Goal: Information Seeking & Learning: Learn about a topic

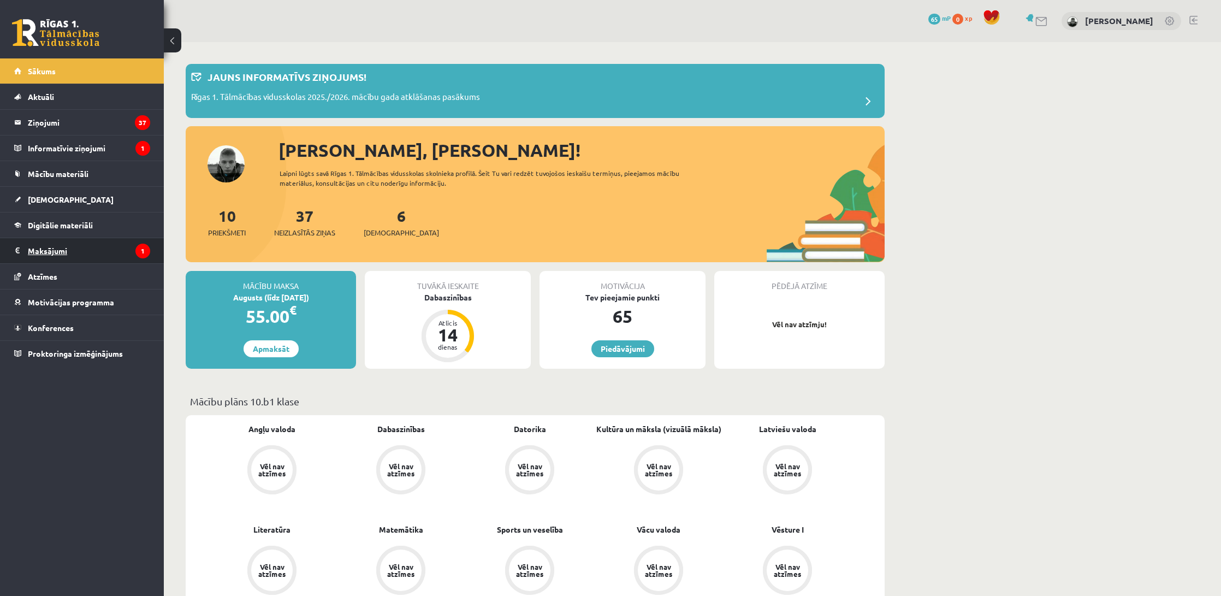
click at [63, 249] on legend "Maksājumi 1" at bounding box center [89, 250] width 122 height 25
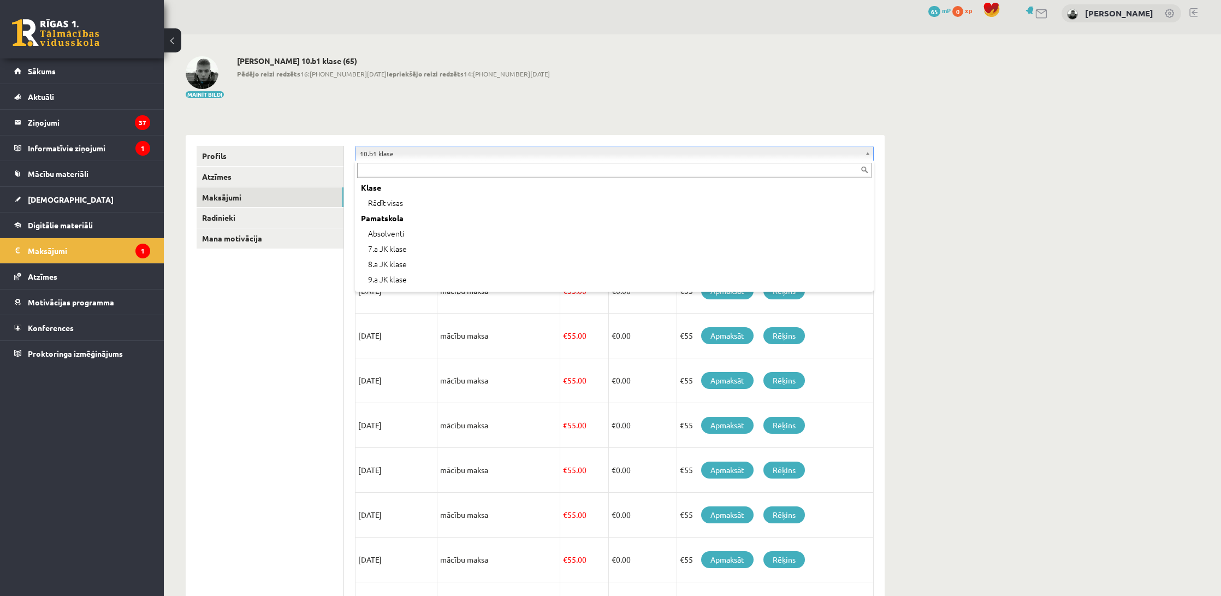
scroll to position [105, 0]
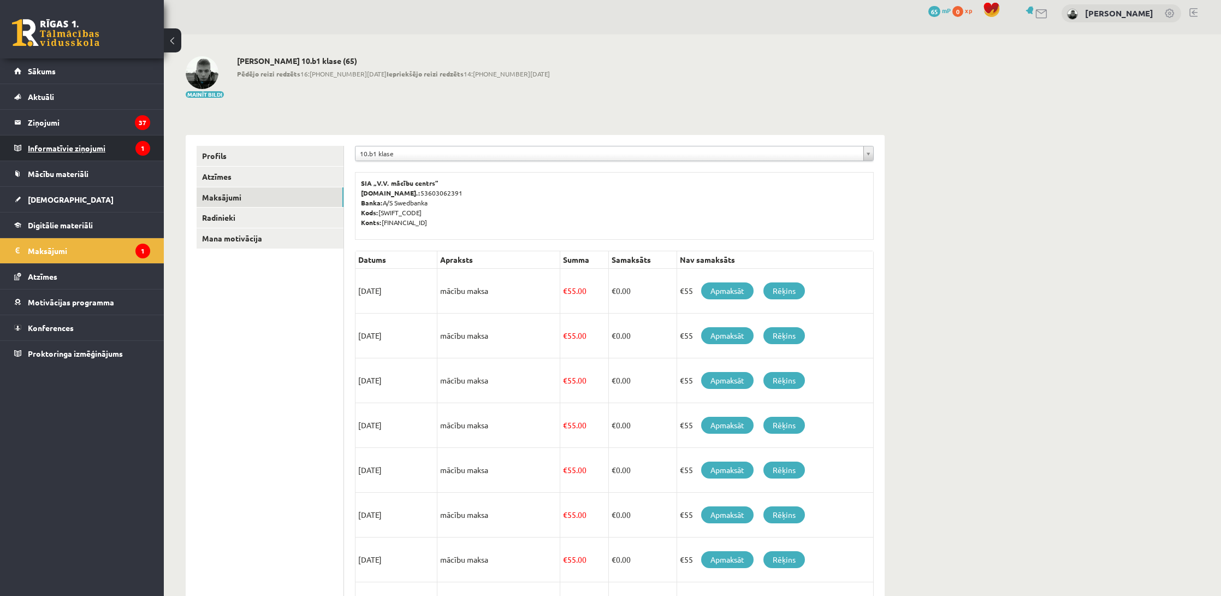
click at [114, 156] on legend "Informatīvie ziņojumi 1" at bounding box center [89, 147] width 122 height 25
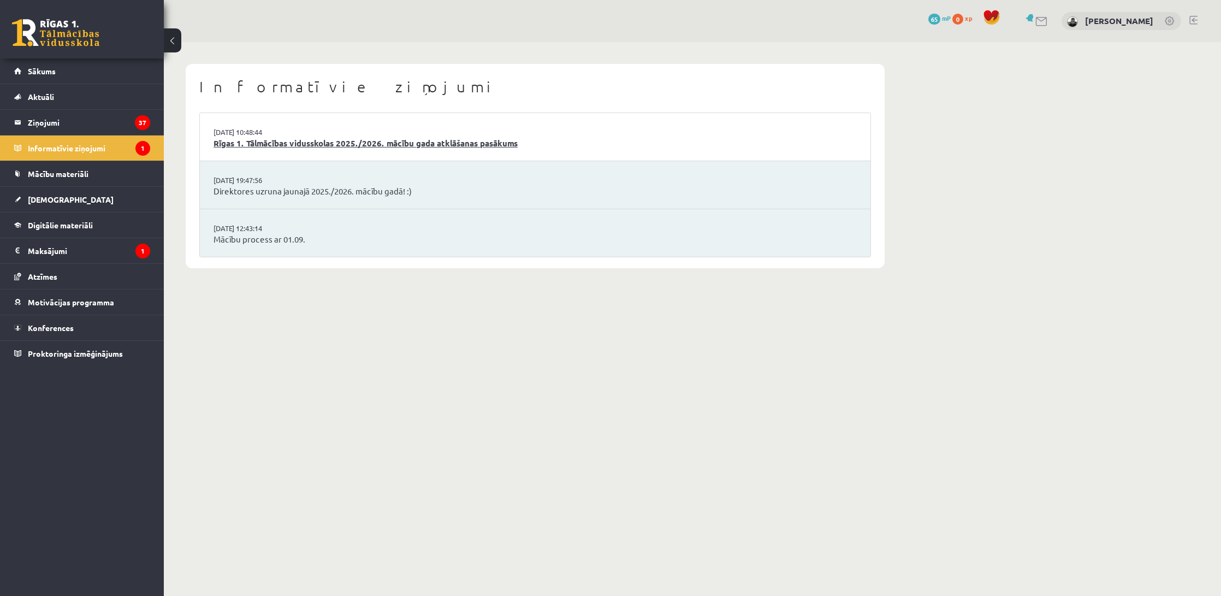
click at [258, 142] on link "Rīgas 1. Tālmācības vidusskolas 2025./2026. mācību gada atklāšanas pasākums" at bounding box center [535, 143] width 643 height 13
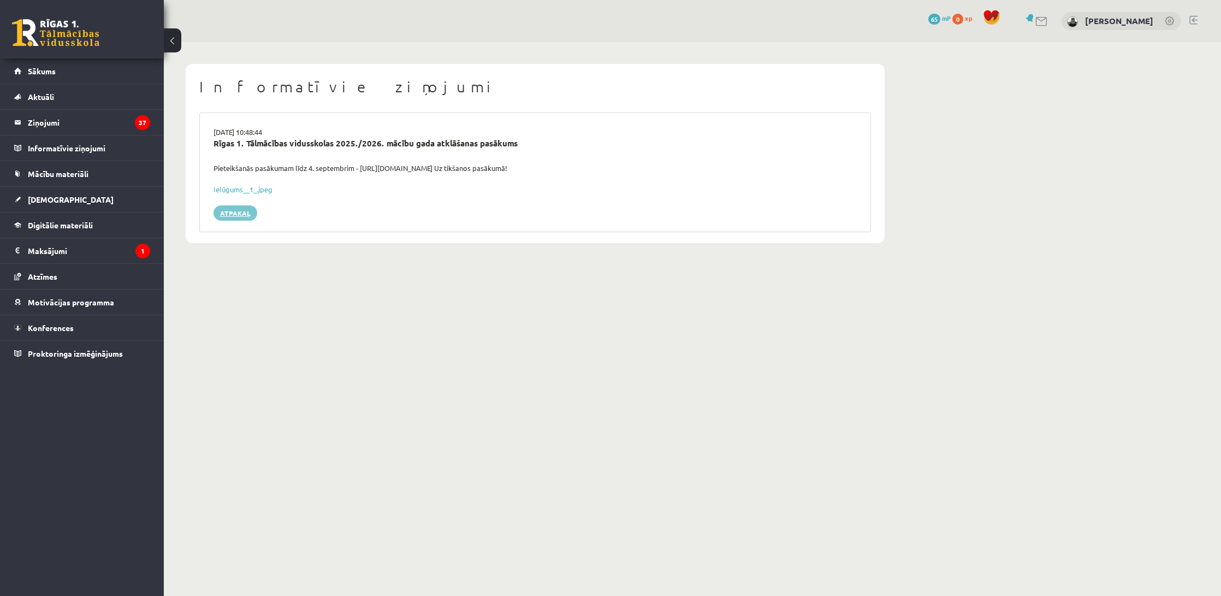
click at [243, 214] on link "Atpakaļ" at bounding box center [236, 212] width 44 height 15
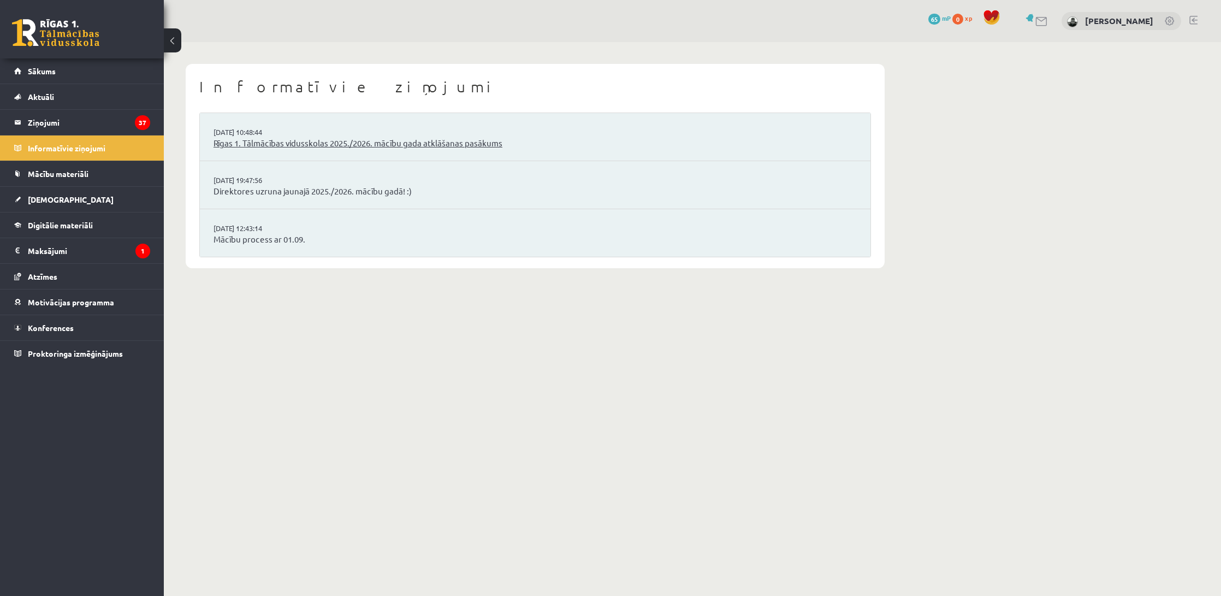
click at [271, 147] on link "Rīgas 1. Tālmācības vidusskolas 2025./2026. mācību gada atklāšanas pasākums" at bounding box center [535, 143] width 643 height 13
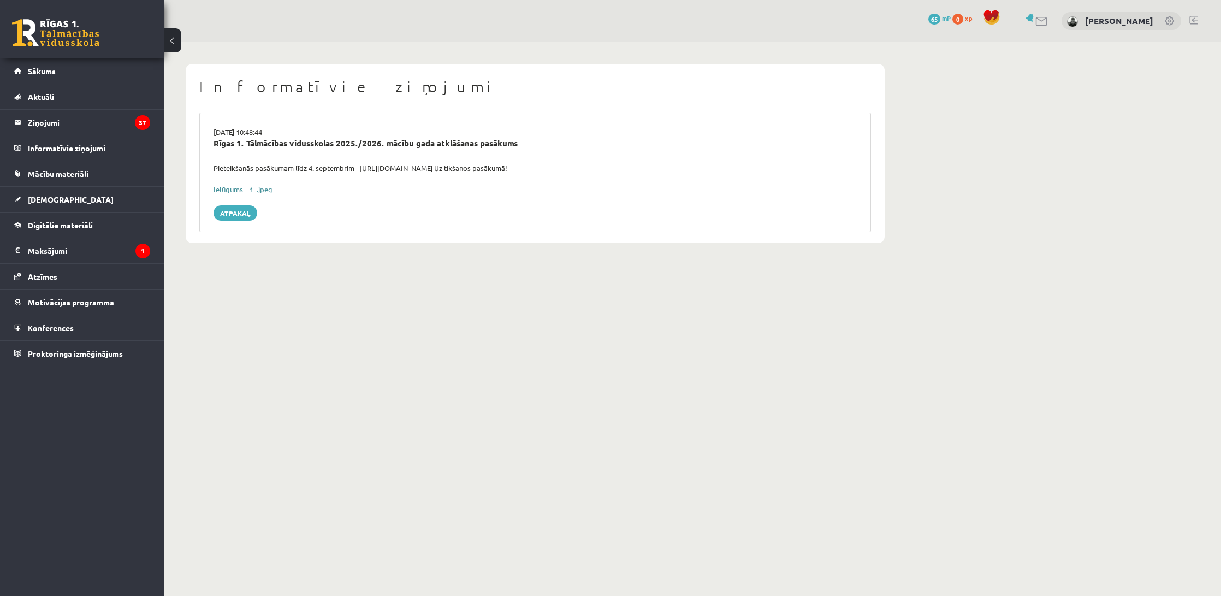
click at [249, 190] on link "Ielūgums__1_.jpeg" at bounding box center [243, 189] width 59 height 9
click at [756, 440] on body "0 Dāvanas 65 mP 0 xp Mārtiņš Balodis Sākums Aktuāli Kā mācīties eSKOLĀ Kontakti…" at bounding box center [610, 298] width 1221 height 596
click at [87, 133] on legend "Ziņojumi 37" at bounding box center [89, 122] width 122 height 25
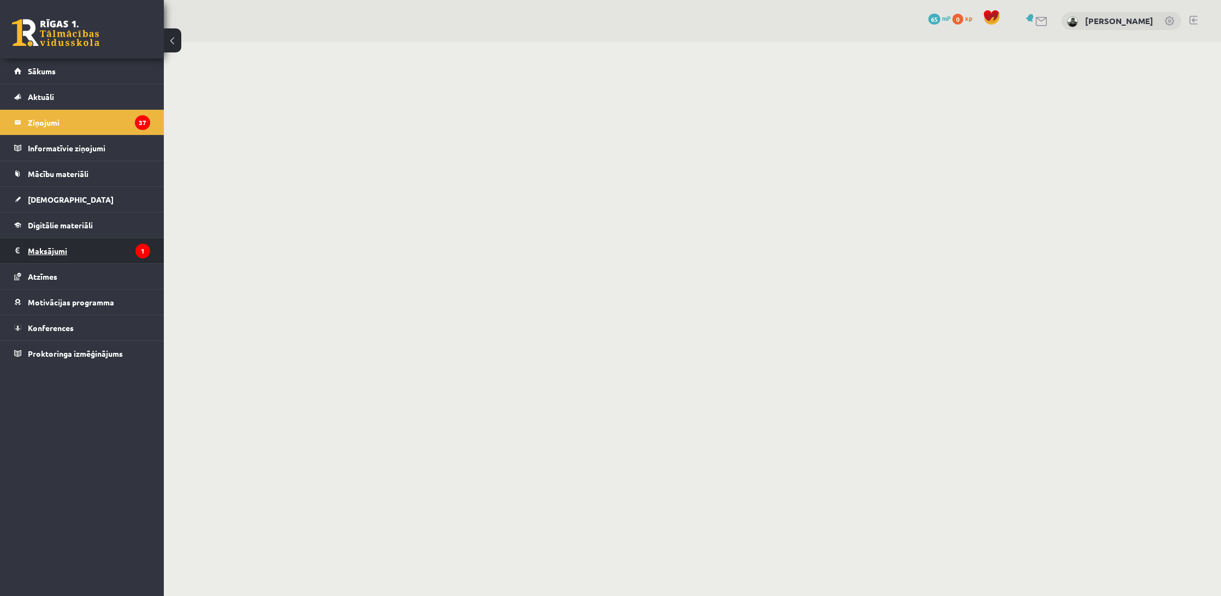
click at [87, 245] on legend "Maksājumi 1" at bounding box center [89, 250] width 122 height 25
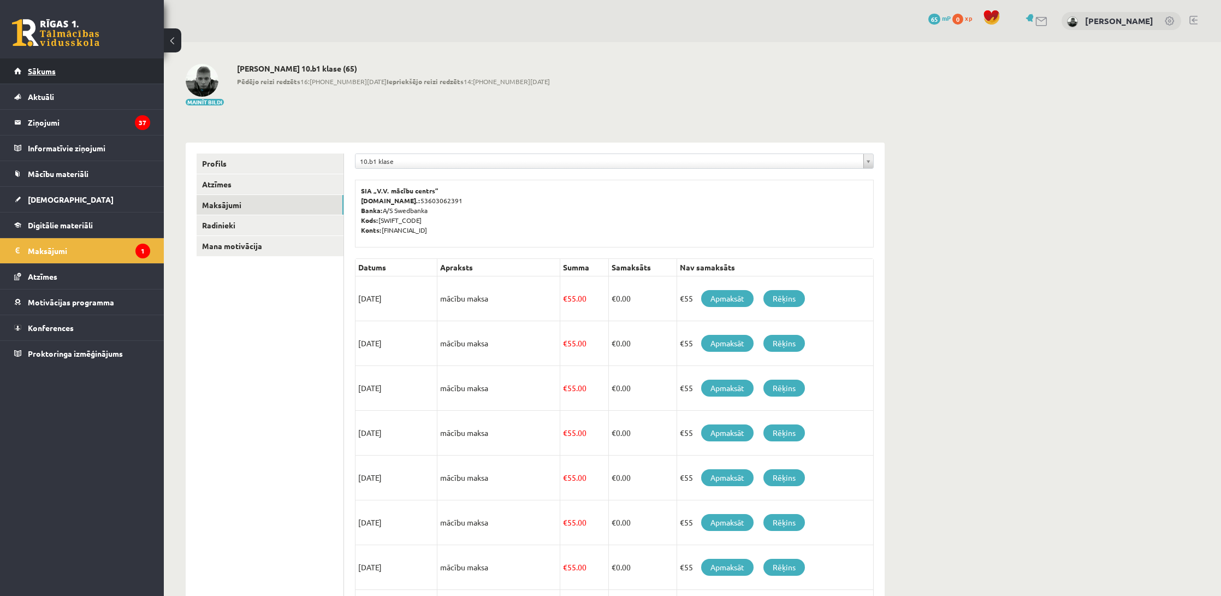
click at [102, 80] on link "Sākums" at bounding box center [82, 70] width 136 height 25
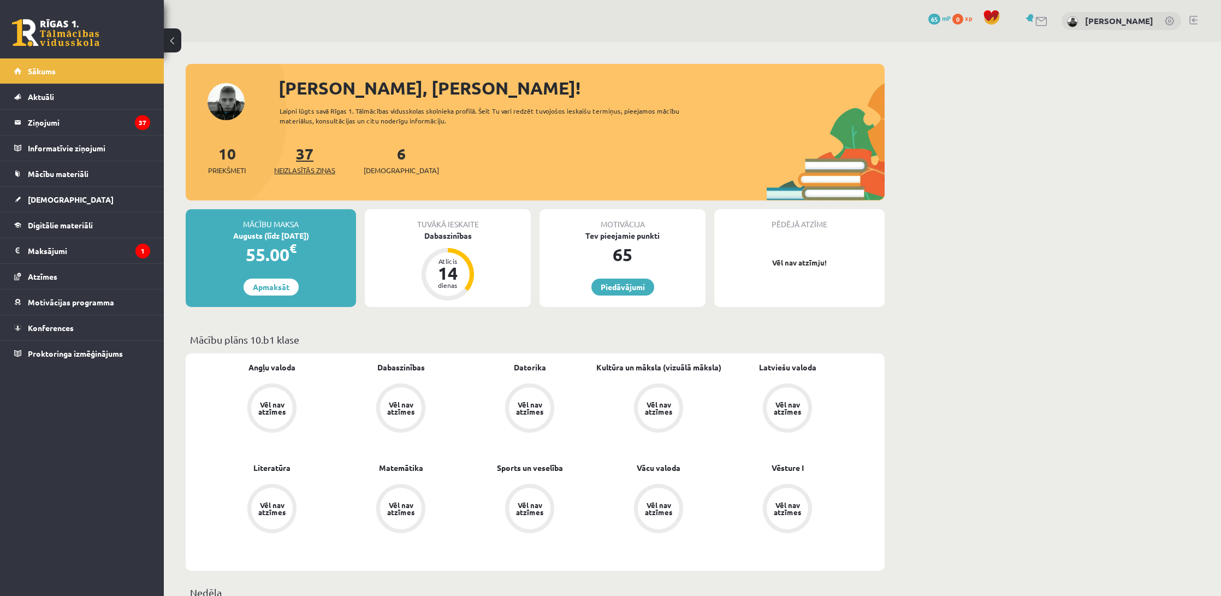
click at [309, 169] on span "Neizlasītās ziņas" at bounding box center [304, 170] width 61 height 11
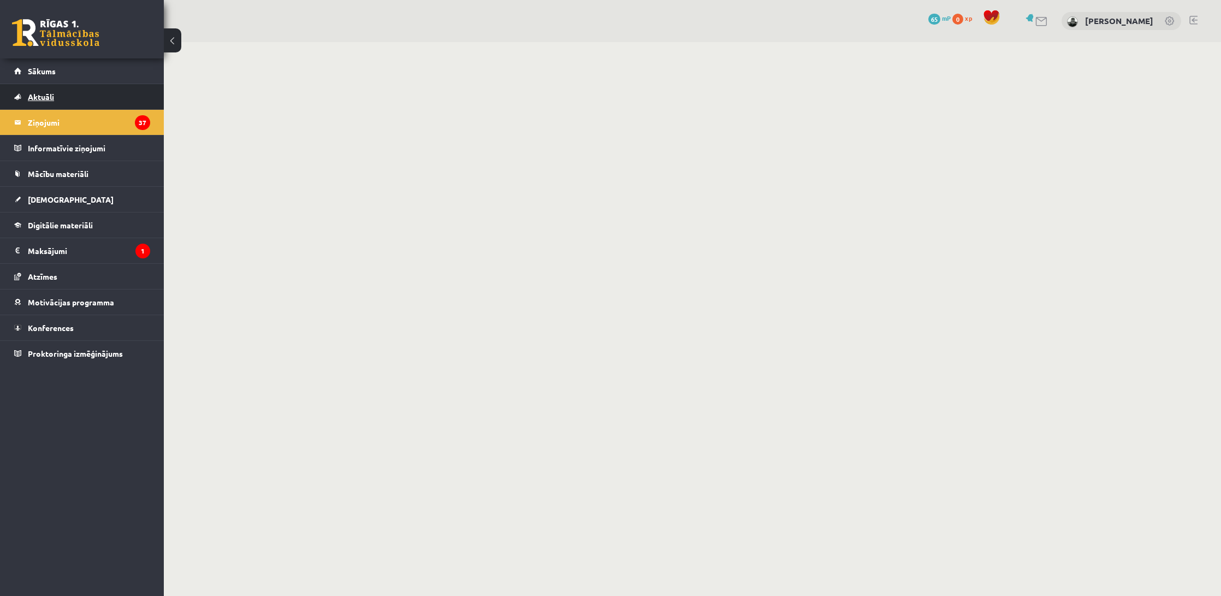
click at [80, 97] on link "Aktuāli" at bounding box center [82, 96] width 136 height 25
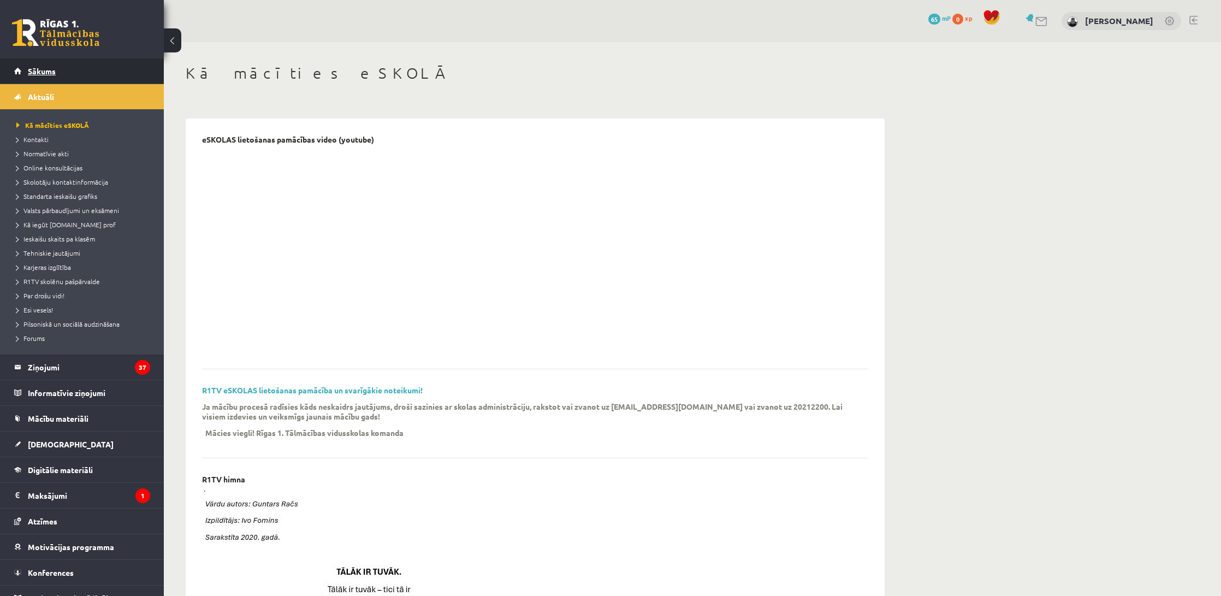
click at [52, 78] on link "Sākums" at bounding box center [82, 70] width 136 height 25
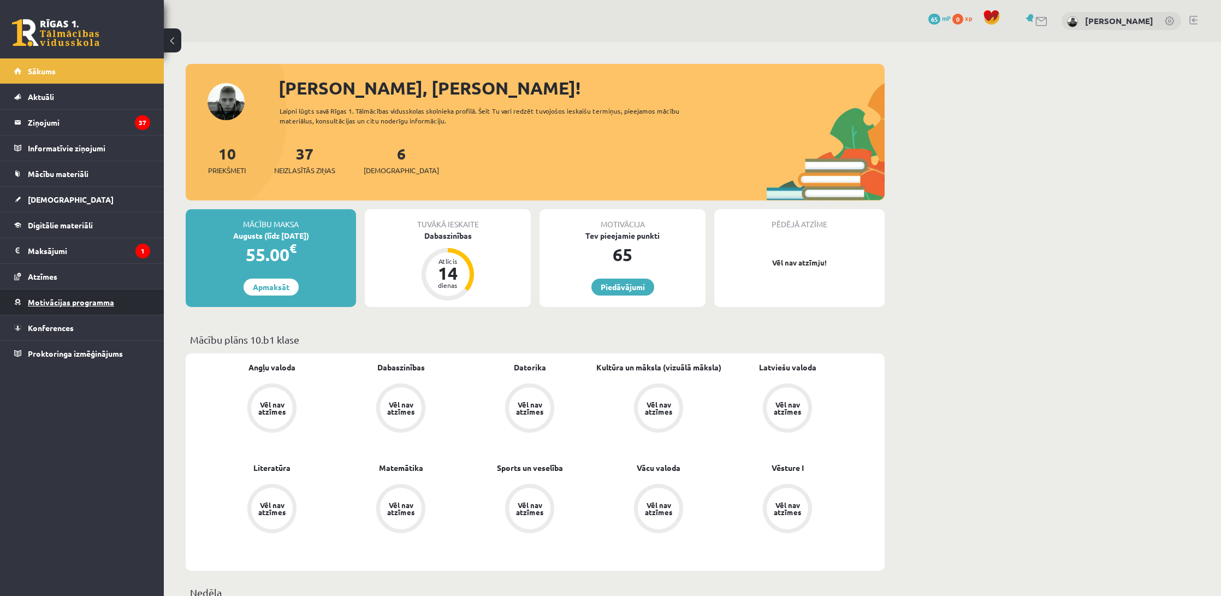
click at [92, 308] on link "Motivācijas programma" at bounding box center [82, 301] width 136 height 25
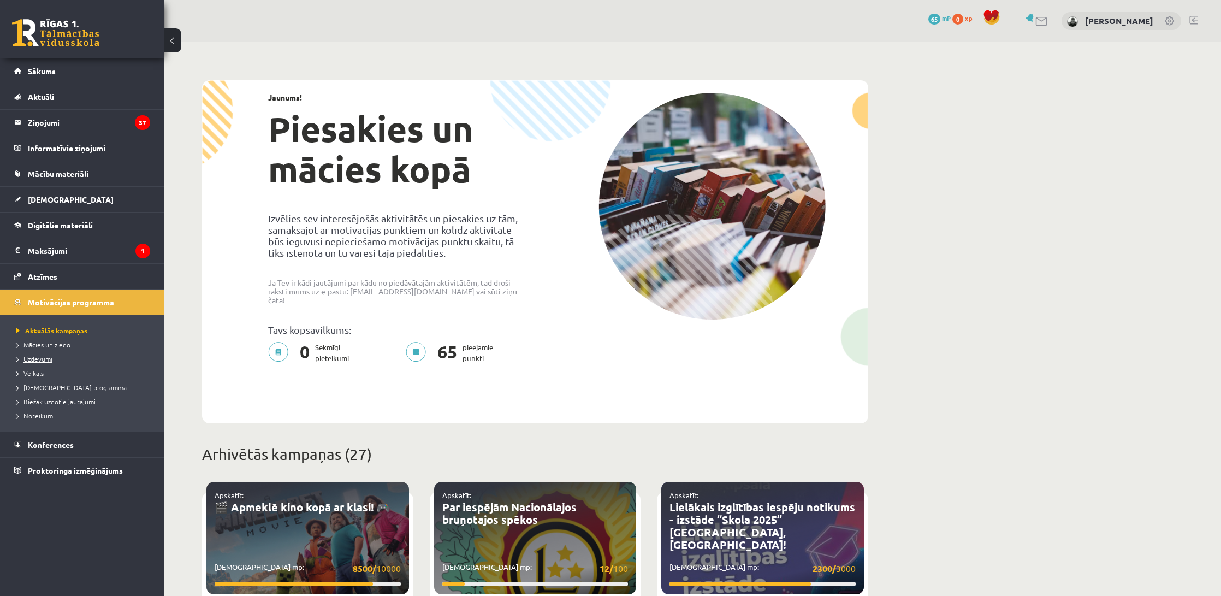
click at [78, 360] on link "Uzdevumi" at bounding box center [84, 359] width 137 height 10
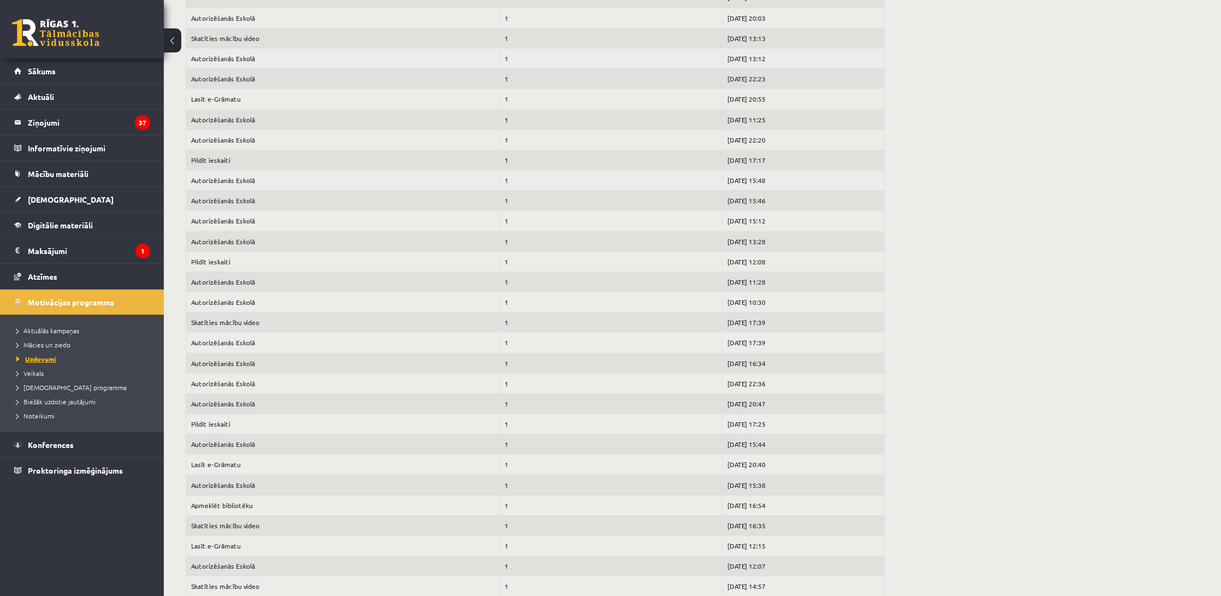
scroll to position [1165, 0]
click at [93, 281] on link "Atzīmes" at bounding box center [82, 276] width 136 height 25
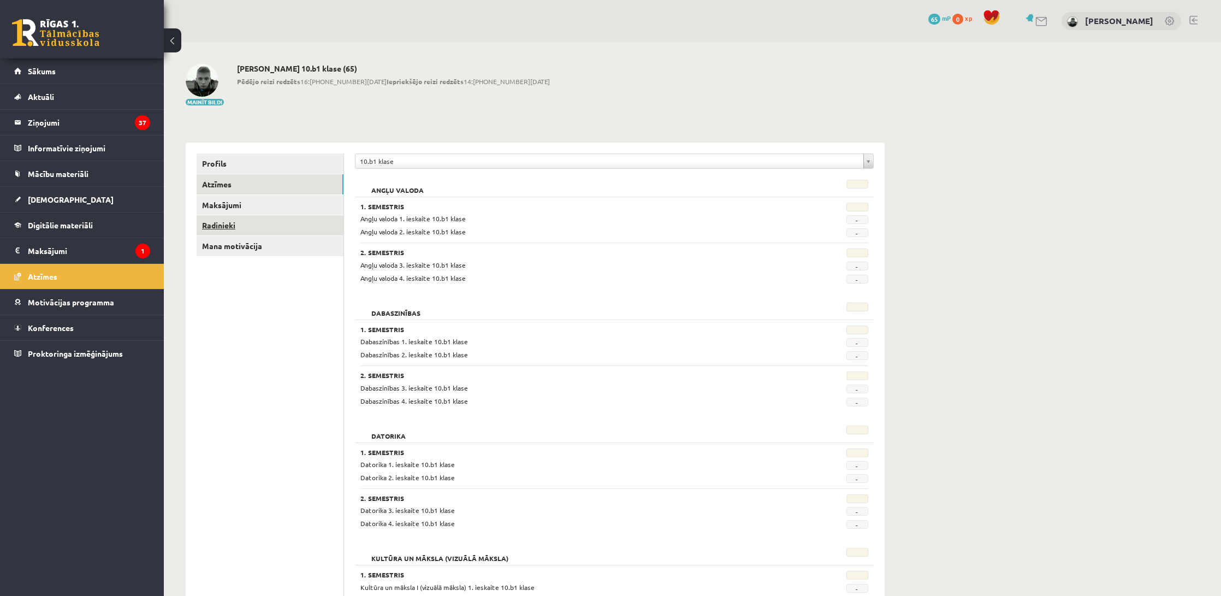
click at [212, 220] on link "Radinieki" at bounding box center [270, 225] width 147 height 20
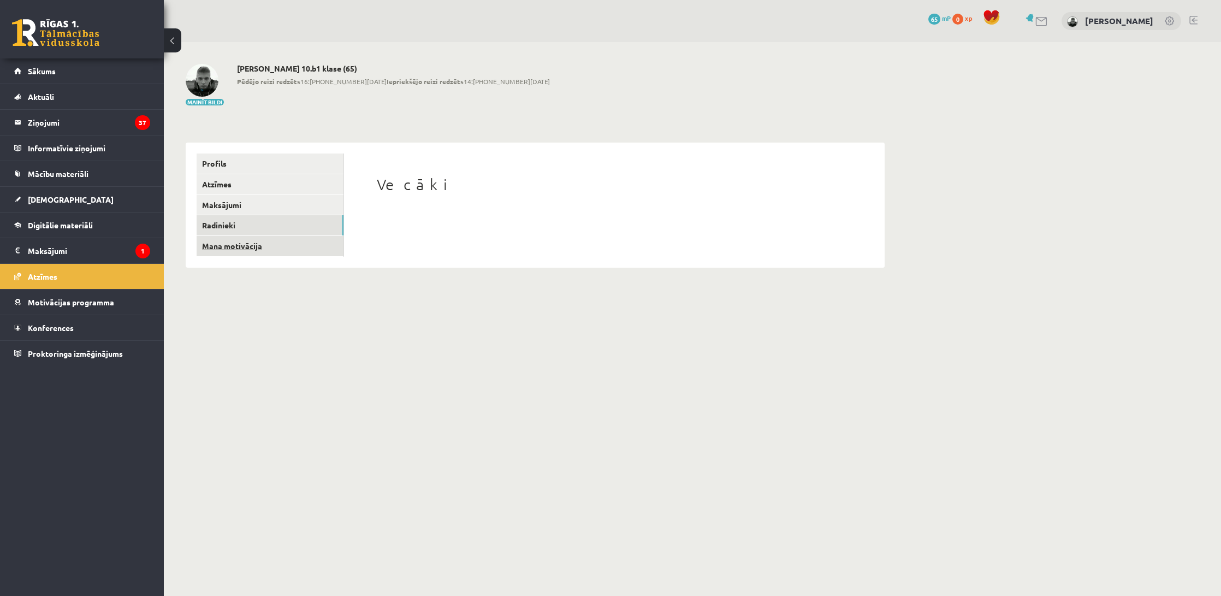
click at [227, 244] on link "Mana motivācija" at bounding box center [270, 246] width 147 height 20
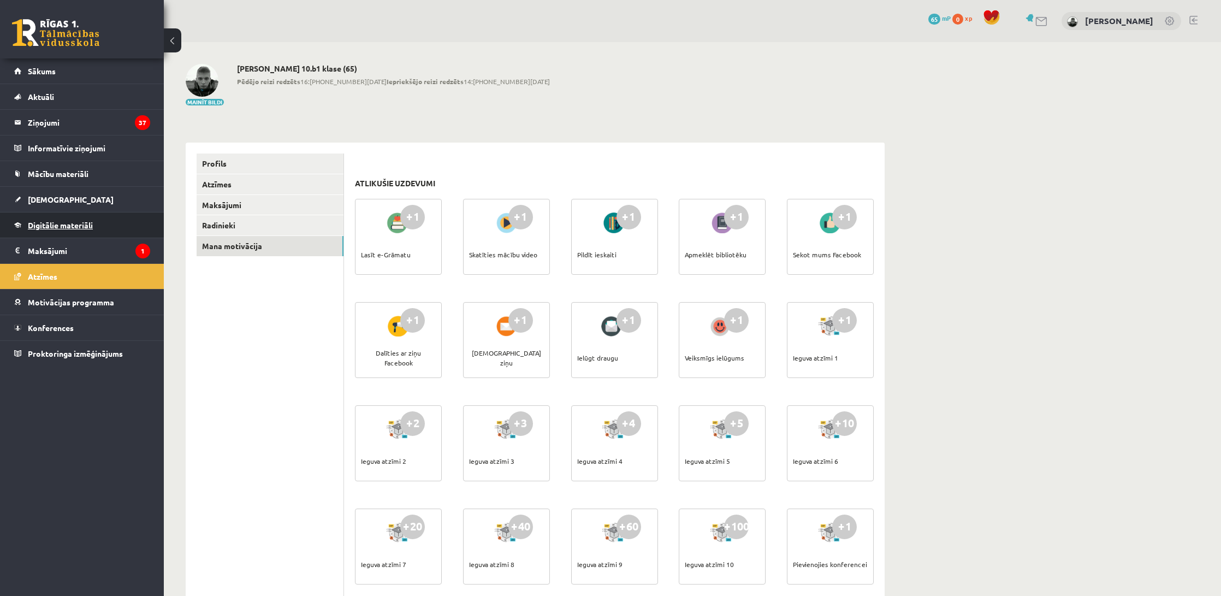
click at [81, 230] on link "Digitālie materiāli" at bounding box center [82, 224] width 136 height 25
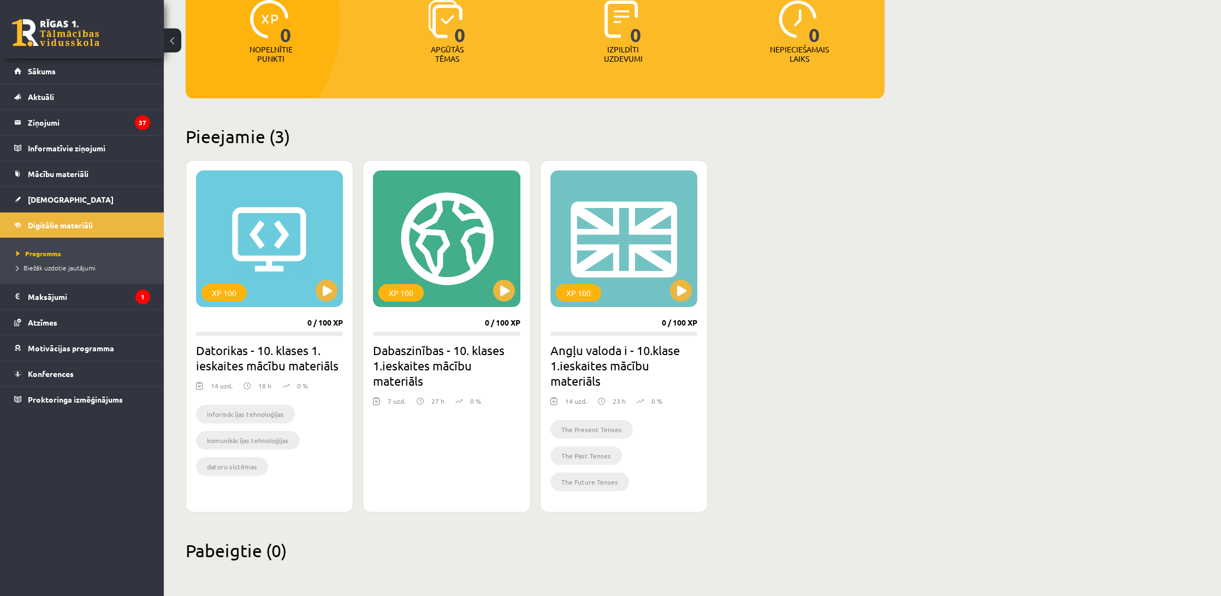
scroll to position [151, 0]
click at [129, 171] on link "Mācību materiāli" at bounding box center [82, 173] width 136 height 25
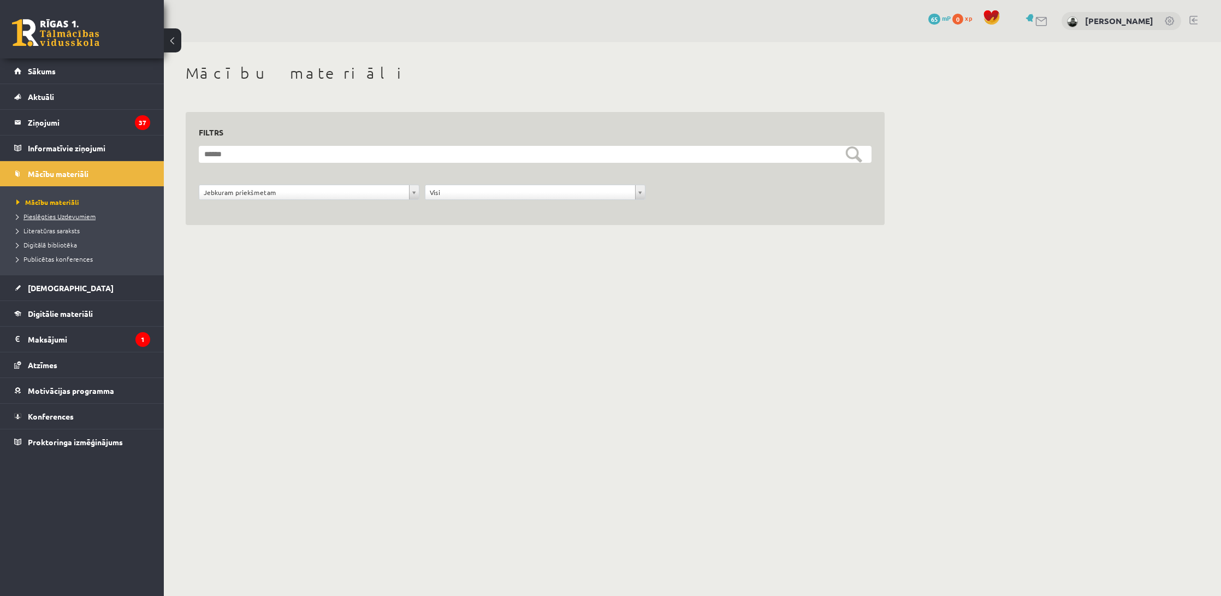
click at [74, 214] on span "Pieslēgties Uzdevumiem" at bounding box center [55, 216] width 79 height 9
click at [33, 234] on link "Literatūras saraksts" at bounding box center [84, 231] width 137 height 10
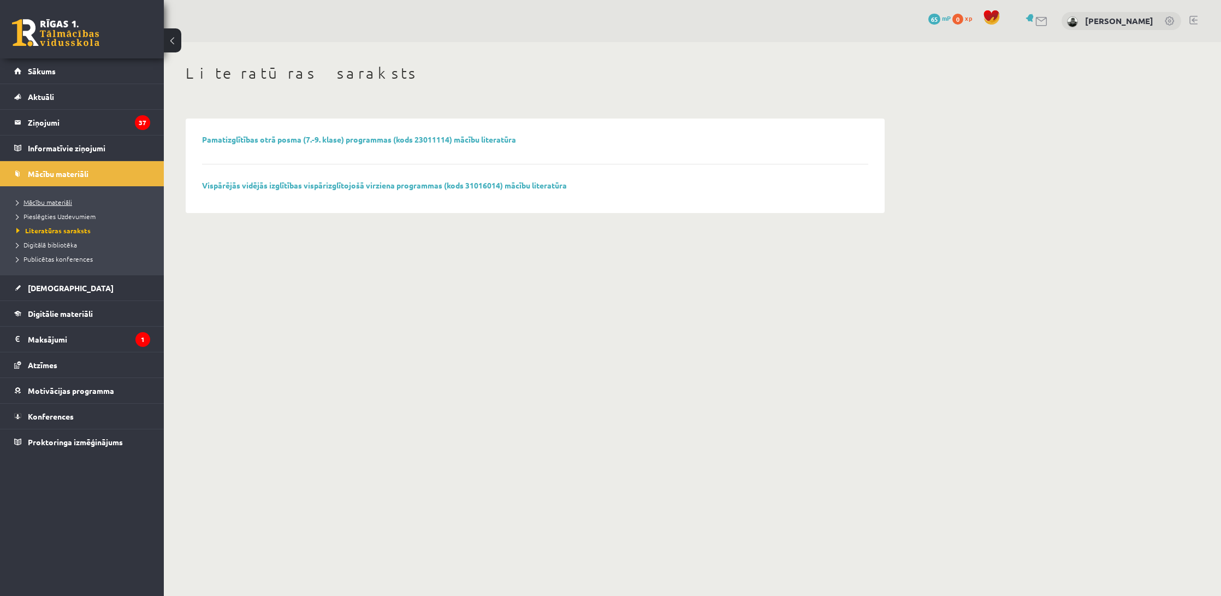
click at [48, 200] on span "Mācību materiāli" at bounding box center [44, 202] width 56 height 9
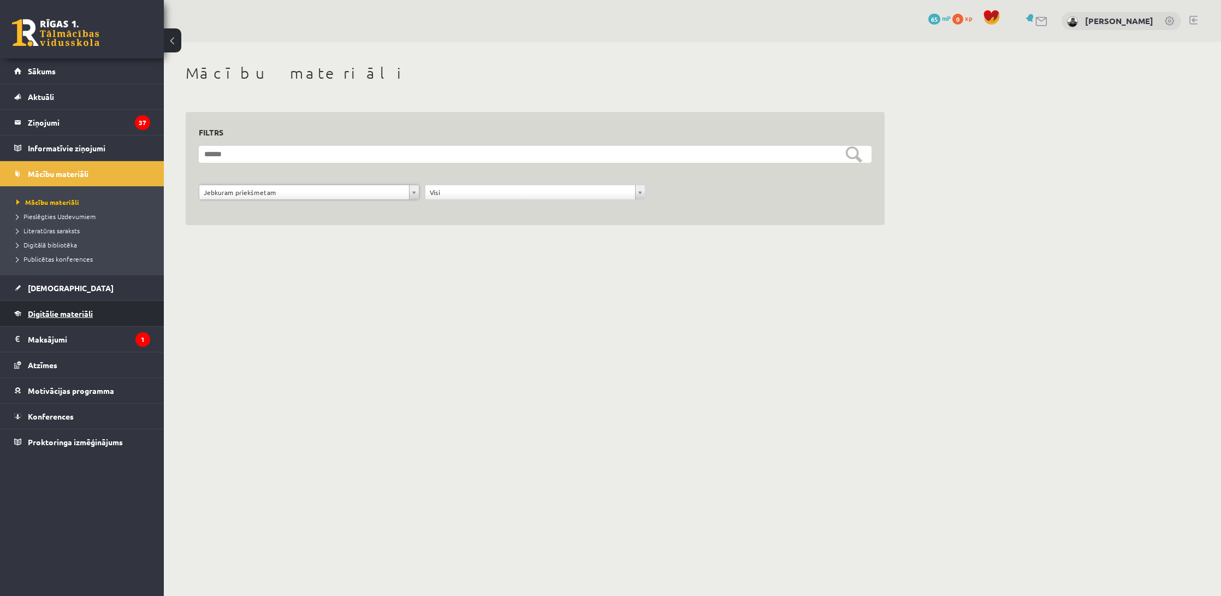
click at [82, 311] on span "Digitālie materiāli" at bounding box center [60, 314] width 65 height 10
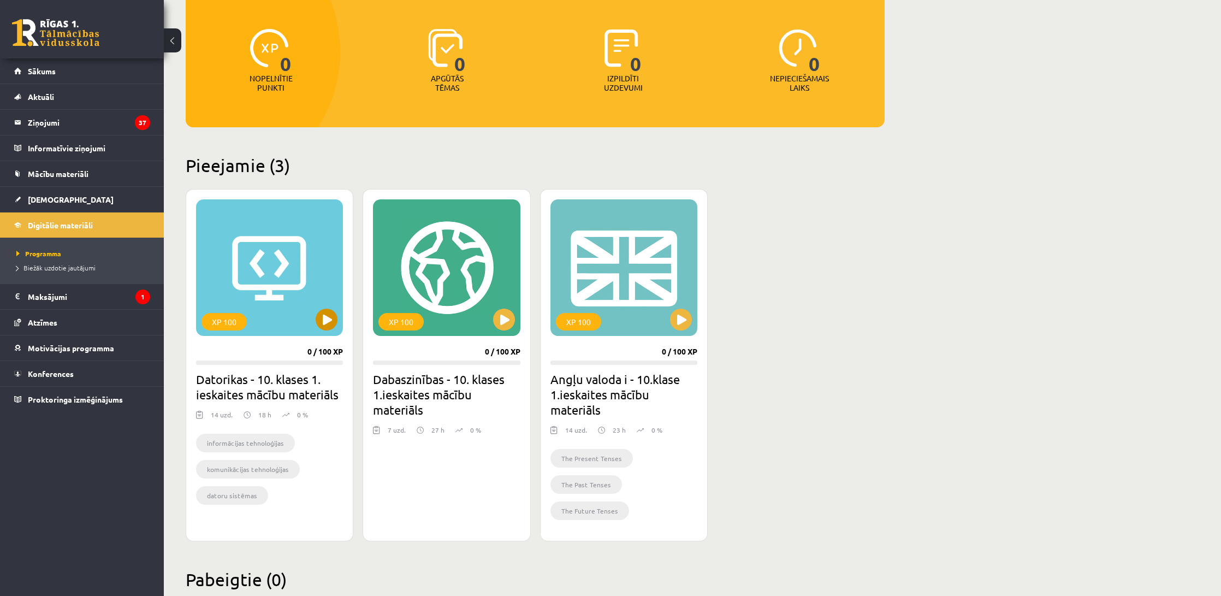
scroll to position [123, 0]
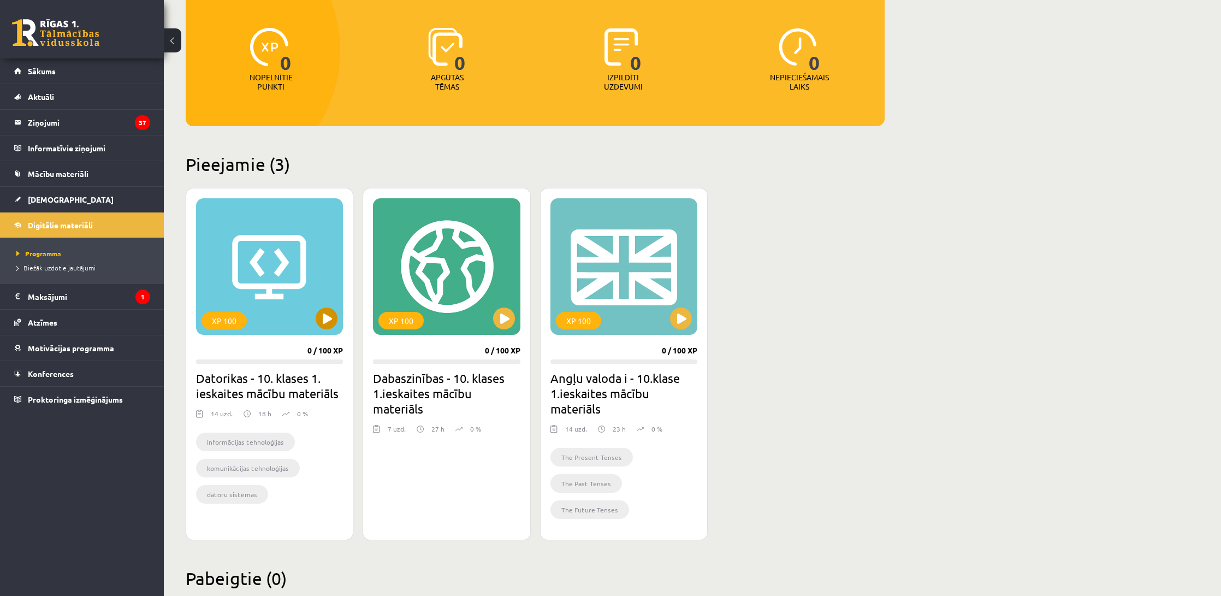
click at [324, 319] on button at bounding box center [327, 318] width 22 height 22
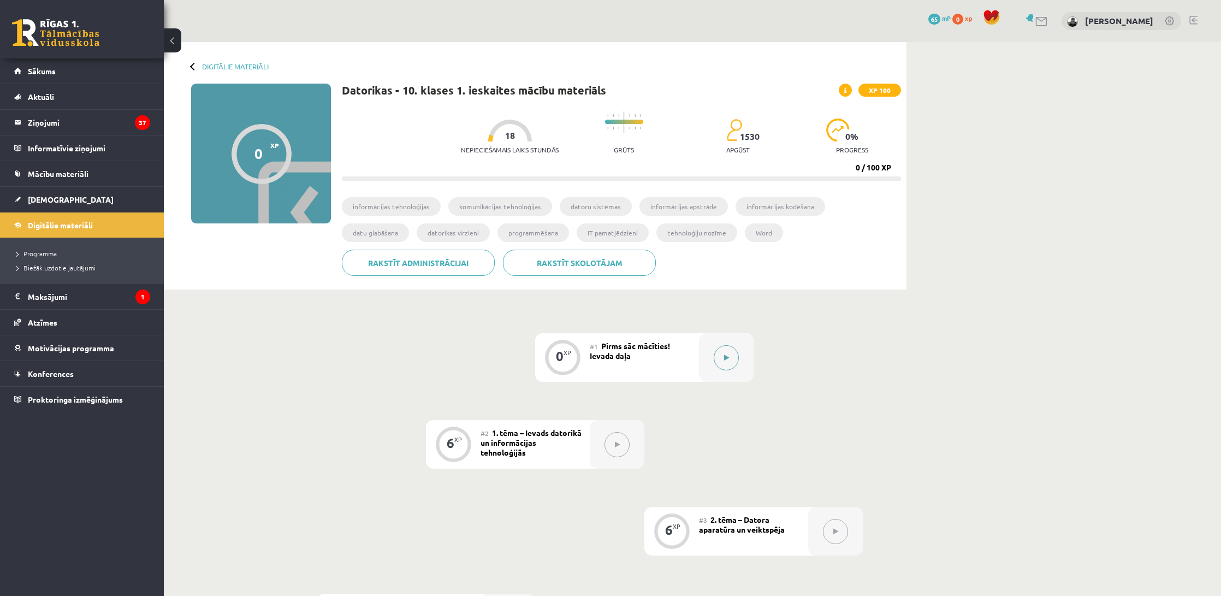
click at [727, 362] on button at bounding box center [726, 357] width 25 height 25
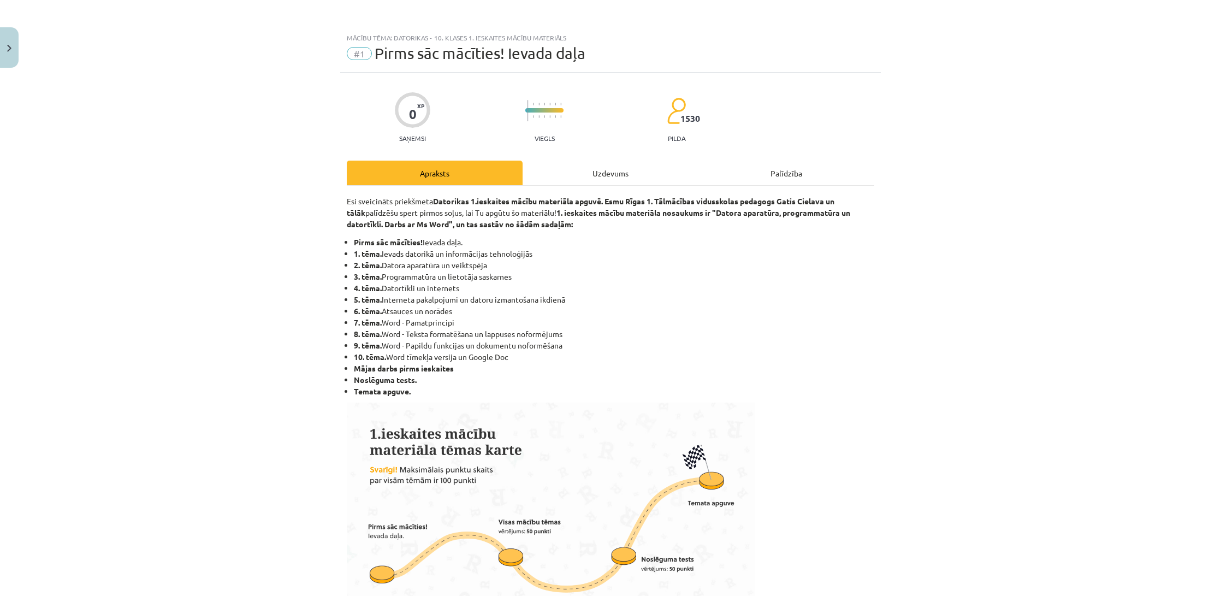
click at [5, 43] on button "Close" at bounding box center [9, 47] width 19 height 40
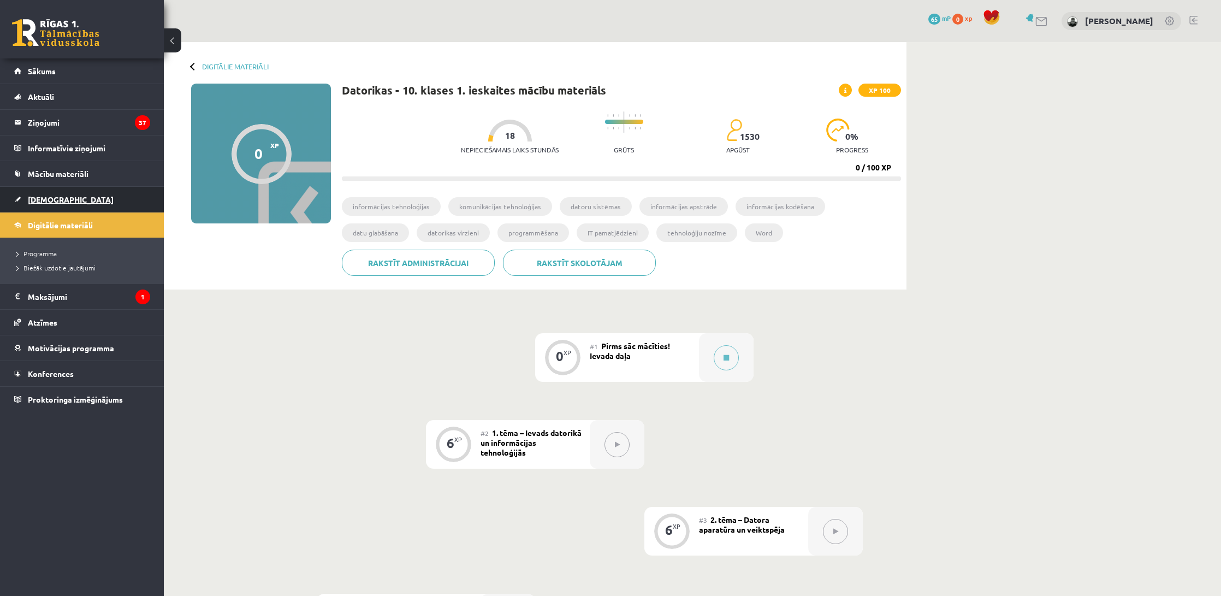
click at [60, 208] on link "[DEMOGRAPHIC_DATA]" at bounding box center [82, 199] width 136 height 25
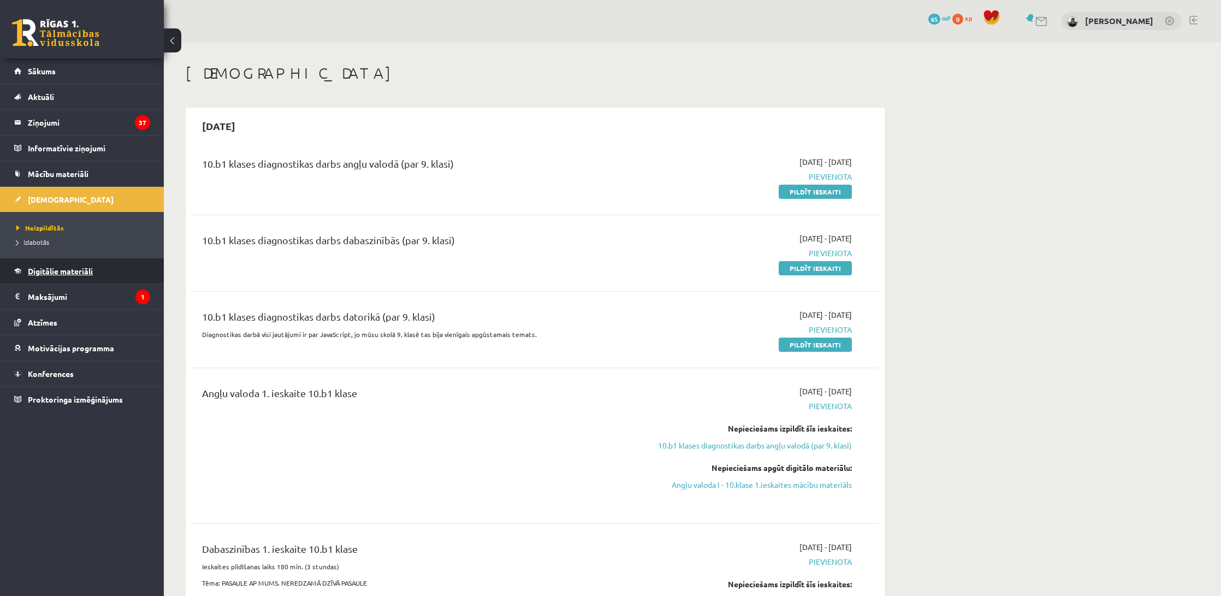
scroll to position [1, 1]
click at [101, 182] on link "Mācību materiāli" at bounding box center [82, 173] width 136 height 25
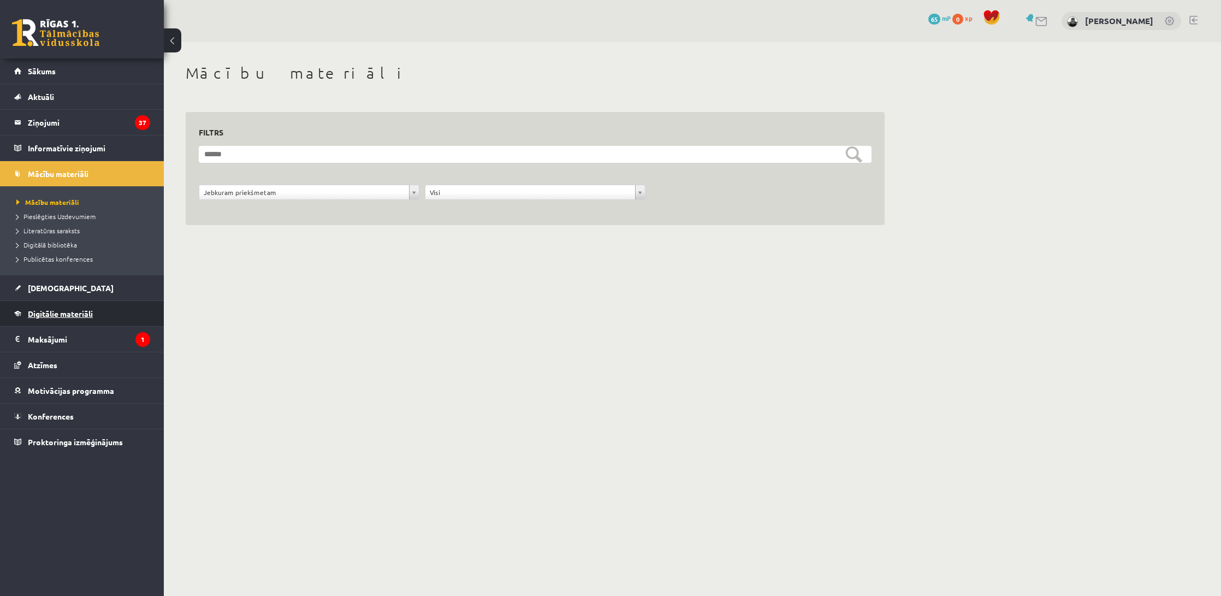
click at [30, 315] on span "Digitālie materiāli" at bounding box center [60, 314] width 65 height 10
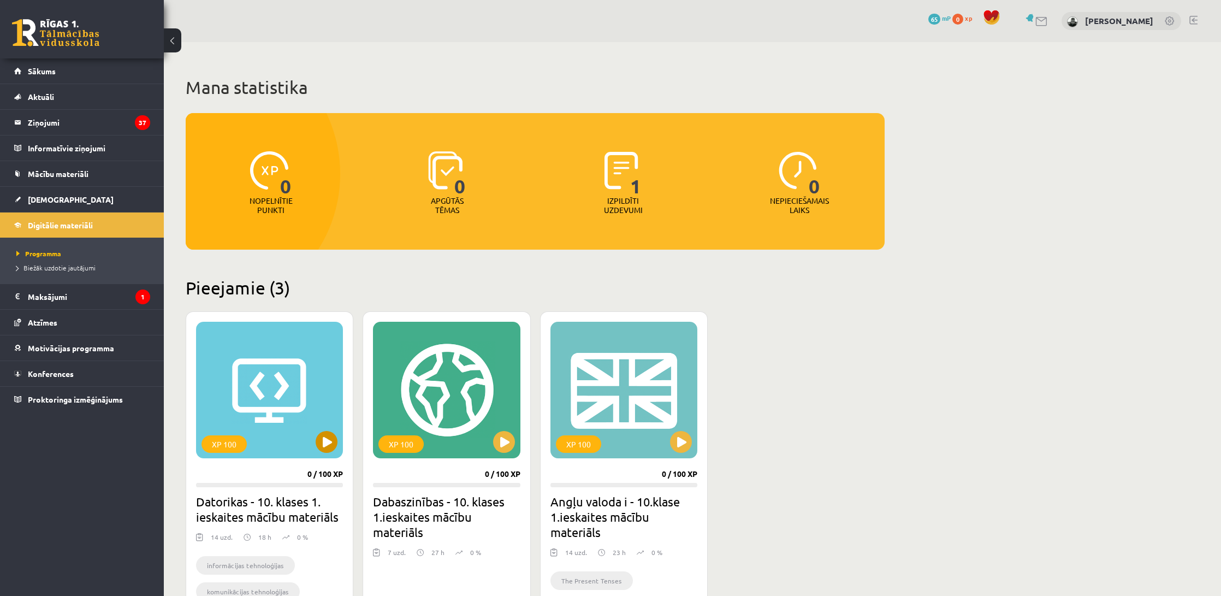
click at [329, 445] on button at bounding box center [327, 442] width 22 height 22
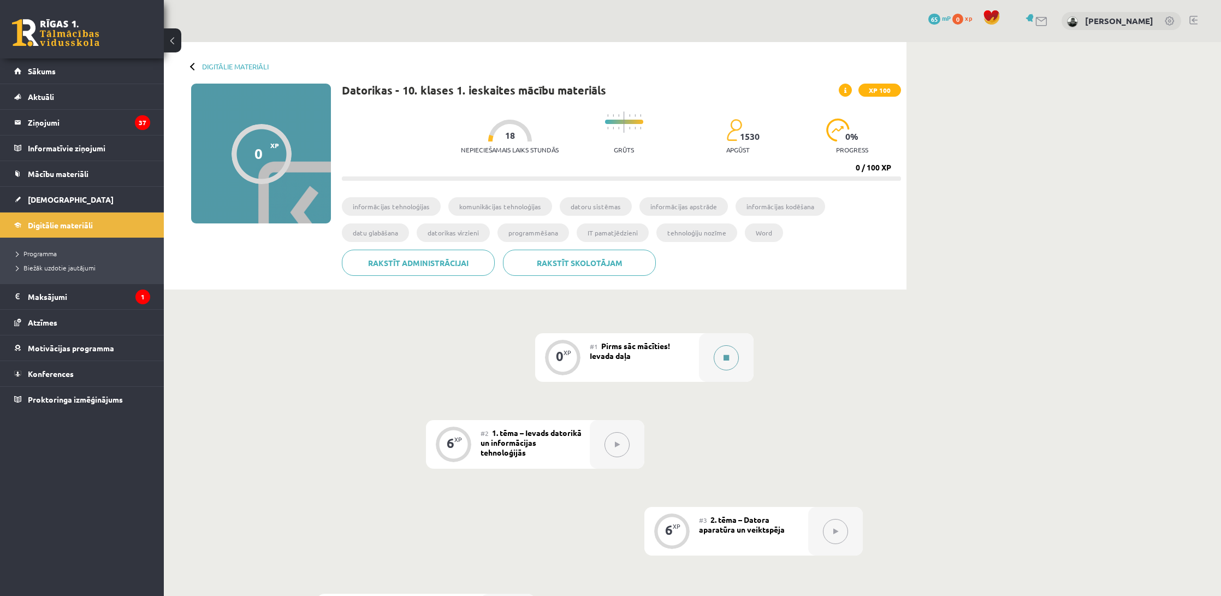
click at [724, 363] on button at bounding box center [726, 357] width 25 height 25
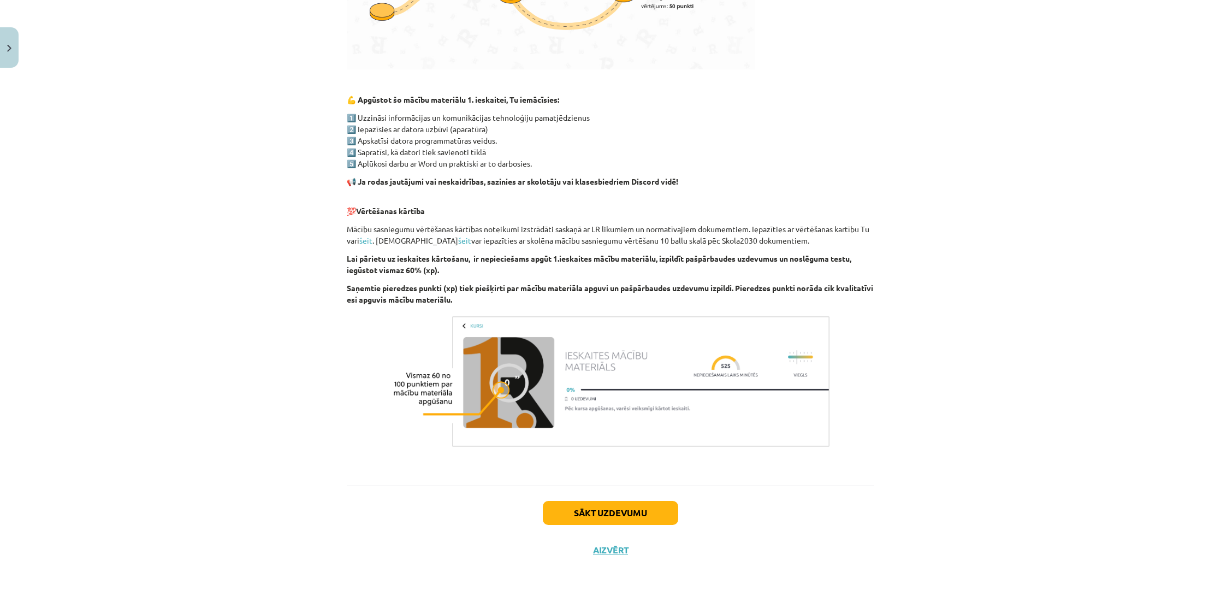
scroll to position [564, 0]
click at [604, 504] on button "Sākt uzdevumu" at bounding box center [610, 513] width 135 height 24
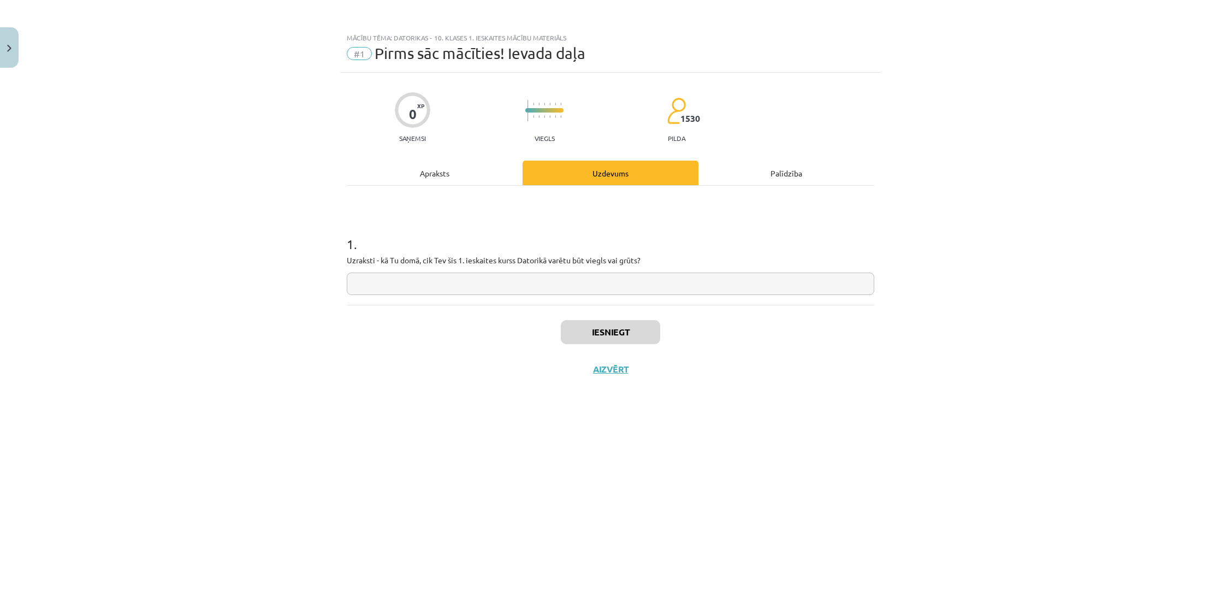
click at [594, 183] on div "Mācību tēma: Datorikas - 10. klases 1. ieskaites mācību materiāls #1 Pirms sāc …" at bounding box center [610, 298] width 1221 height 596
click at [573, 196] on div "Mācību tēma: Datorikas - 10. klases 1. ieskaites mācību materiāls #1 Pirms sāc …" at bounding box center [610, 298] width 1221 height 596
click at [488, 206] on div "Mācību tēma: Datorikas - 10. klases 1. ieskaites mācību materiāls #1 Pirms sāc …" at bounding box center [610, 298] width 1221 height 596
click at [493, 200] on div "Mācību tēma: Datorikas - 10. klases 1. ieskaites mācību materiāls #1 Pirms sāc …" at bounding box center [610, 298] width 1221 height 596
drag, startPoint x: 493, startPoint y: 200, endPoint x: 503, endPoint y: 187, distance: 16.4
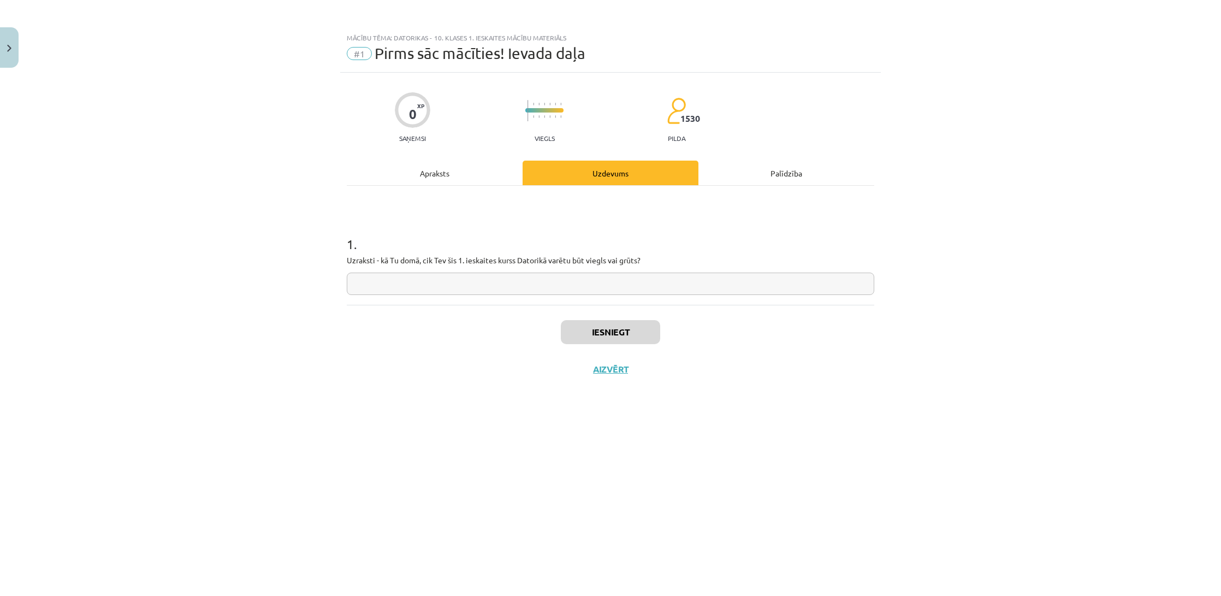
click at [502, 187] on div "Mācību tēma: Datorikas - 10. klases 1. ieskaites mācību materiāls #1 Pirms sāc …" at bounding box center [610, 298] width 1221 height 596
drag, startPoint x: 503, startPoint y: 187, endPoint x: 509, endPoint y: 125, distance: 62.0
click at [509, 132] on div "Mācību tēma: Datorikas - 10. klases 1. ieskaites mācību materiāls #1 Pirms sāc …" at bounding box center [610, 298] width 1221 height 596
drag, startPoint x: 509, startPoint y: 120, endPoint x: 530, endPoint y: 78, distance: 46.9
click at [526, 79] on div "Mācību tēma: Datorikas - 10. klases 1. ieskaites mācību materiāls #1 Pirms sāc …" at bounding box center [610, 298] width 1221 height 596
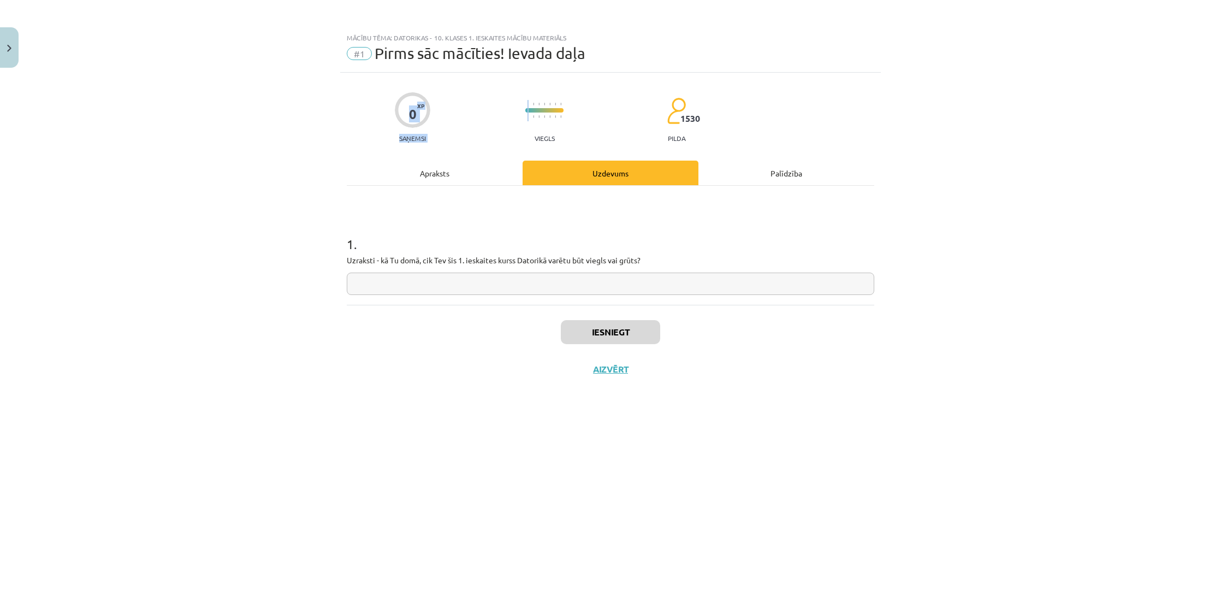
click at [329, 98] on div "Mācību tēma: Datorikas - 10. klases 1. ieskaites mācību materiāls #1 Pirms sāc …" at bounding box center [610, 298] width 1221 height 596
click at [15, 48] on button "Close" at bounding box center [9, 47] width 19 height 40
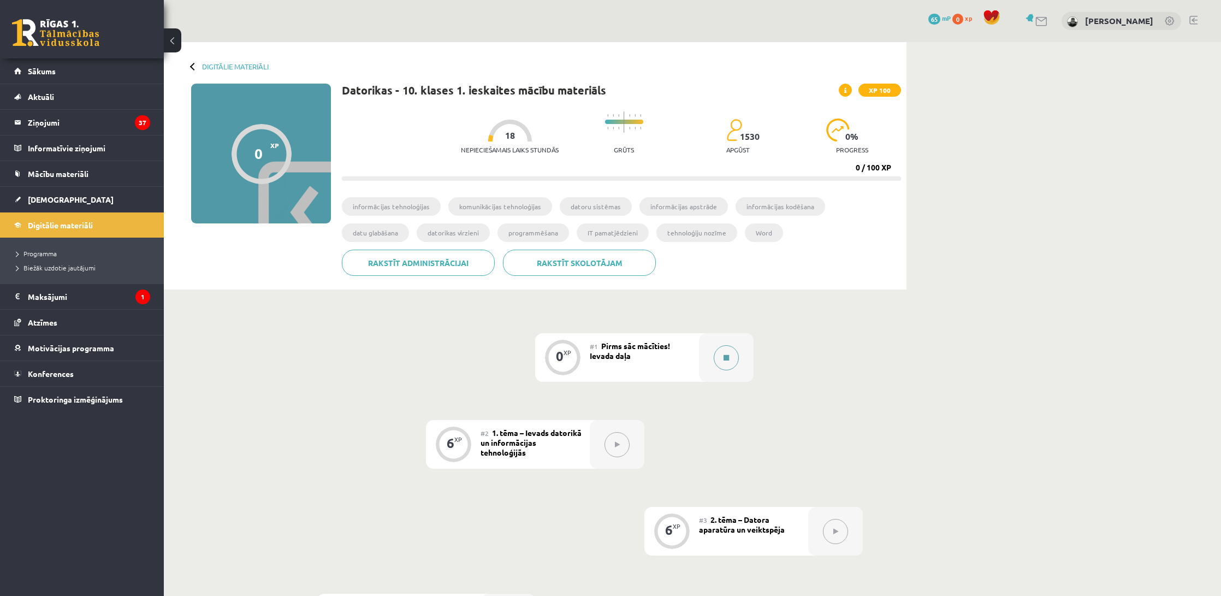
click at [724, 362] on button at bounding box center [726, 357] width 25 height 25
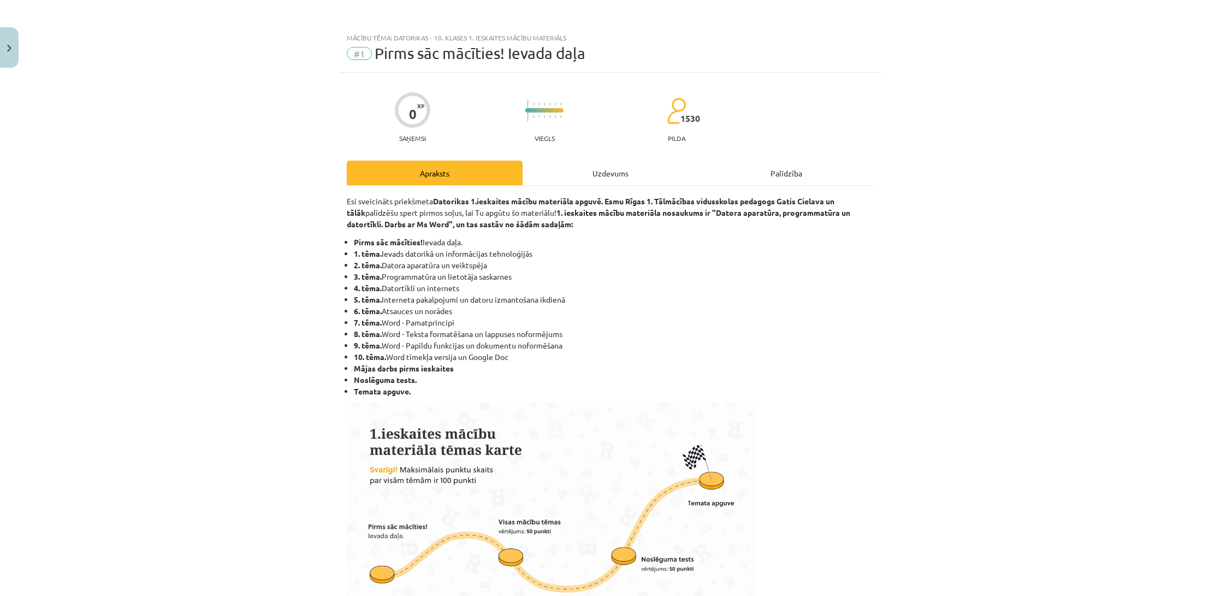
scroll to position [-1, 0]
click at [608, 177] on div "Uzdevums" at bounding box center [611, 173] width 176 height 25
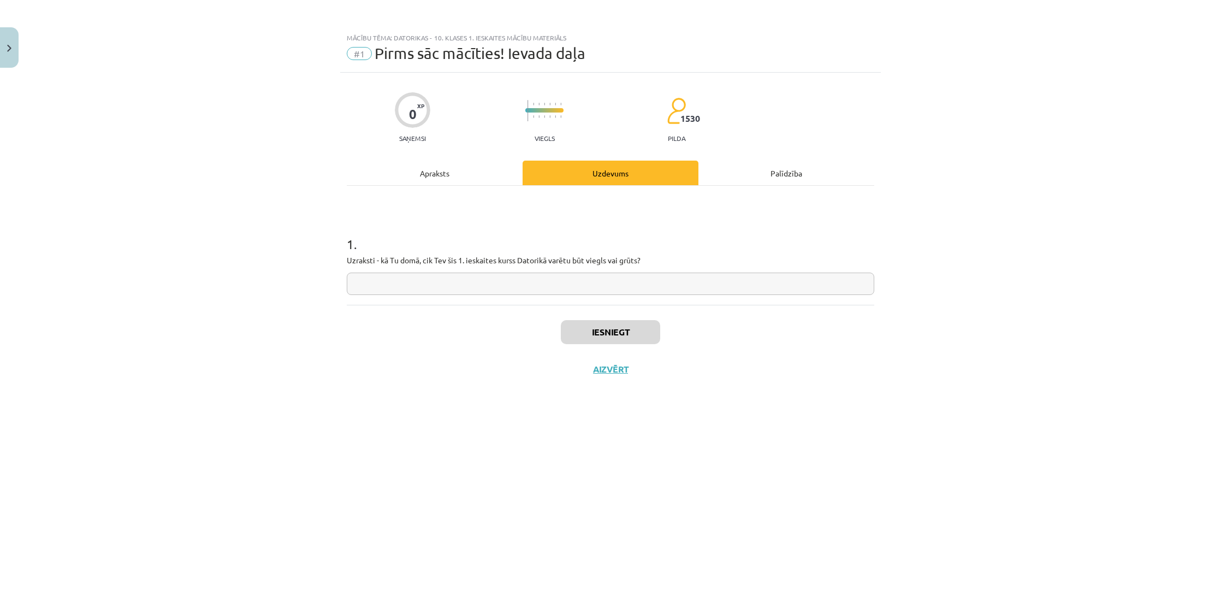
drag, startPoint x: 747, startPoint y: 149, endPoint x: 768, endPoint y: 139, distance: 23.5
click at [768, 139] on div "0 XP Saņemsi Viegls 1530 pilda Apraksts Uzdevums Palīdzība 1 . Uzraksti - kā Tu…" at bounding box center [610, 321] width 541 height 496
click at [787, 205] on div "1 . Uzraksti - kā Tu domā, cik Tev šis 1. ieskaites kurss Datorikā varētu būt v…" at bounding box center [611, 245] width 528 height 119
click at [796, 176] on div "Palīdzība" at bounding box center [786, 173] width 176 height 25
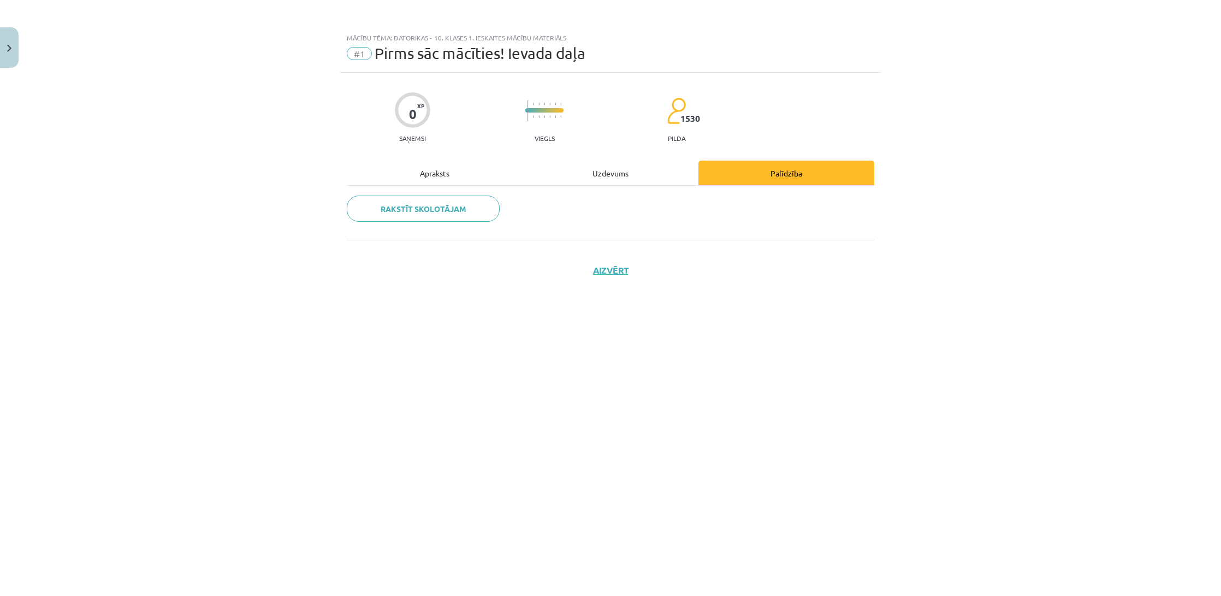
click at [631, 177] on div "Uzdevums" at bounding box center [611, 173] width 176 height 25
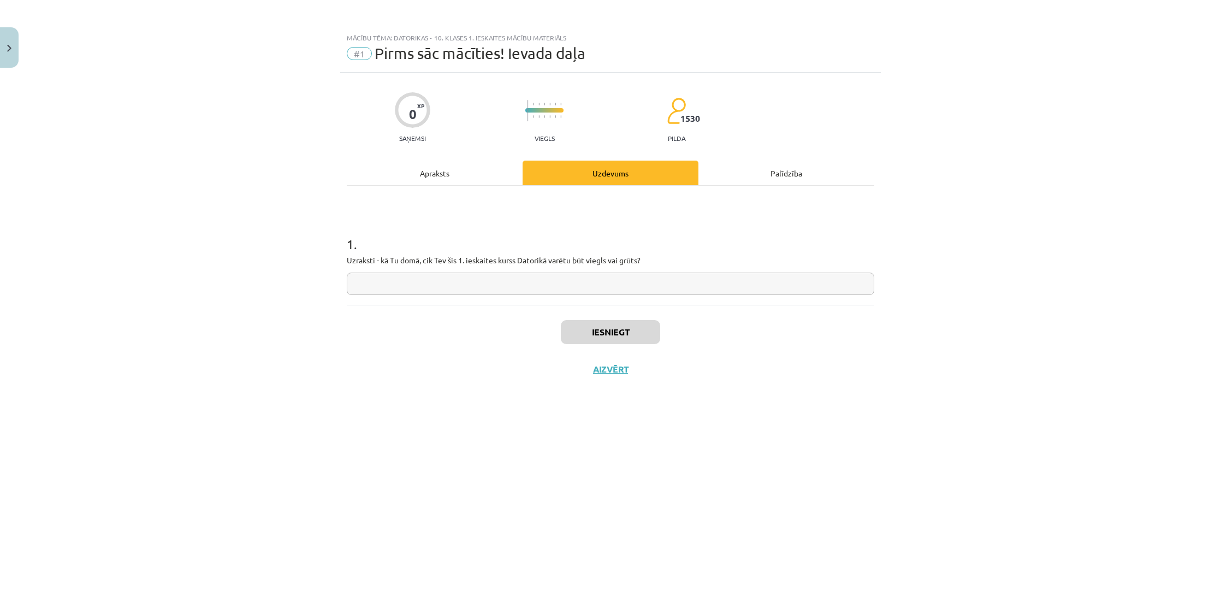
click at [452, 279] on input "text" at bounding box center [611, 284] width 528 height 22
click at [446, 171] on div "Apraksts" at bounding box center [435, 173] width 176 height 25
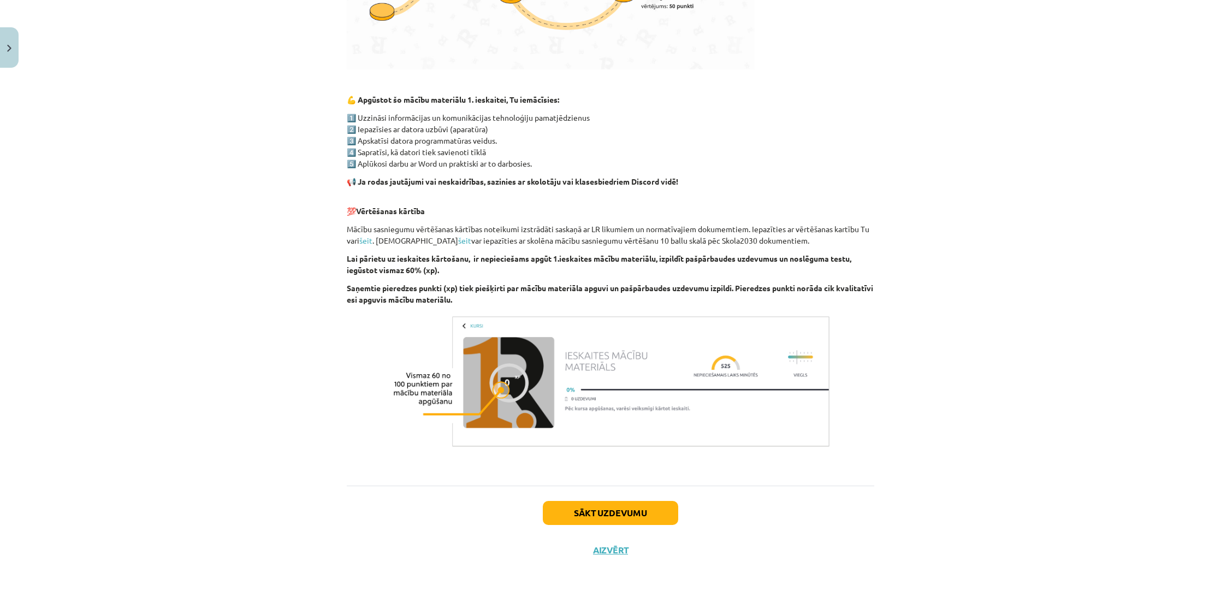
scroll to position [564, 0]
click at [637, 514] on button "Sākt uzdevumu" at bounding box center [610, 513] width 135 height 24
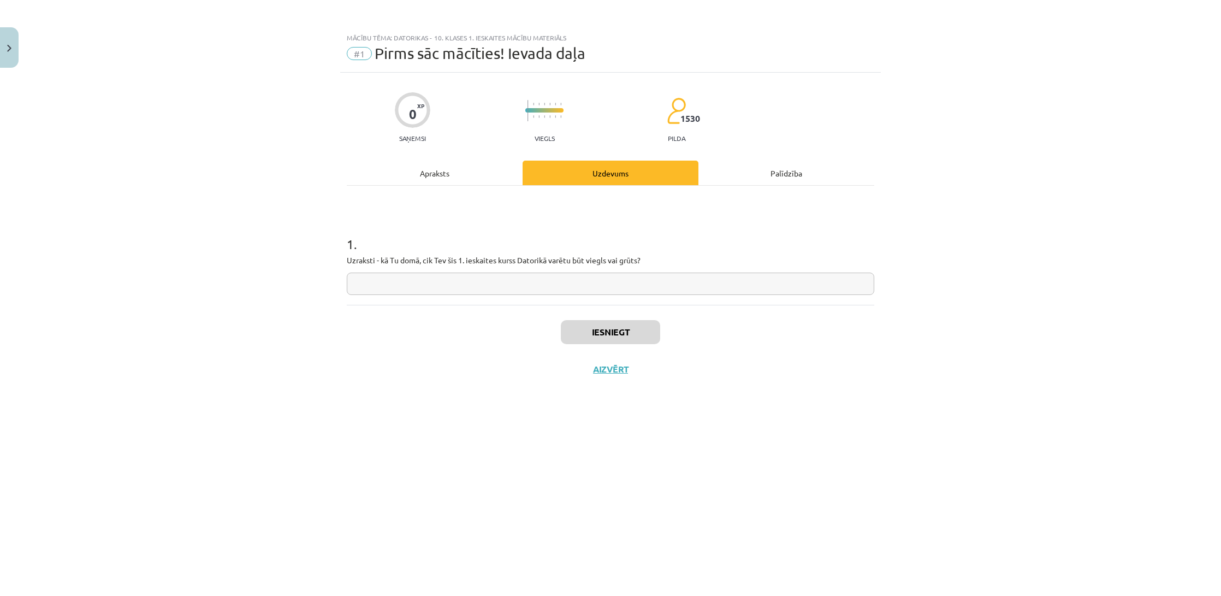
click at [4, 62] on button "Close" at bounding box center [9, 47] width 19 height 40
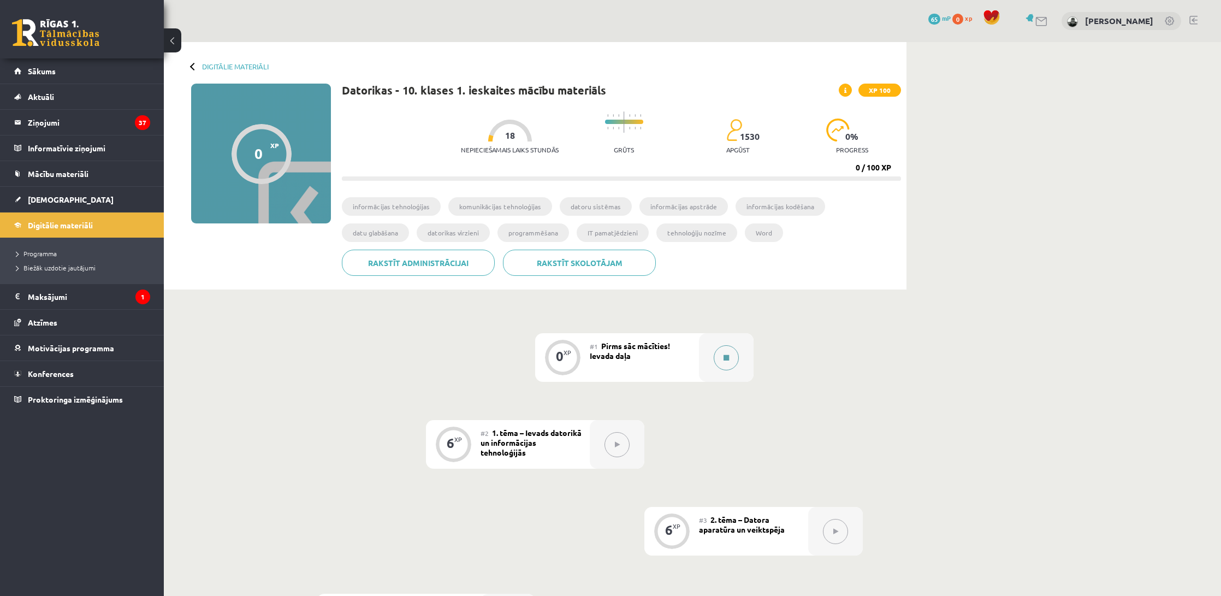
click at [724, 359] on icon at bounding box center [726, 357] width 5 height 7
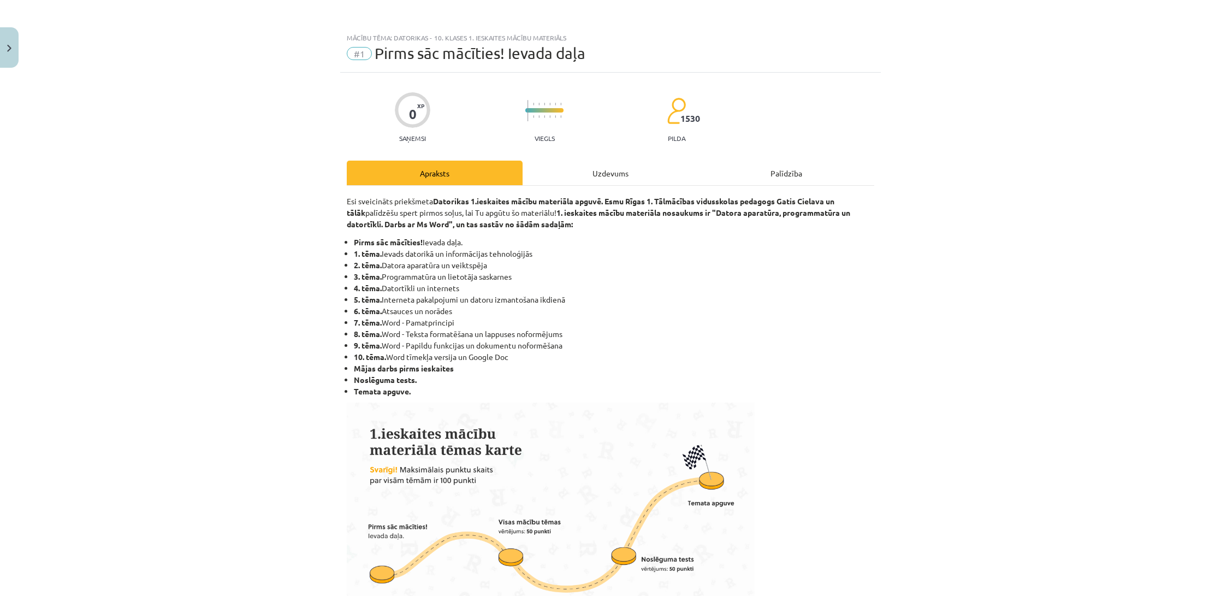
click at [620, 180] on div "Uzdevums" at bounding box center [611, 173] width 176 height 25
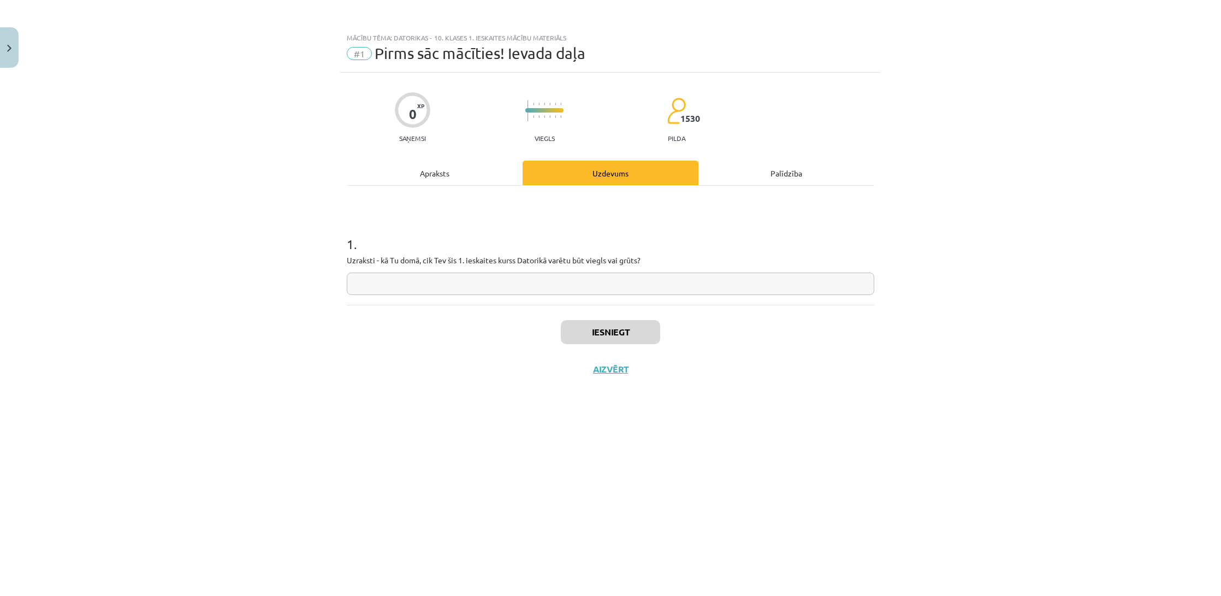
scroll to position [0, 0]
click at [441, 277] on input "text" at bounding box center [611, 284] width 528 height 22
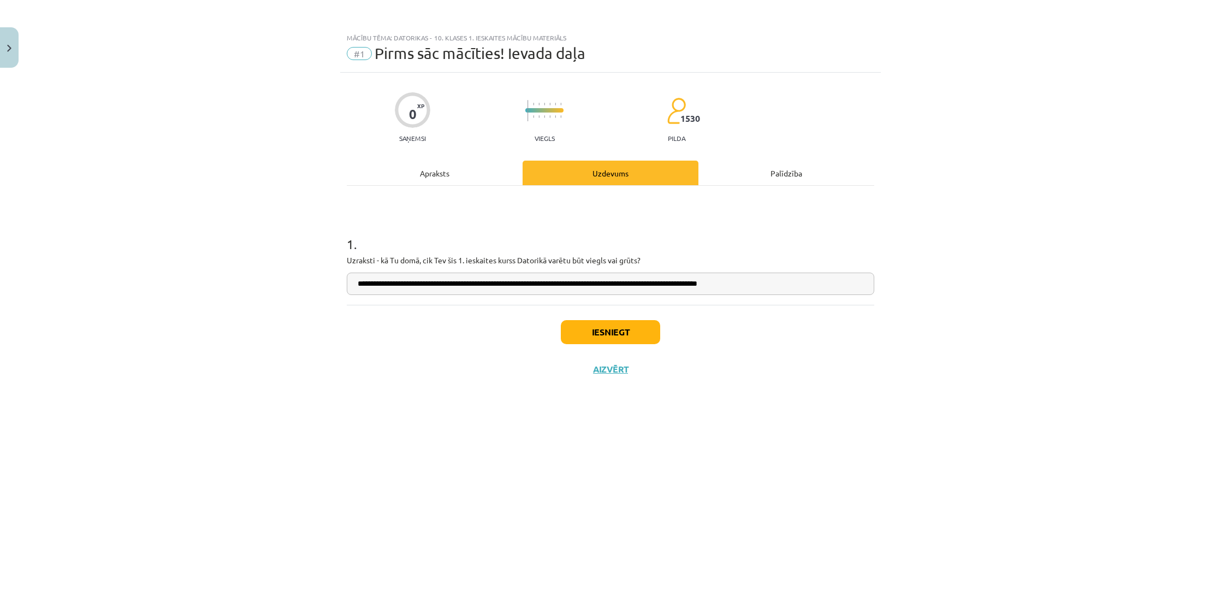
type input "**********"
click at [640, 337] on button "Iesniegt" at bounding box center [610, 332] width 99 height 24
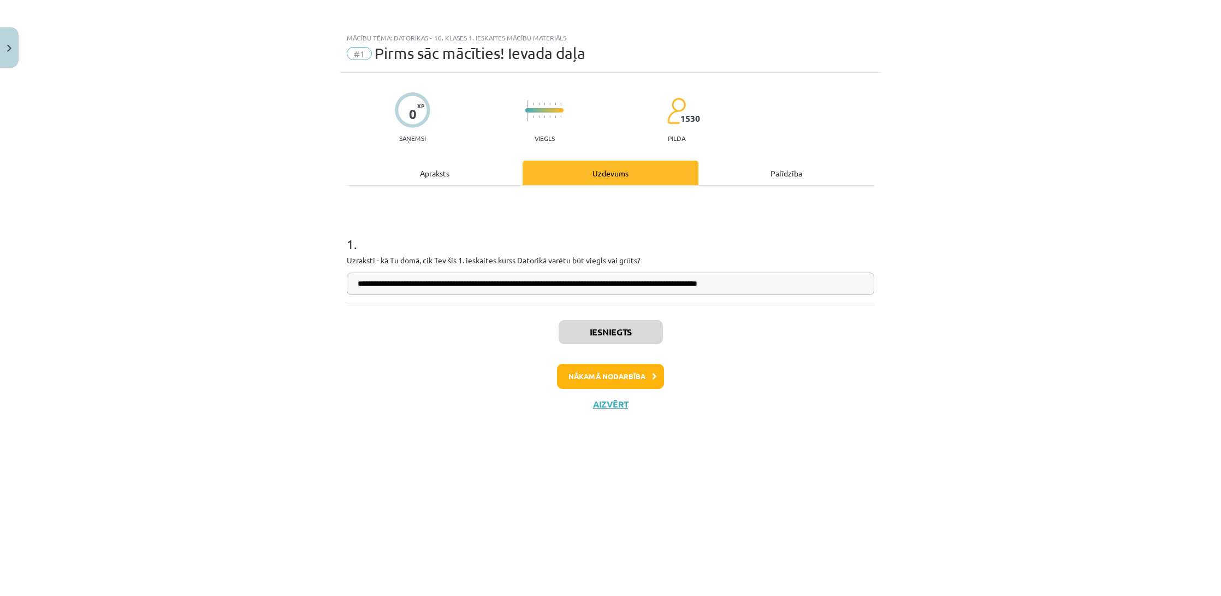
click at [587, 372] on button "Nākamā nodarbība" at bounding box center [610, 376] width 107 height 25
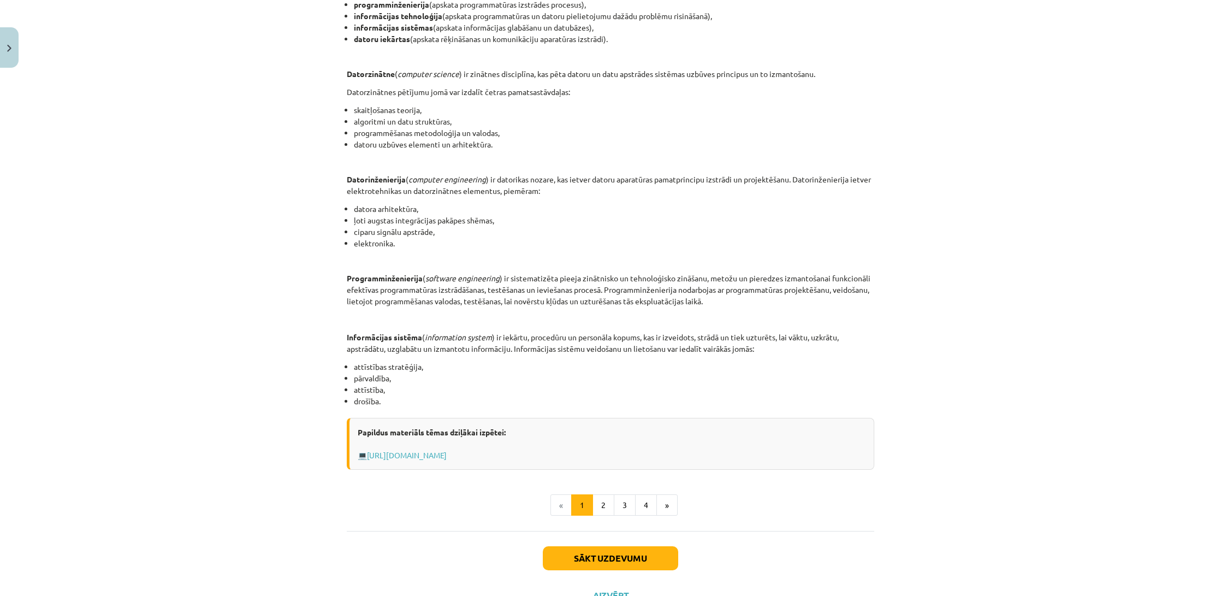
scroll to position [294, 0]
click at [609, 504] on button "2" at bounding box center [604, 505] width 22 height 22
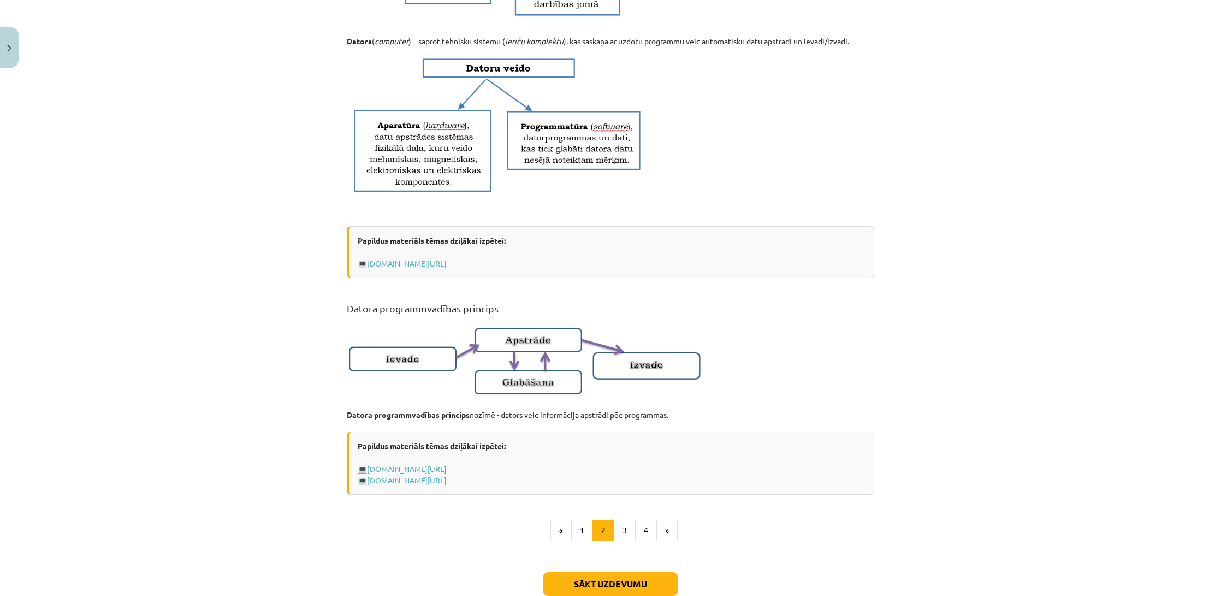
scroll to position [452, 0]
click at [617, 540] on button "3" at bounding box center [625, 529] width 22 height 22
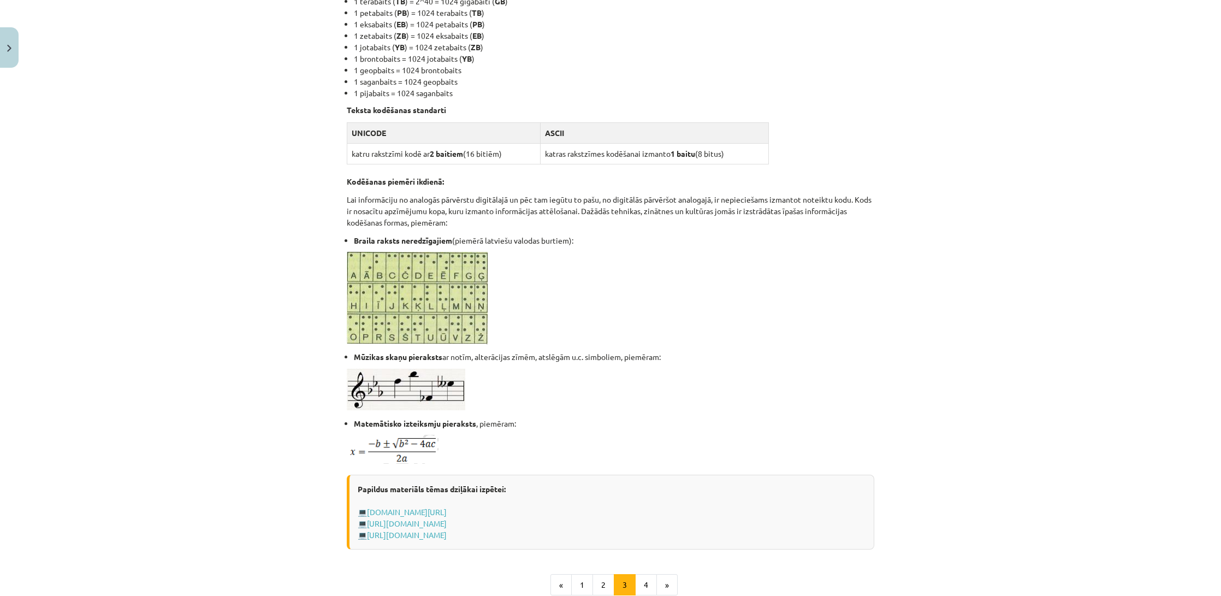
scroll to position [390, 0]
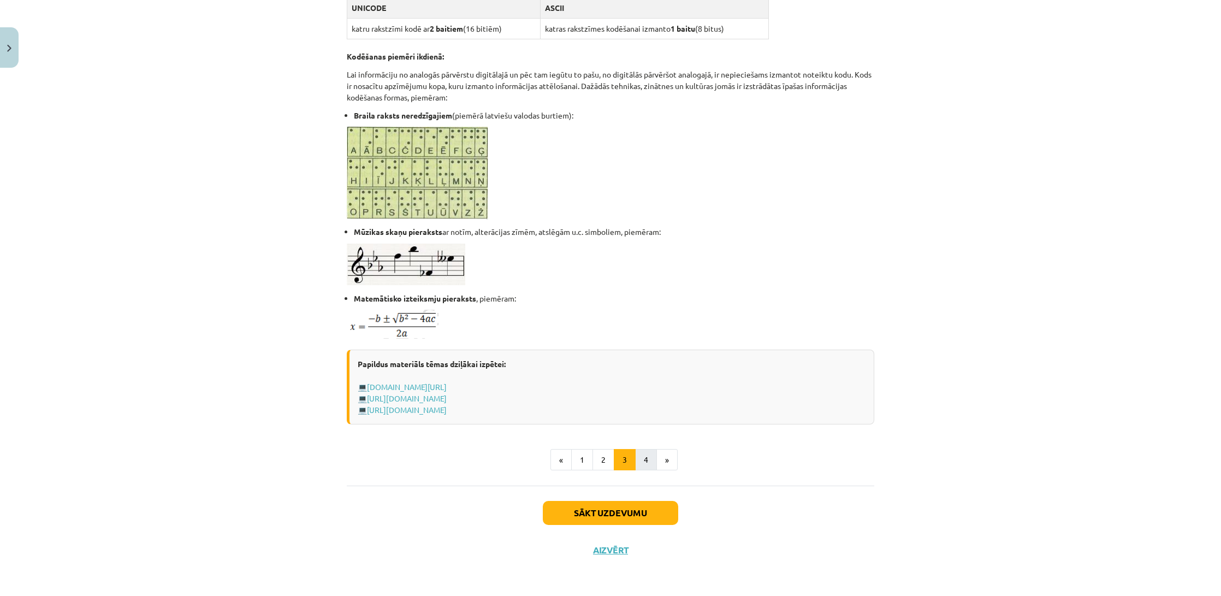
click at [643, 458] on button "4" at bounding box center [646, 460] width 22 height 22
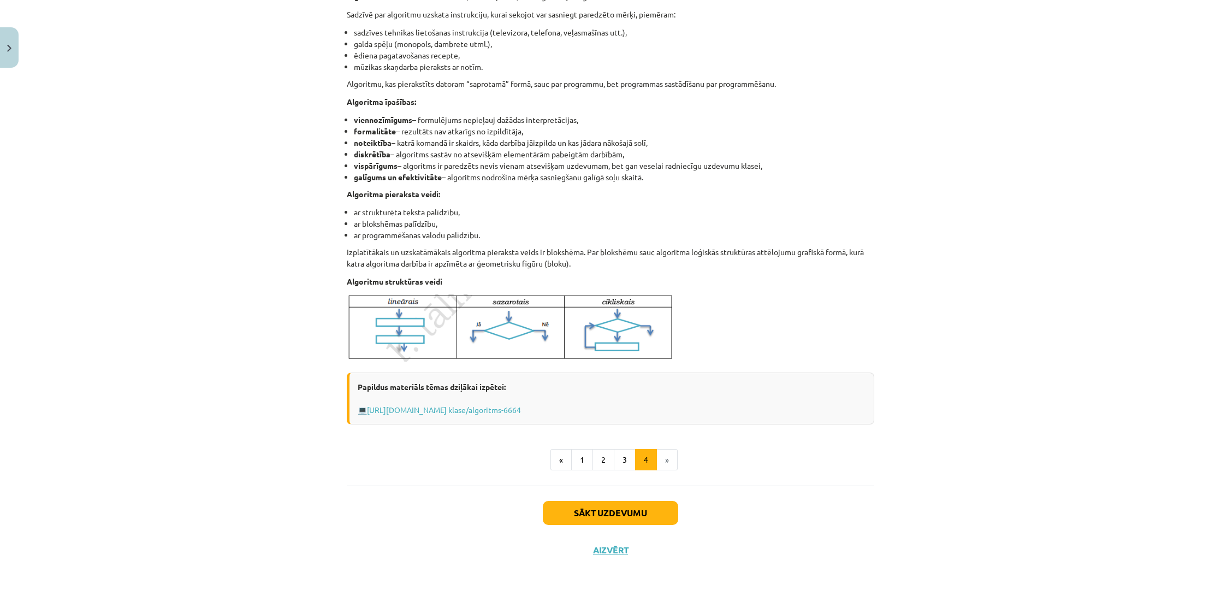
scroll to position [236, 0]
click at [634, 516] on button "Sākt uzdevumu" at bounding box center [610, 513] width 135 height 24
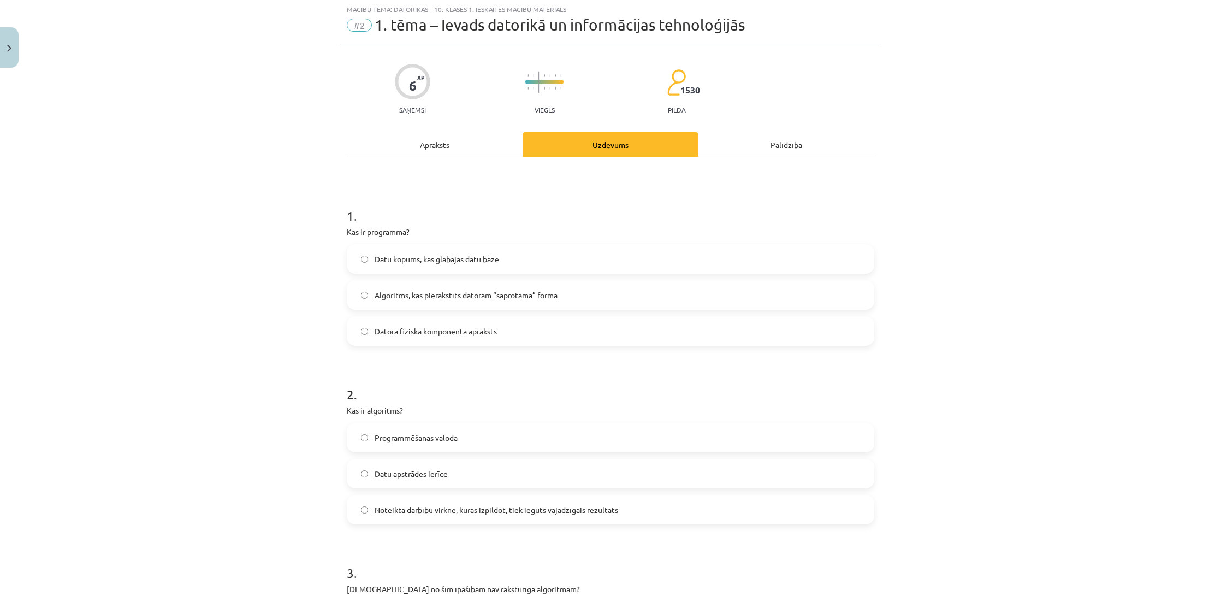
scroll to position [27, 0]
click at [383, 507] on span "Noteikta darbību virkne, kuras izpildot, tiek iegūts vajadzīgais rezultāts" at bounding box center [497, 510] width 244 height 11
click at [448, 146] on div "Apraksts" at bounding box center [435, 145] width 176 height 25
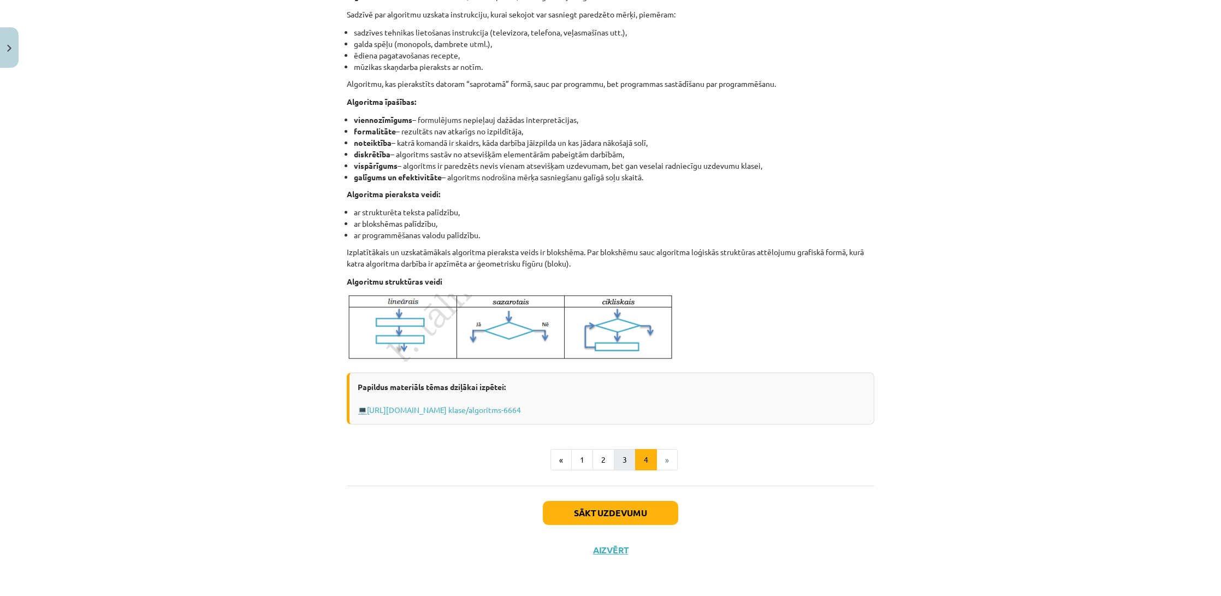
click at [620, 457] on button "3" at bounding box center [625, 460] width 22 height 22
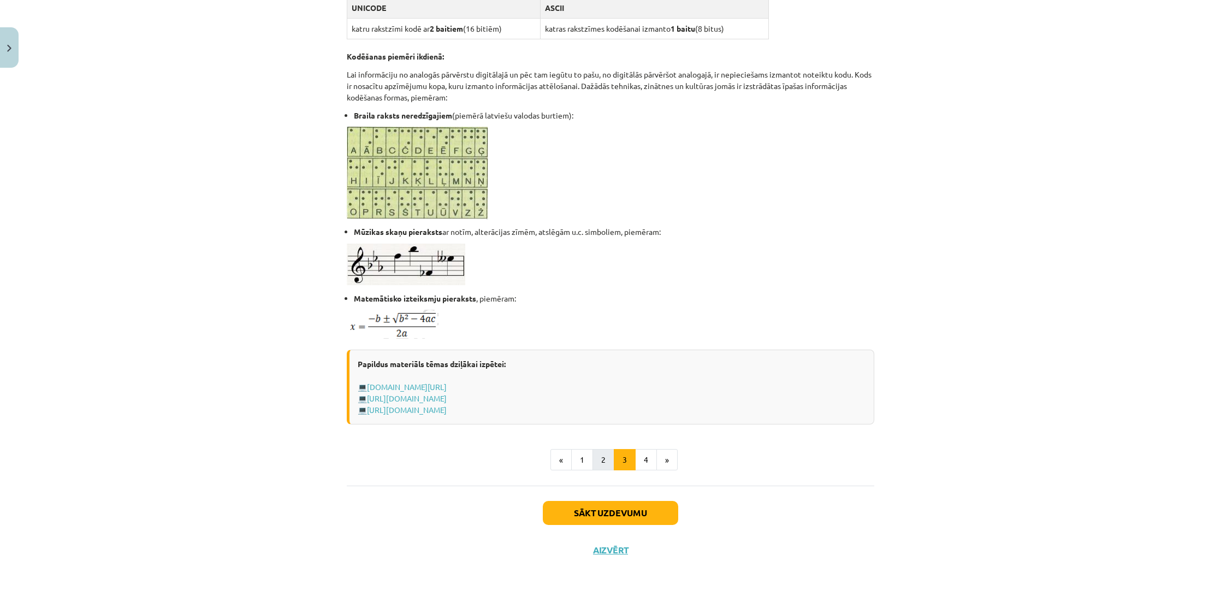
click at [611, 462] on button "2" at bounding box center [604, 460] width 22 height 22
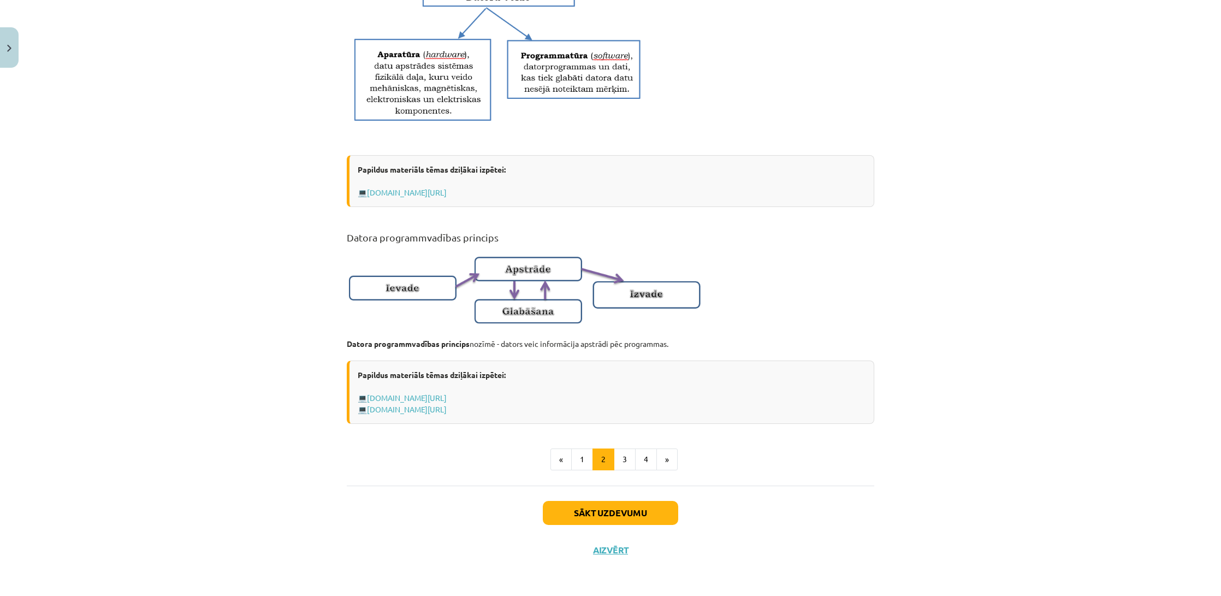
scroll to position [533, 0]
click at [590, 463] on button "1" at bounding box center [582, 459] width 22 height 22
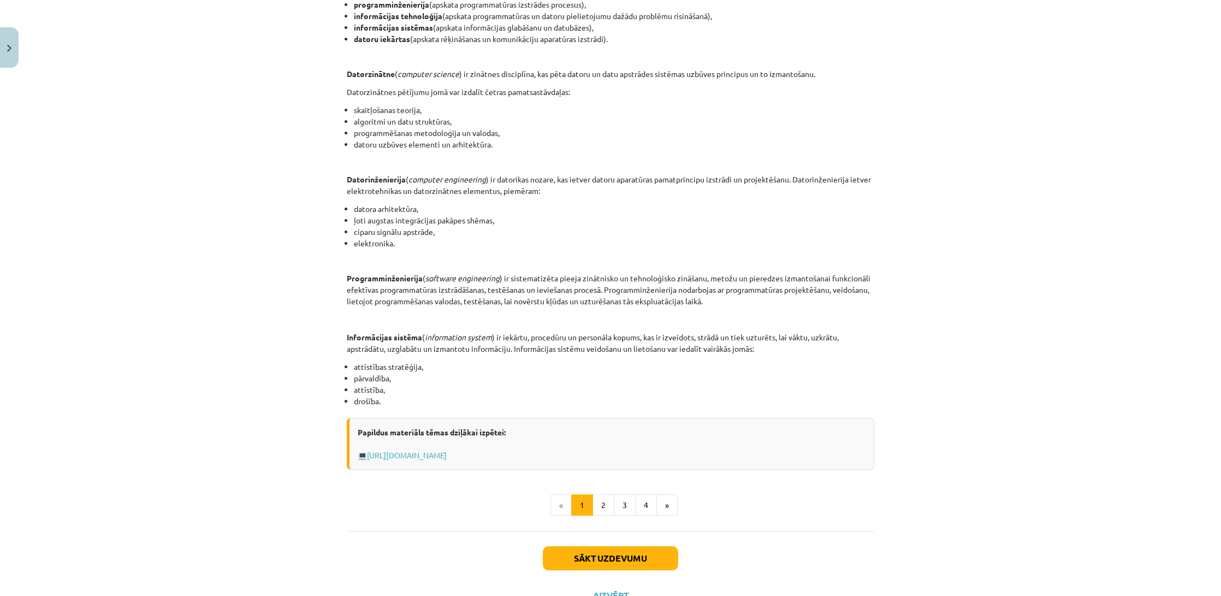
scroll to position [196, 0]
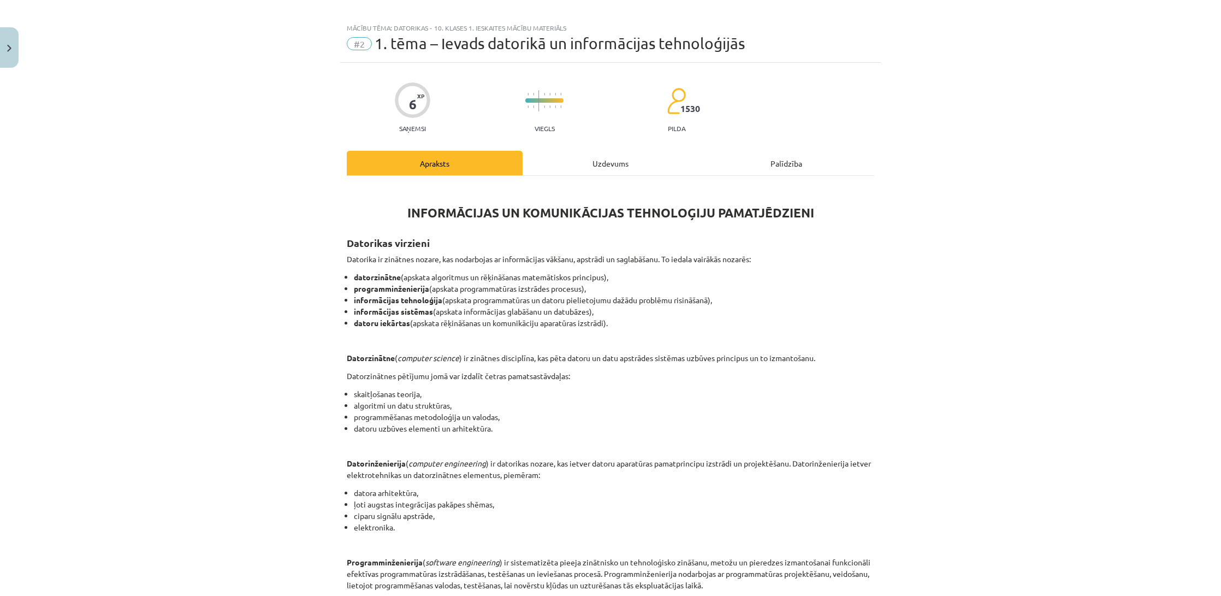
click at [607, 167] on div "Uzdevums" at bounding box center [611, 163] width 176 height 25
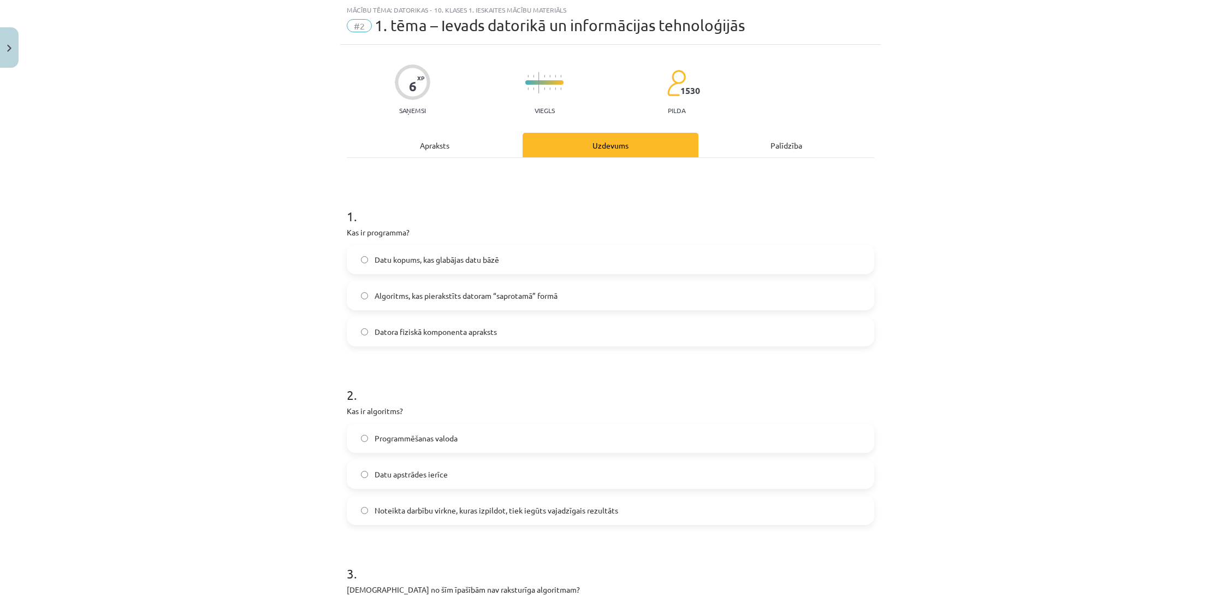
scroll to position [26, 0]
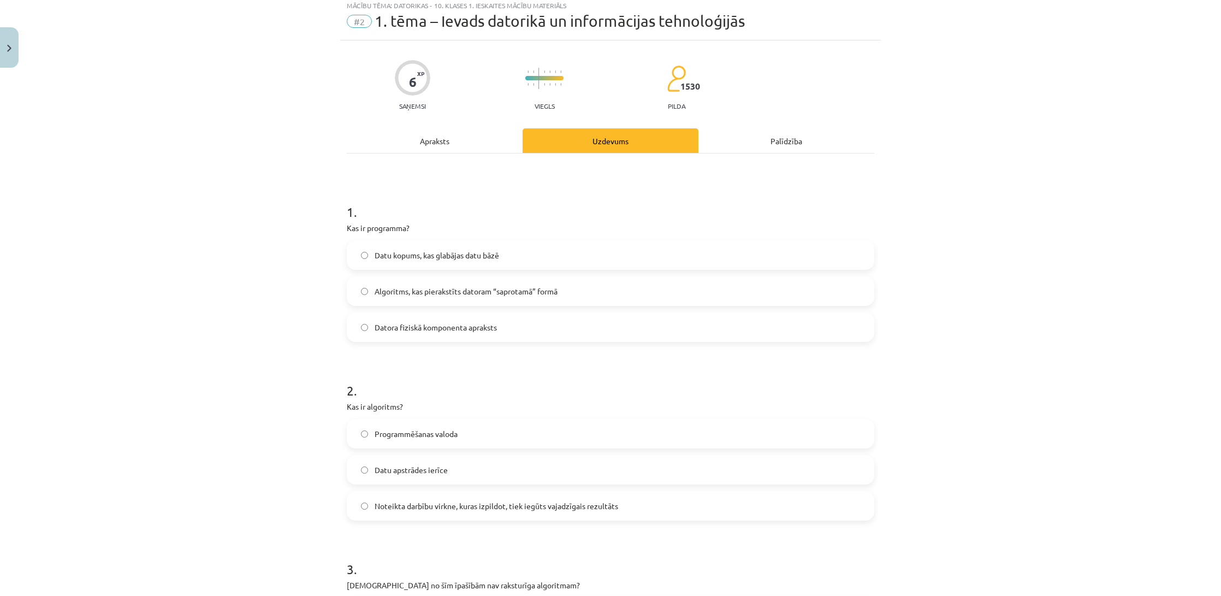
click at [472, 292] on span "Algoritms, kas pierakstīts datoram “saprotamā” formā" at bounding box center [466, 291] width 183 height 11
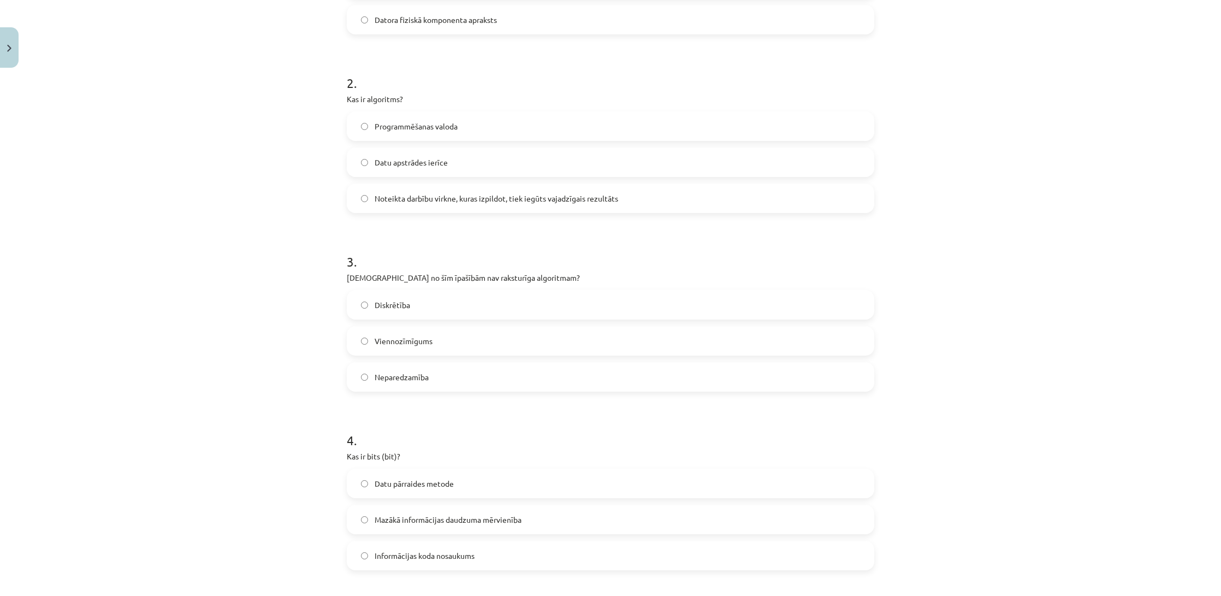
scroll to position [411, 0]
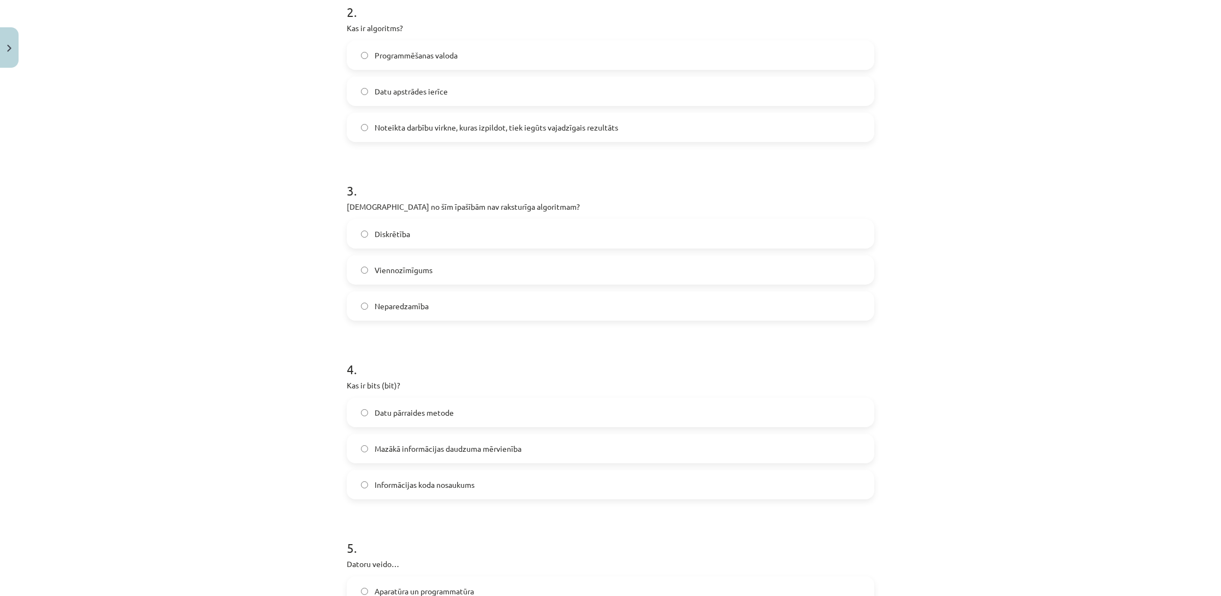
click at [500, 452] on span "Mazākā informācijas daudzuma mērvienība" at bounding box center [448, 448] width 147 height 11
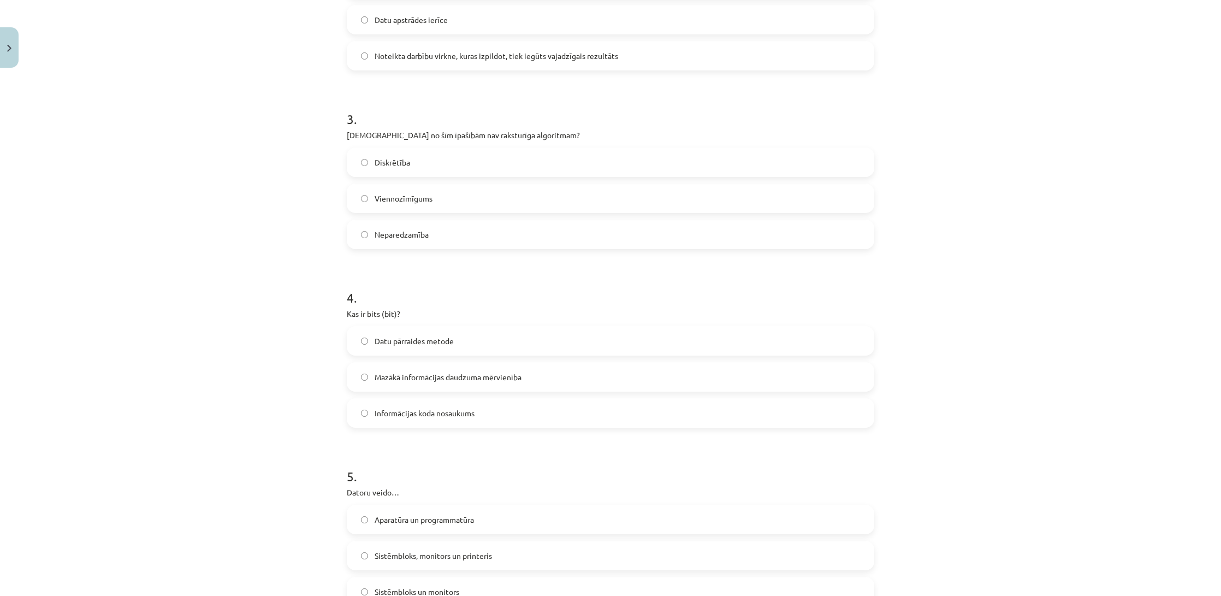
scroll to position [601, 0]
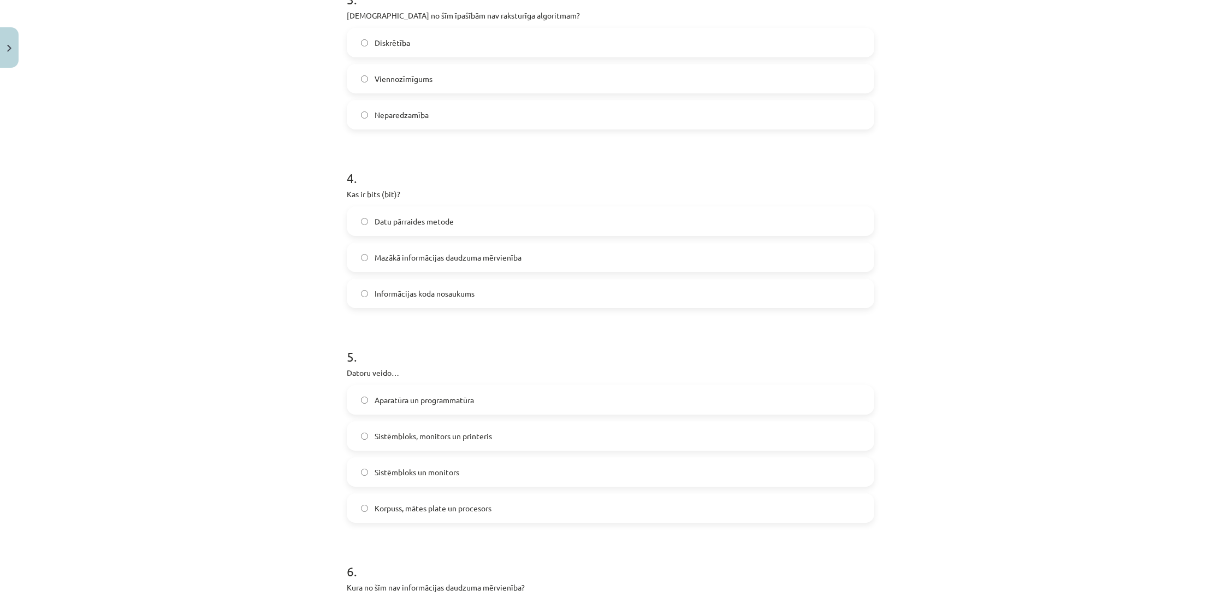
click at [497, 409] on label "Aparatūra un programmatūra" at bounding box center [610, 399] width 525 height 27
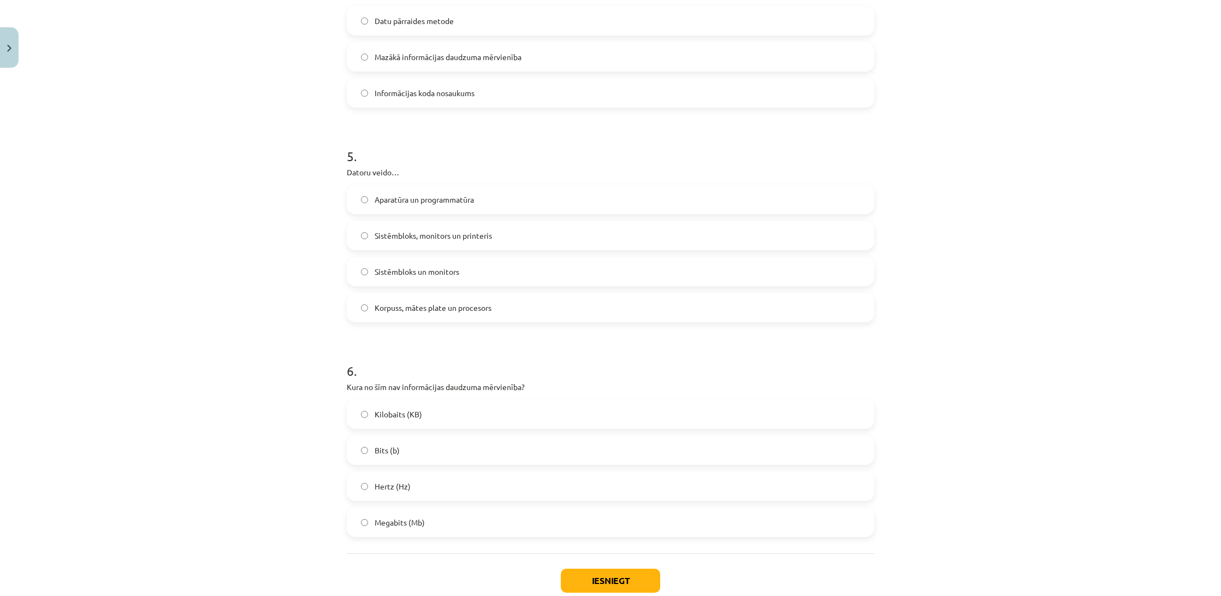
scroll to position [804, 0]
click at [389, 489] on span "Hertz (Hz)" at bounding box center [393, 483] width 36 height 11
click at [614, 577] on button "Iesniegt" at bounding box center [610, 578] width 99 height 24
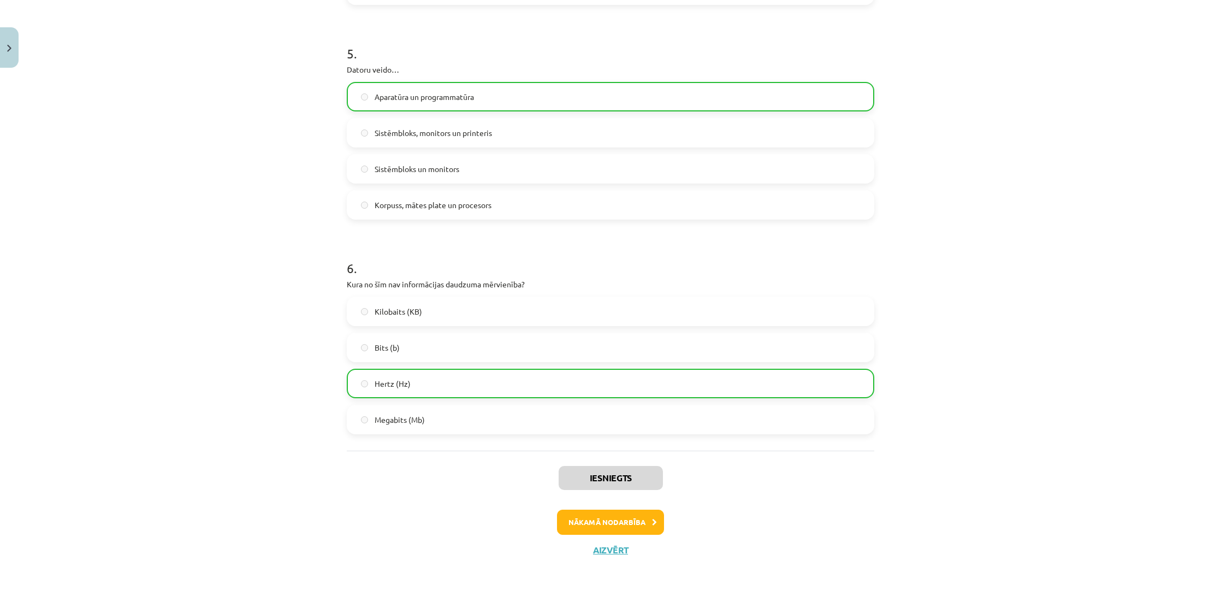
scroll to position [906, 0]
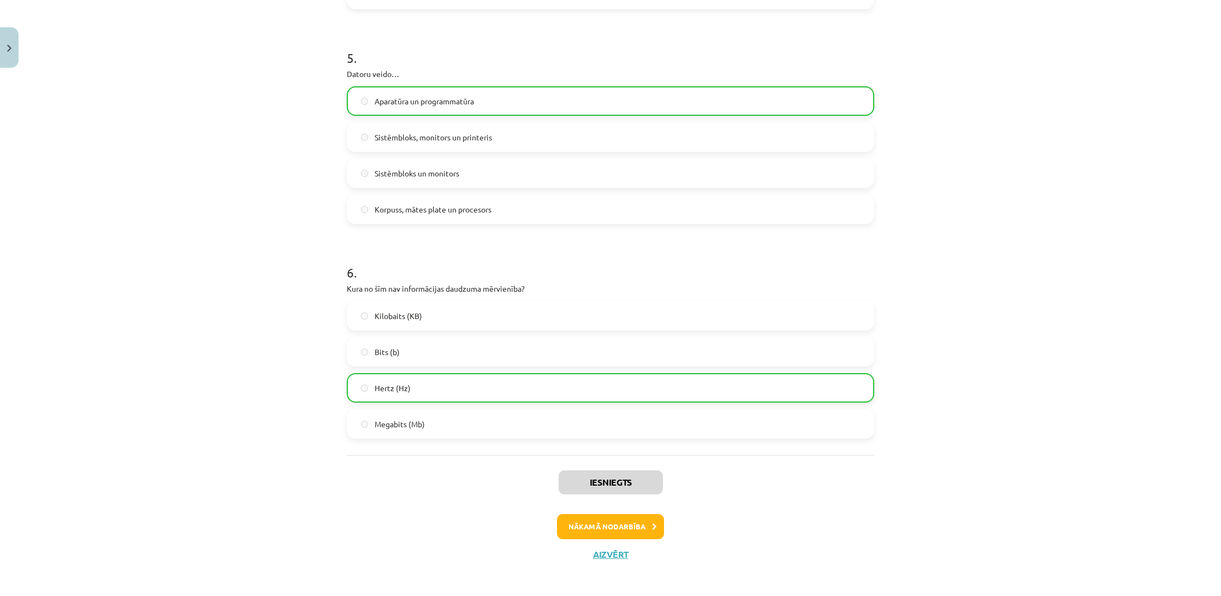
click at [588, 521] on button "Nākamā nodarbība" at bounding box center [610, 526] width 107 height 25
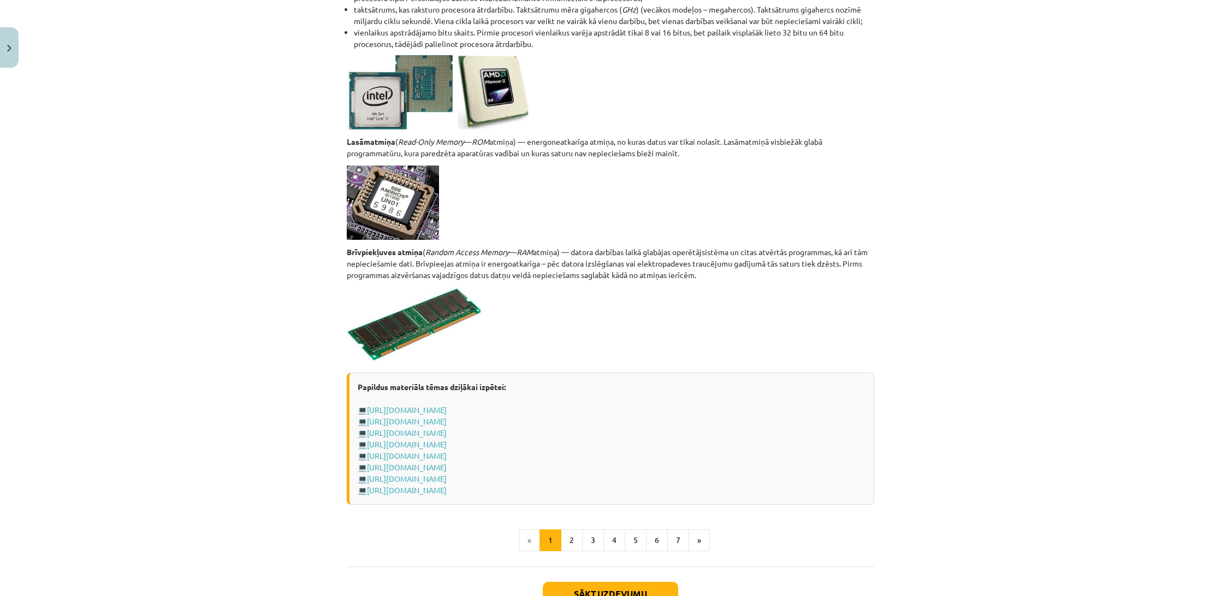
scroll to position [1667, 0]
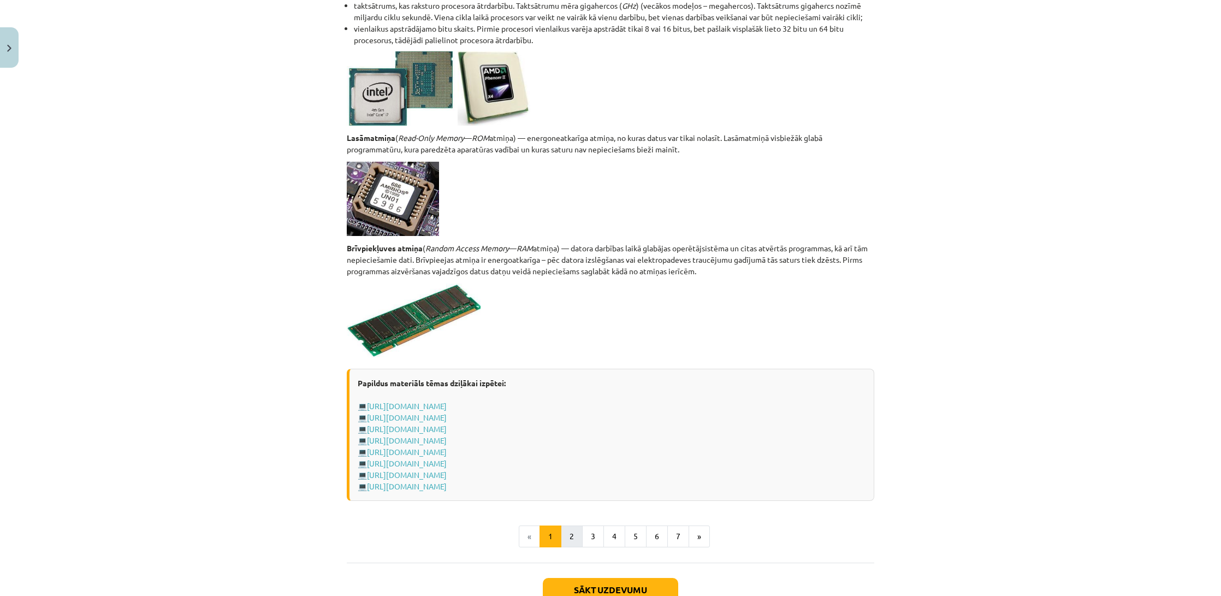
click at [571, 536] on button "2" at bounding box center [572, 536] width 22 height 22
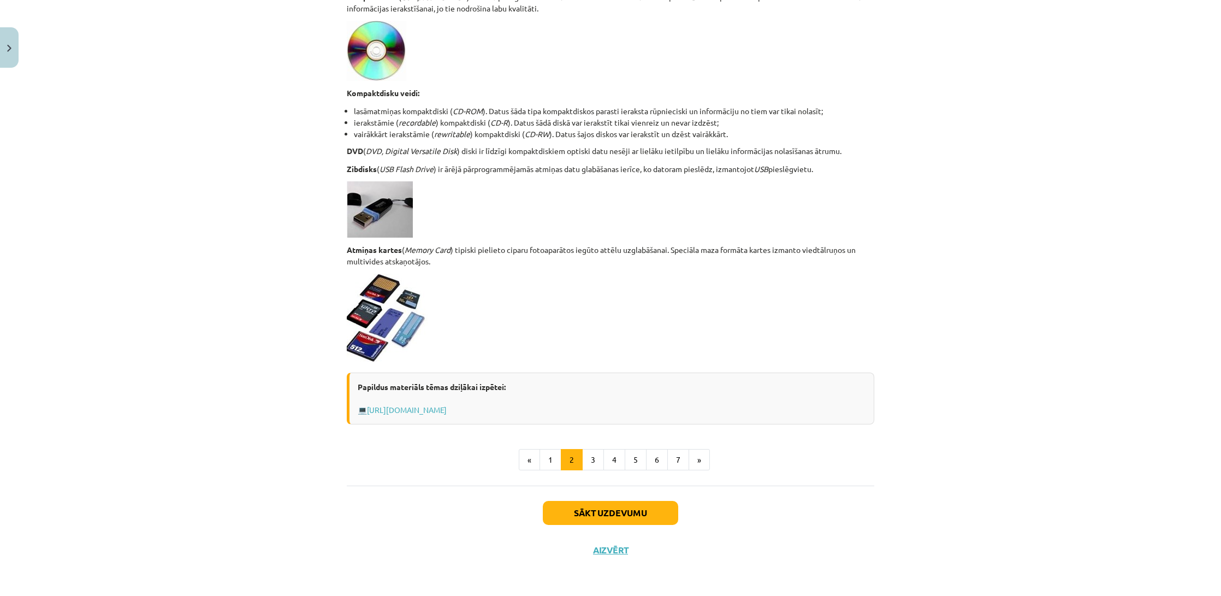
scroll to position [763, 0]
click at [590, 460] on button "3" at bounding box center [593, 460] width 22 height 22
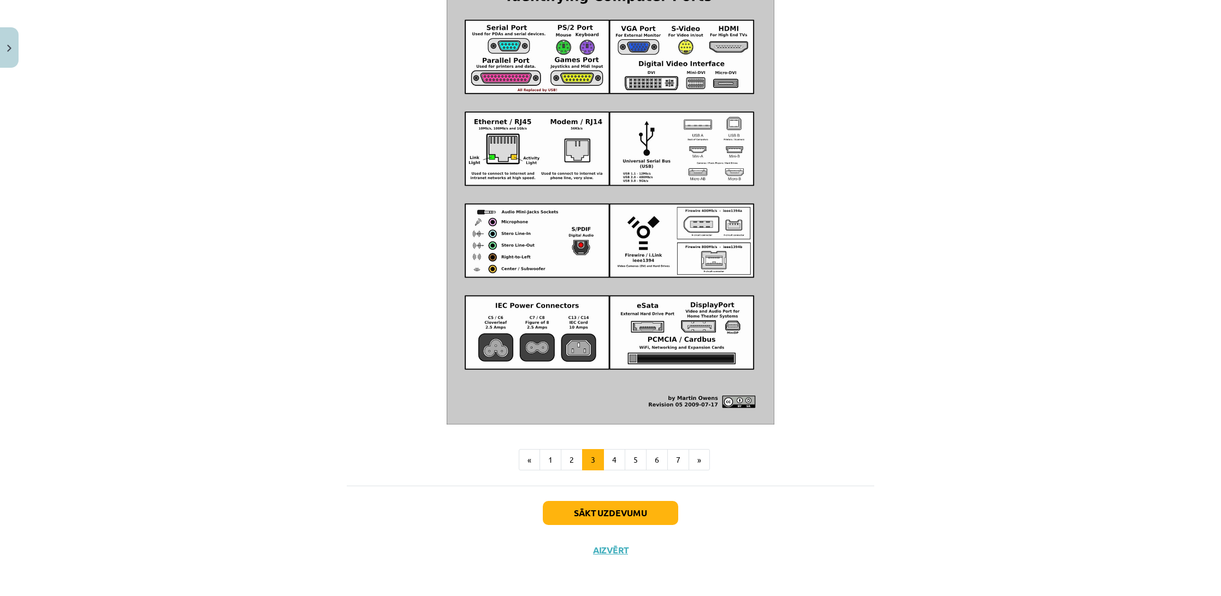
scroll to position [1086, 0]
click at [619, 457] on button "4" at bounding box center [614, 460] width 22 height 22
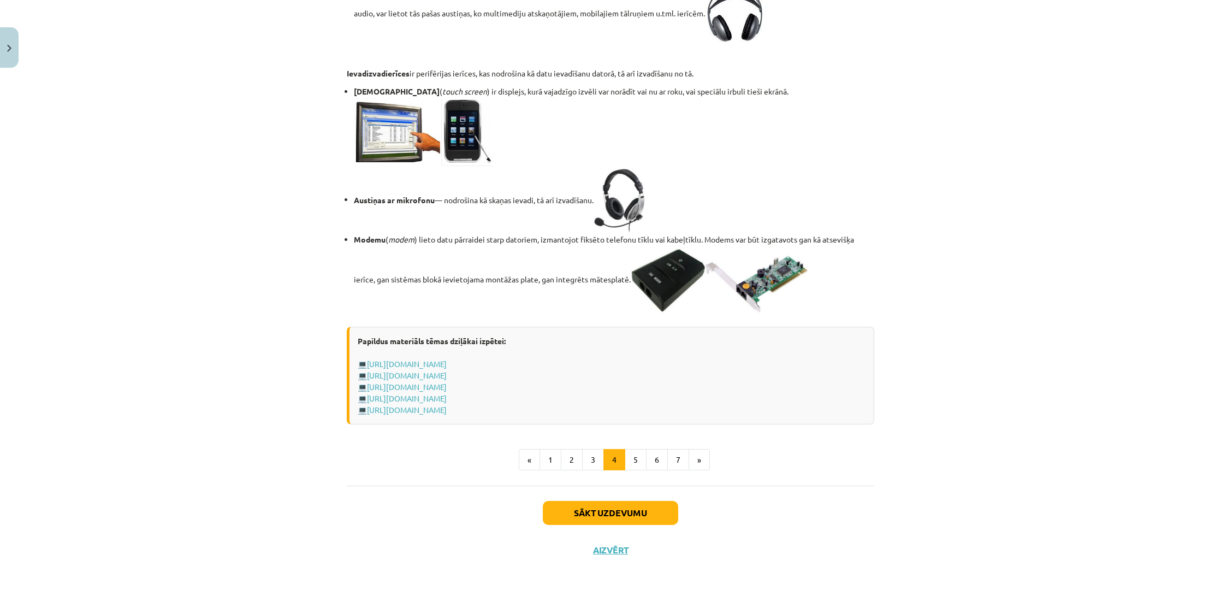
scroll to position [1766, 0]
click at [629, 469] on button "5" at bounding box center [636, 460] width 22 height 22
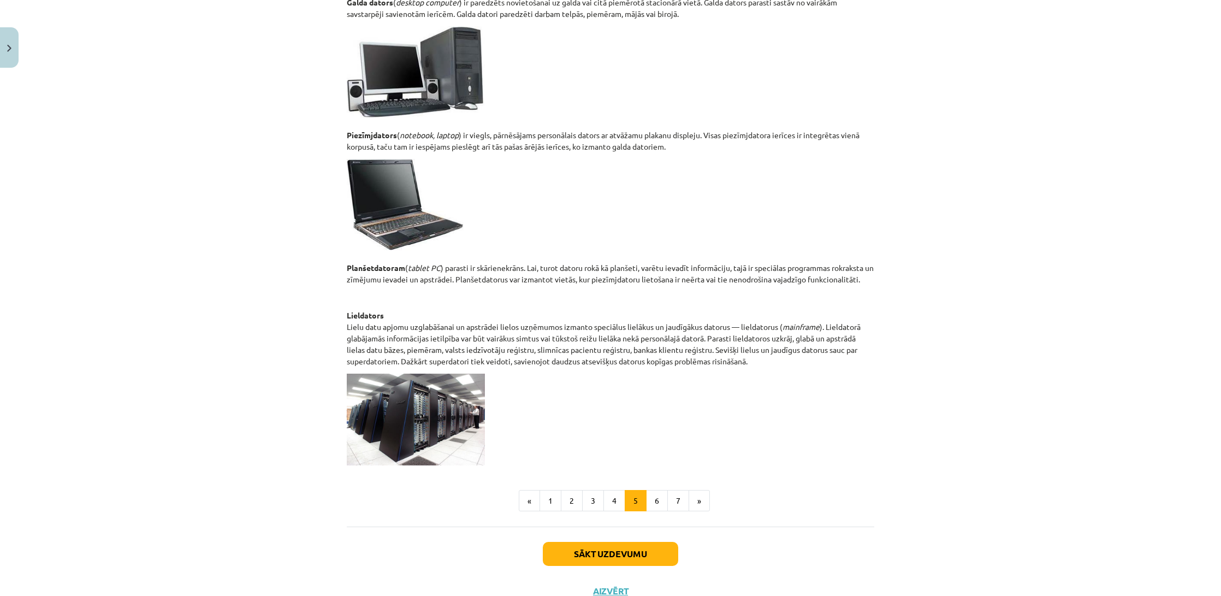
scroll to position [350, 0]
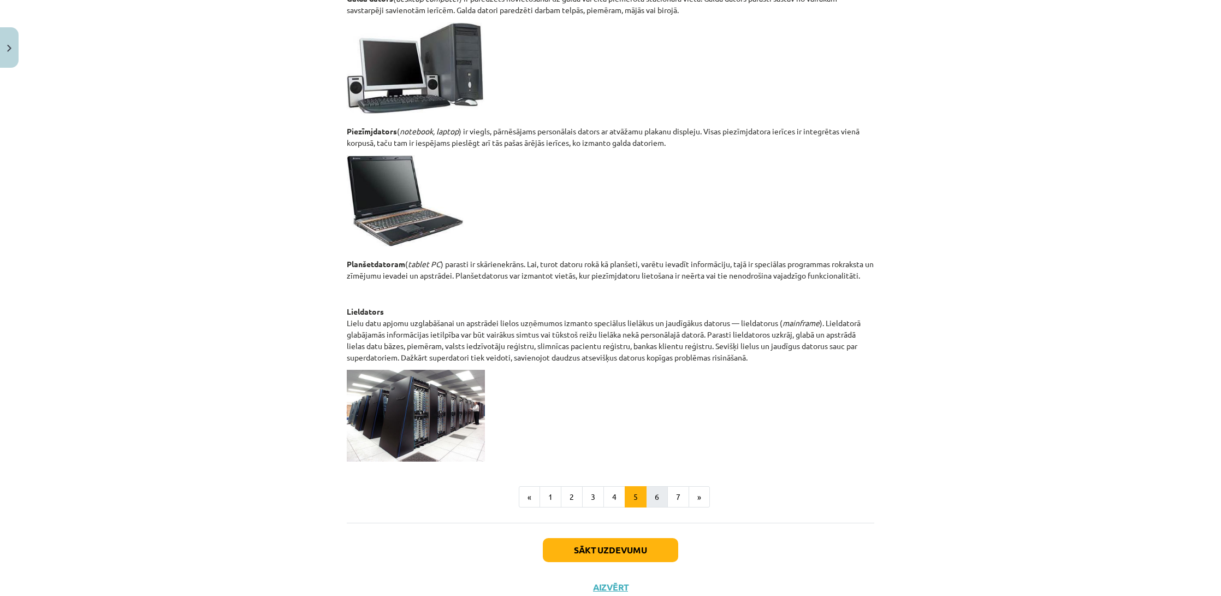
click at [648, 496] on button "6" at bounding box center [657, 497] width 22 height 22
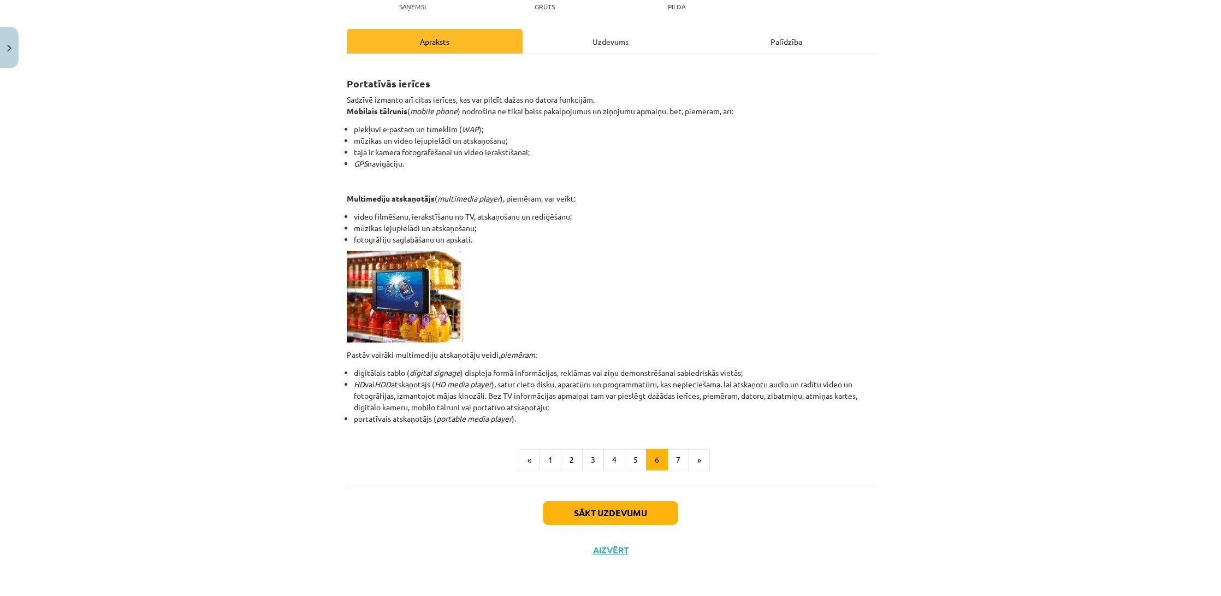
scroll to position [133, 0]
click at [667, 455] on button "6" at bounding box center [657, 460] width 22 height 22
click at [675, 457] on button "7" at bounding box center [678, 460] width 22 height 22
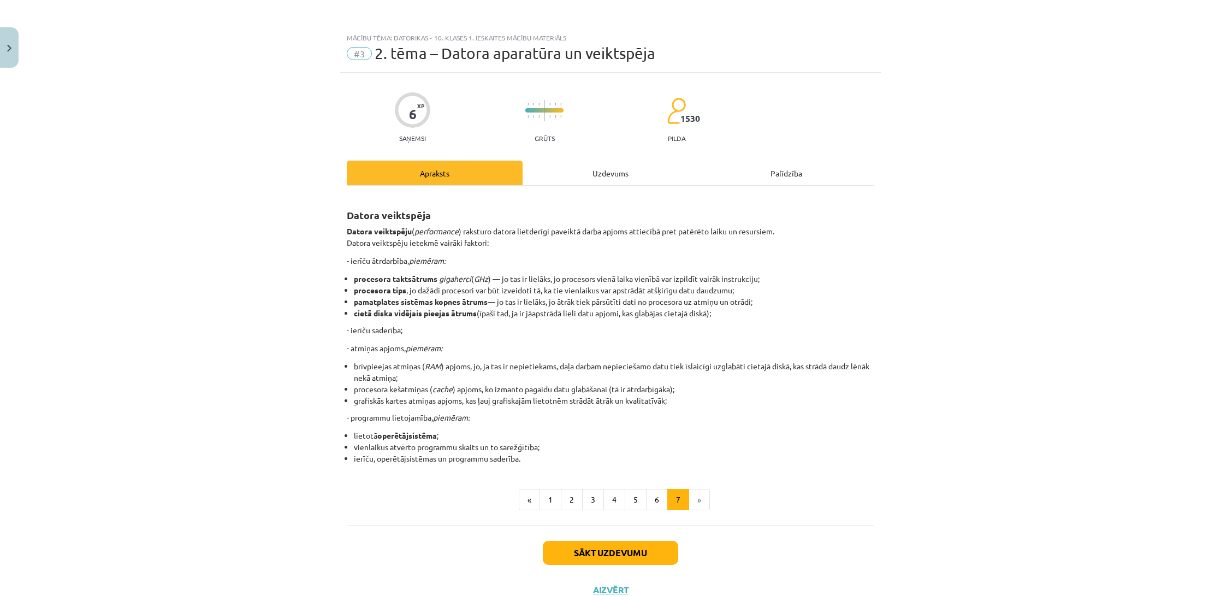
scroll to position [0, 0]
click at [599, 552] on button "Sākt uzdevumu" at bounding box center [610, 553] width 135 height 24
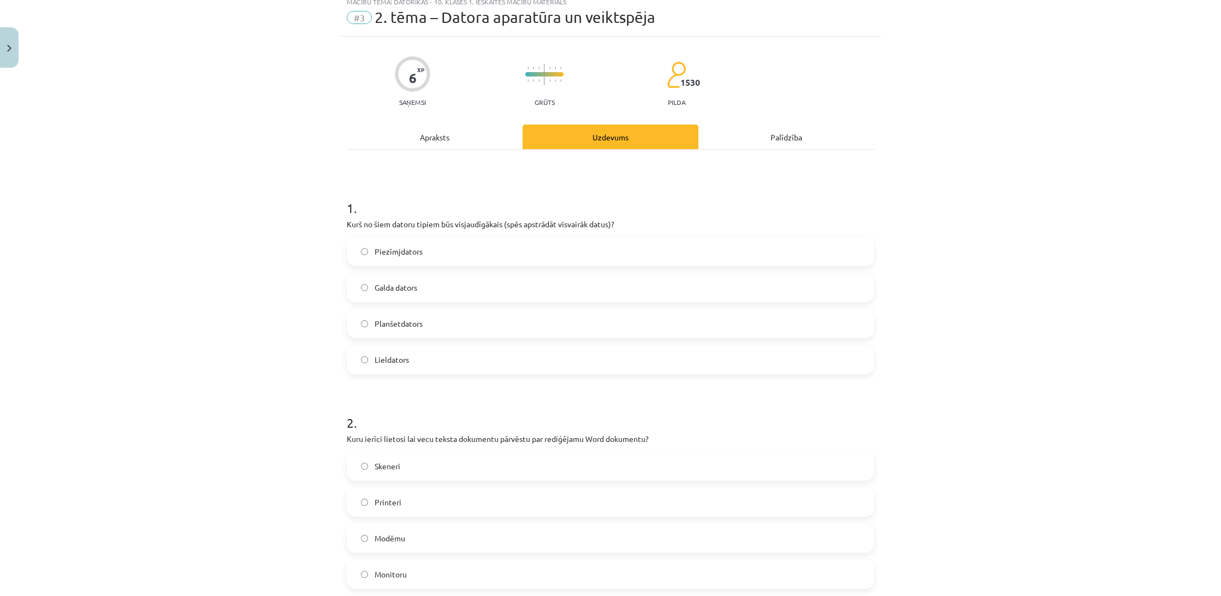
click at [386, 355] on span "Lieldators" at bounding box center [392, 359] width 34 height 11
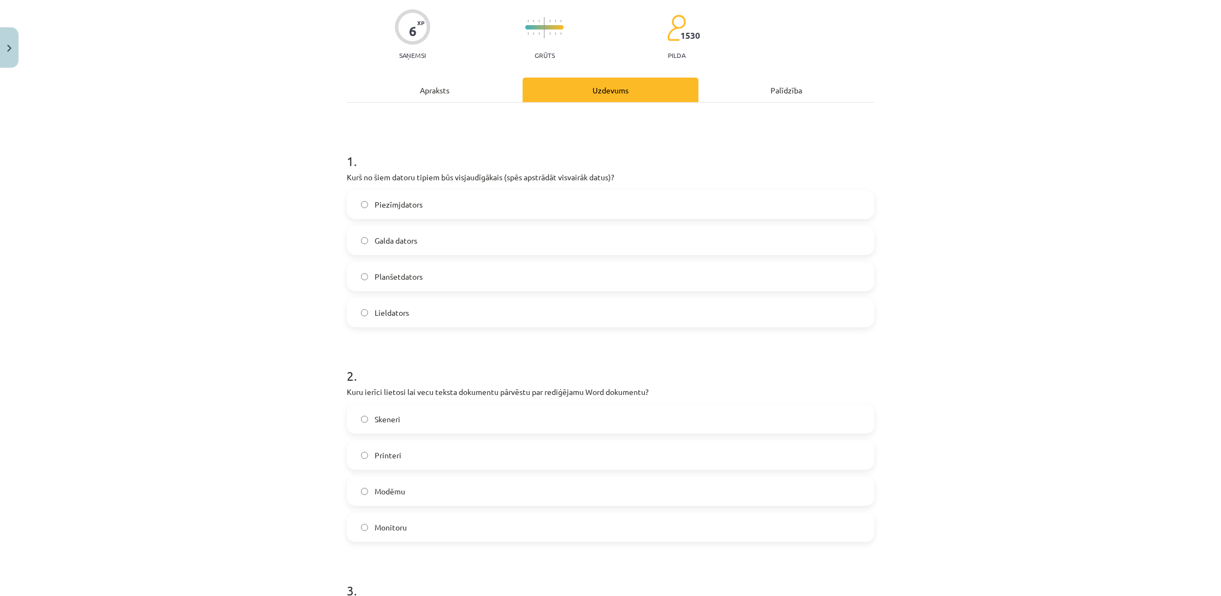
scroll to position [92, 0]
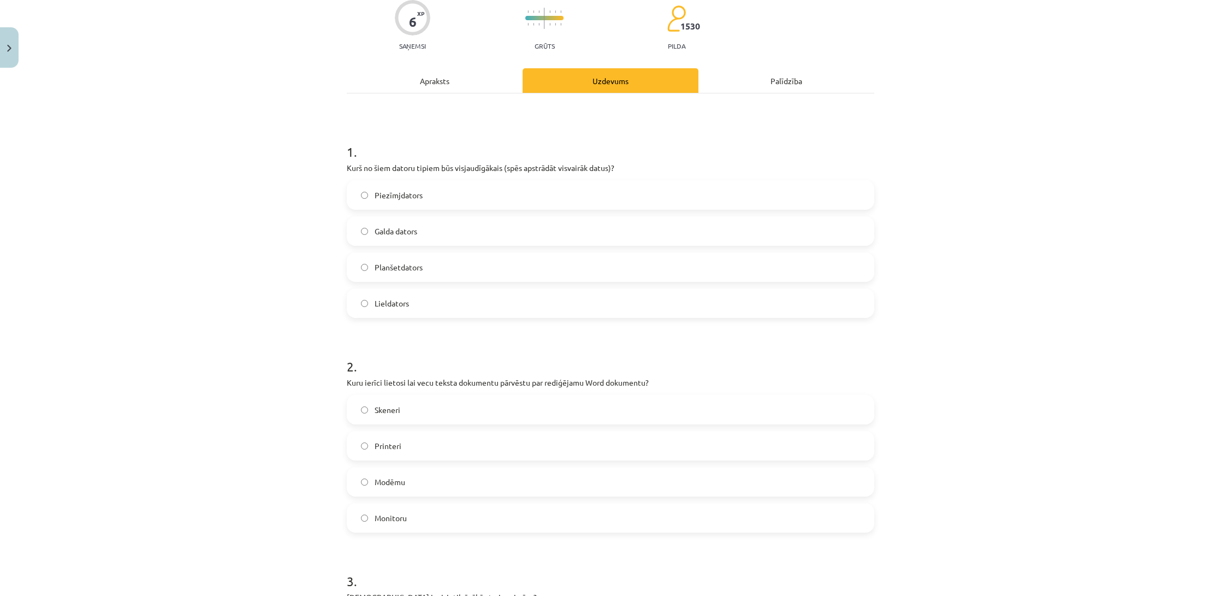
click at [390, 409] on span "Skeneri" at bounding box center [388, 409] width 26 height 11
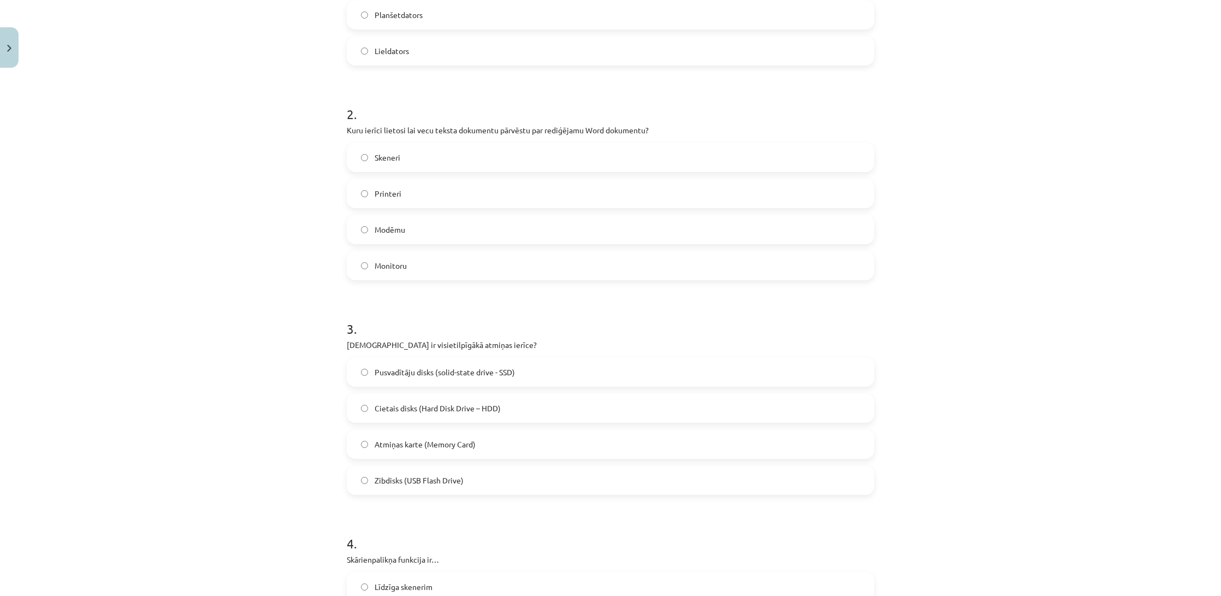
scroll to position [346, 0]
click at [417, 413] on label "Cietais disks (Hard Disk Drive – HDD)" at bounding box center [610, 406] width 525 height 27
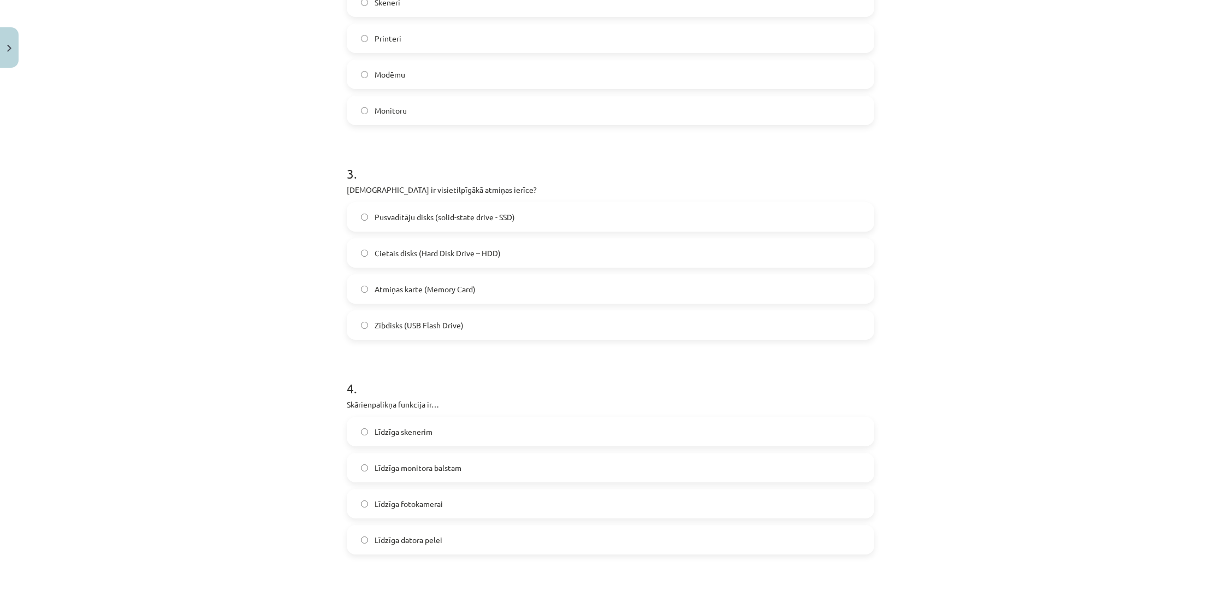
scroll to position [513, 0]
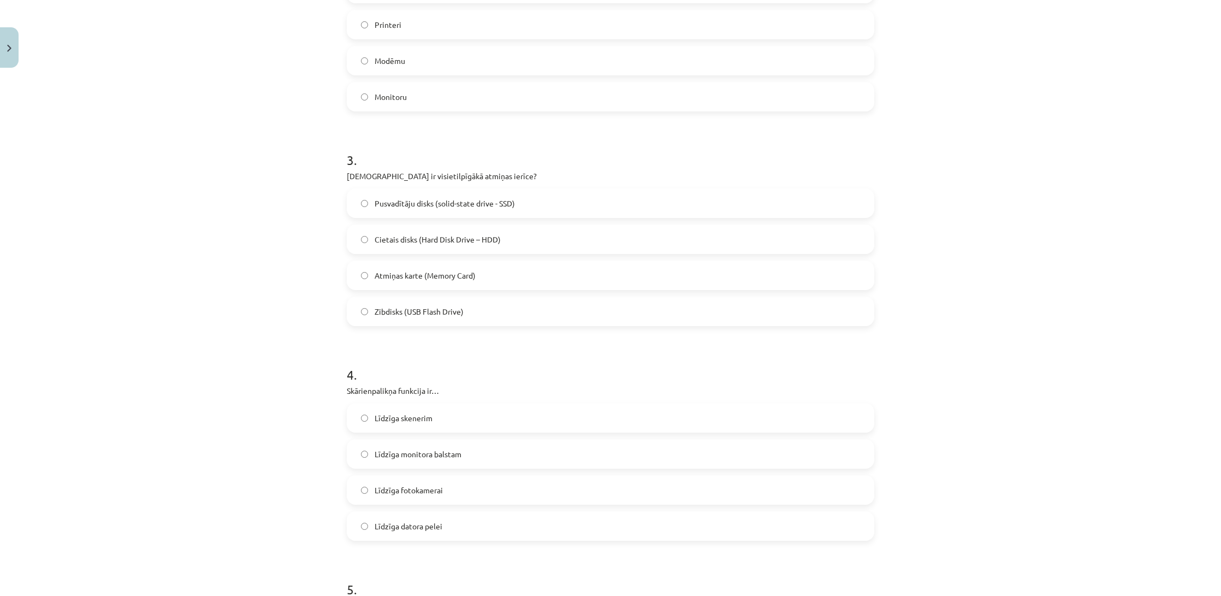
click at [434, 527] on span "Līdzīga datora pelei" at bounding box center [409, 525] width 68 height 11
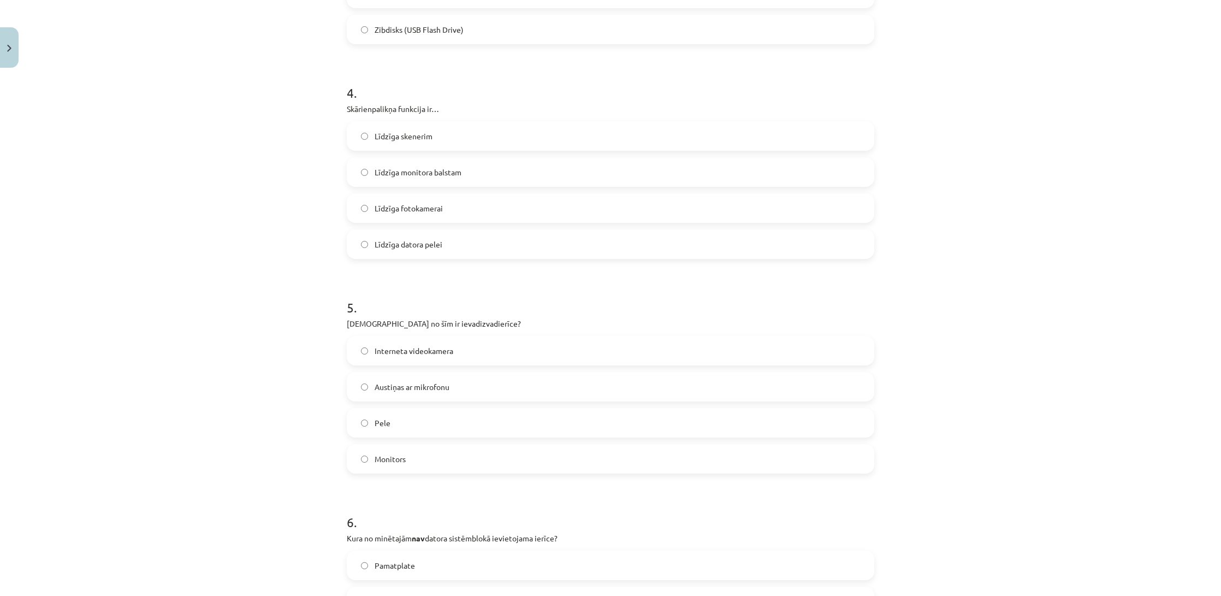
scroll to position [796, 0]
click at [472, 383] on label "Austiņas ar mikrofonu" at bounding box center [610, 385] width 525 height 27
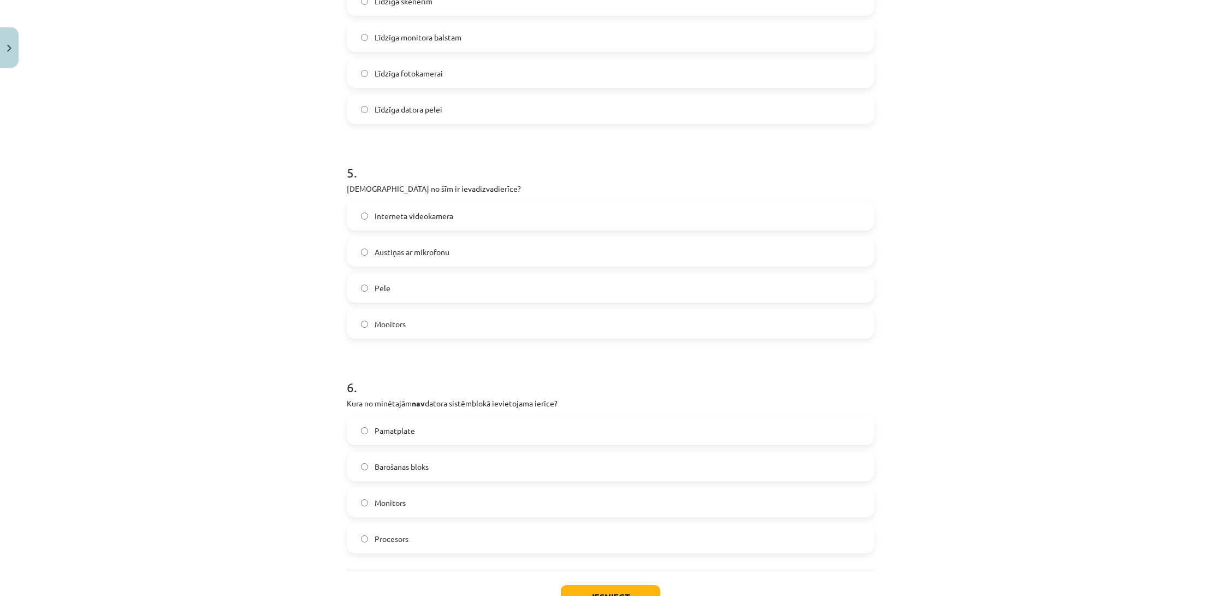
scroll to position [931, 0]
click at [399, 504] on span "Monitors" at bounding box center [390, 501] width 31 height 11
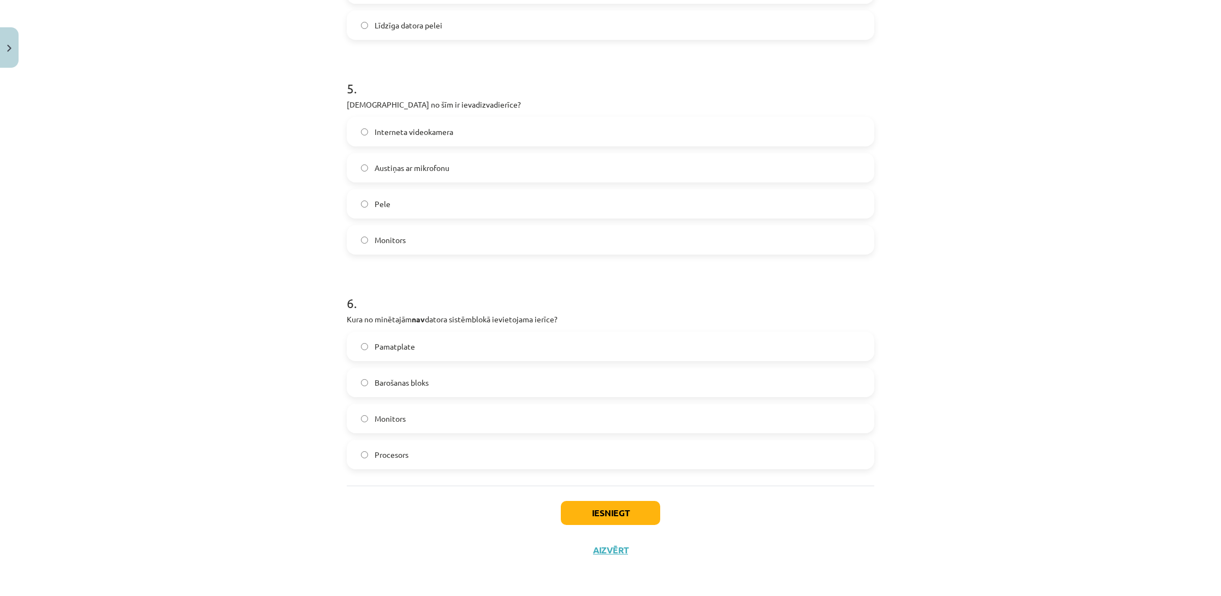
scroll to position [1016, 0]
click at [585, 506] on button "Iesniegt" at bounding box center [610, 513] width 99 height 24
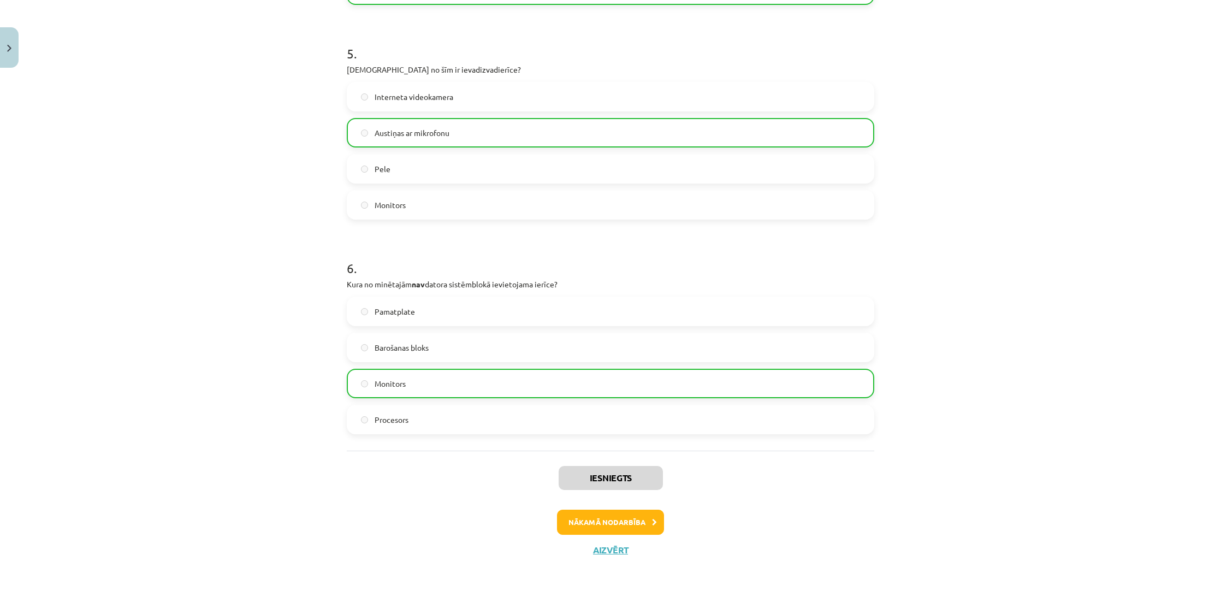
click at [600, 518] on button "Nākamā nodarbība" at bounding box center [610, 522] width 107 height 25
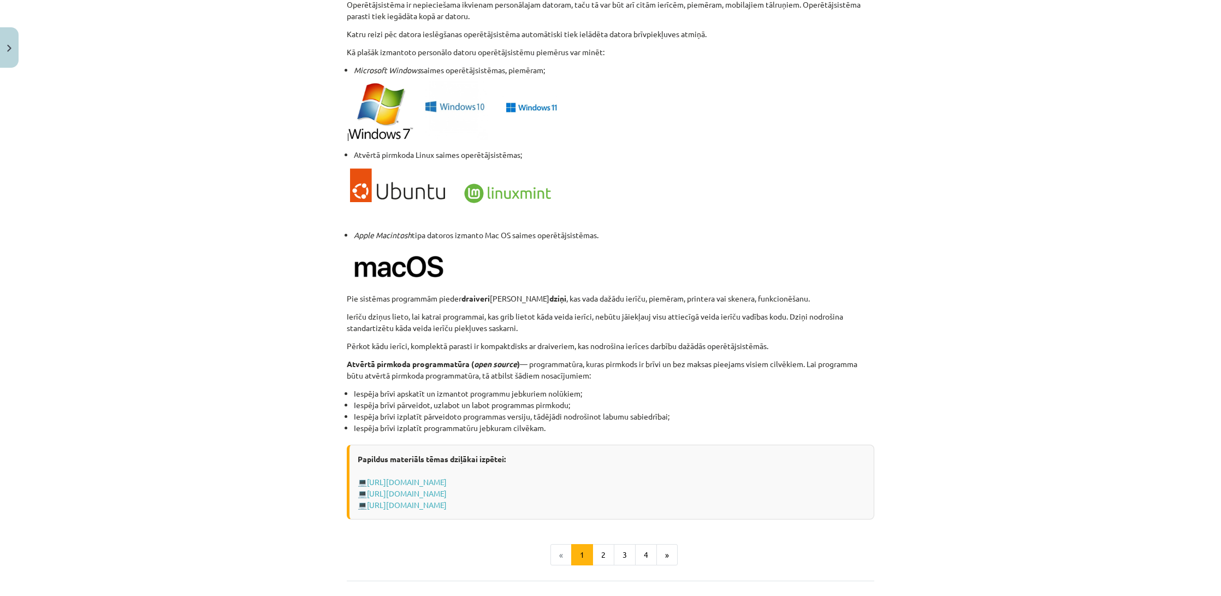
scroll to position [856, 0]
click at [594, 549] on button "2" at bounding box center [604, 555] width 22 height 22
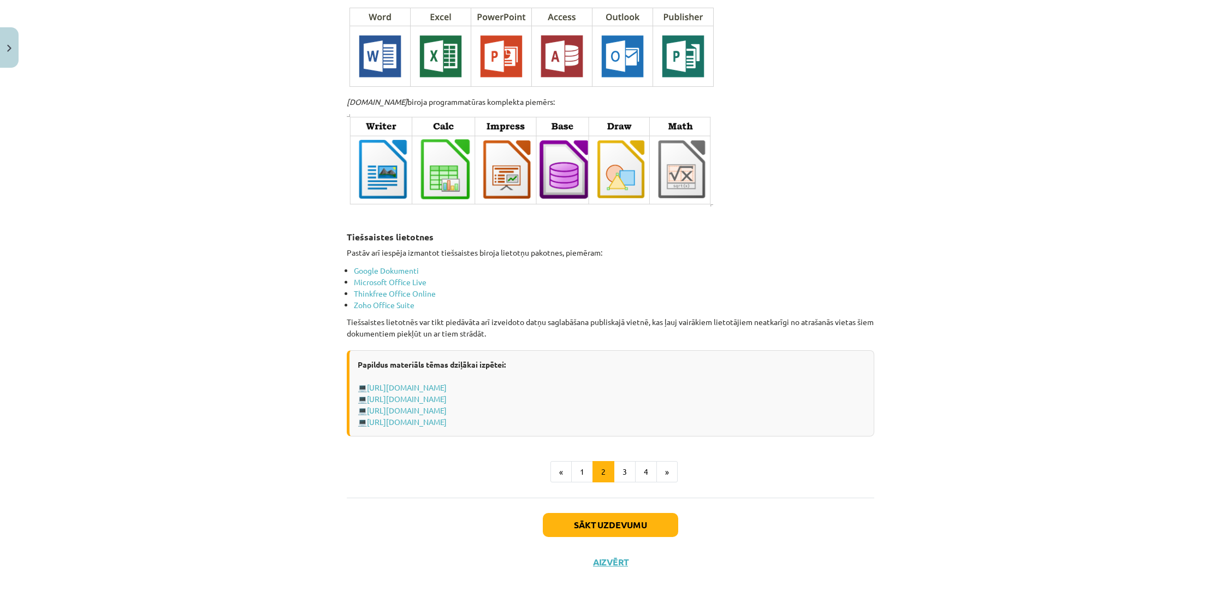
scroll to position [1668, 0]
click at [625, 465] on button "3" at bounding box center [625, 472] width 22 height 22
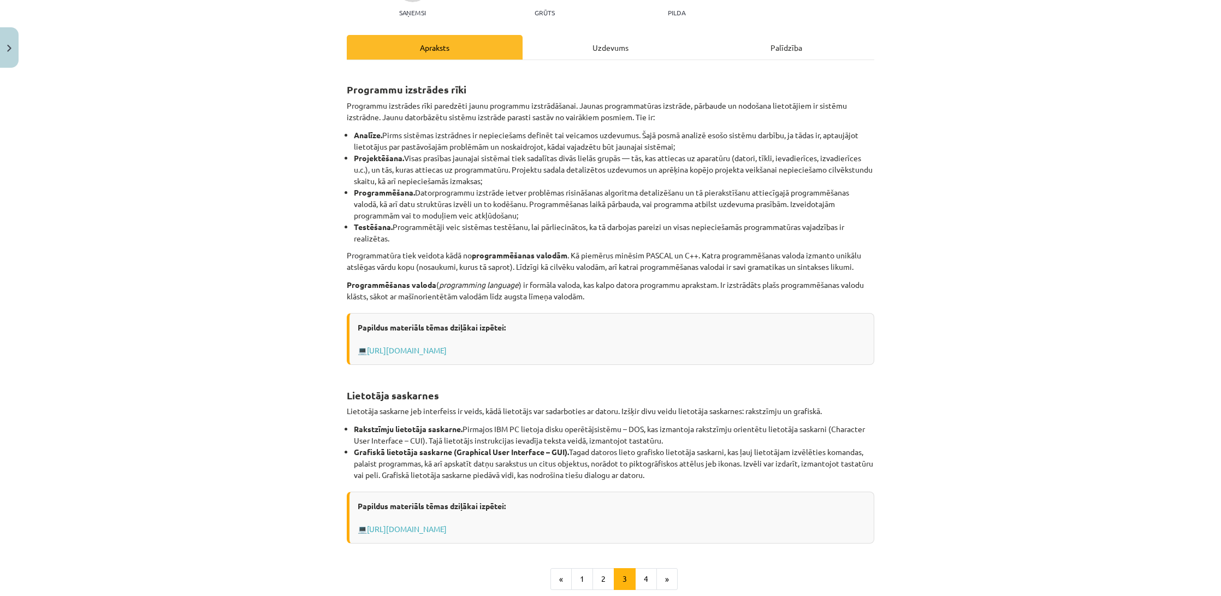
scroll to position [126, 0]
click at [648, 577] on button "4" at bounding box center [646, 578] width 22 height 22
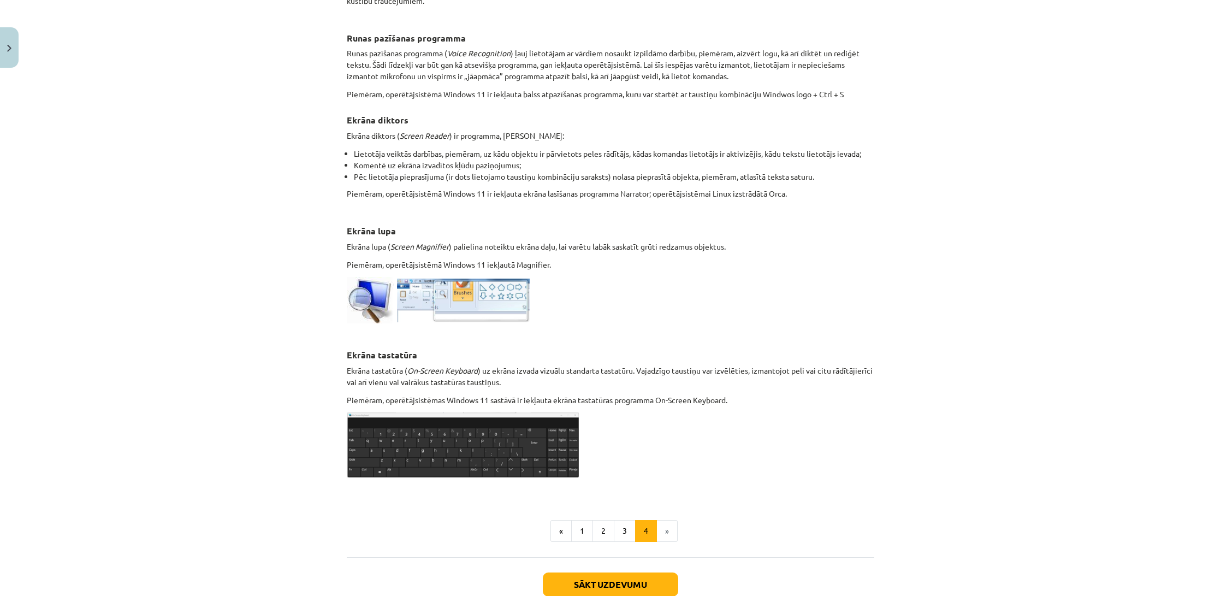
scroll to position [330, 0]
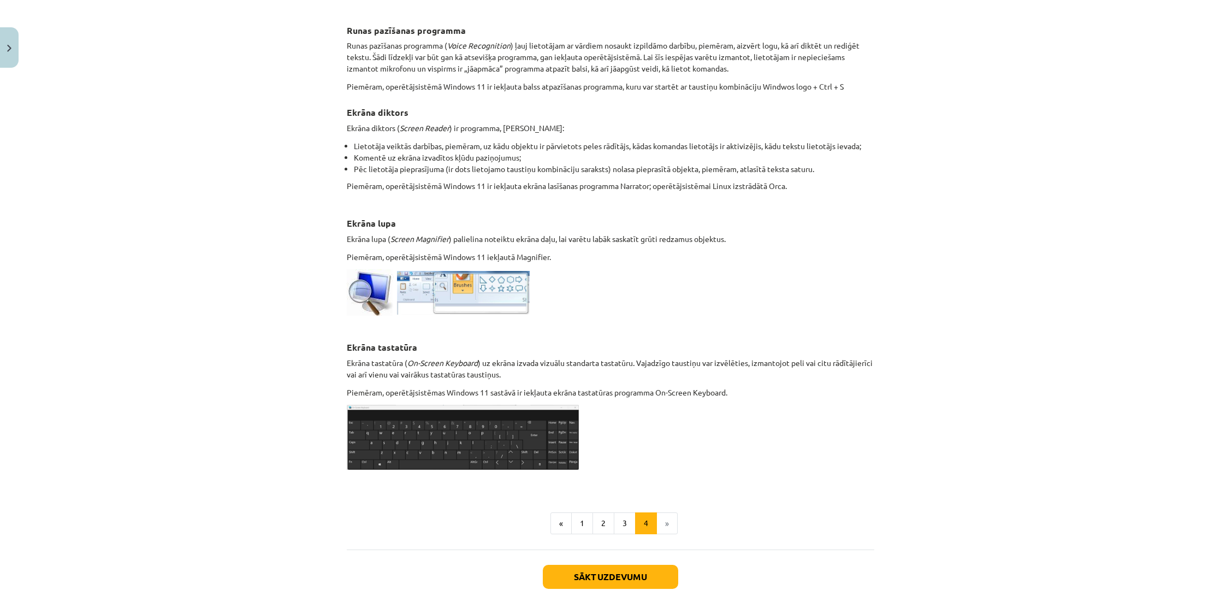
click at [584, 567] on button "Sākt uzdevumu" at bounding box center [610, 577] width 135 height 24
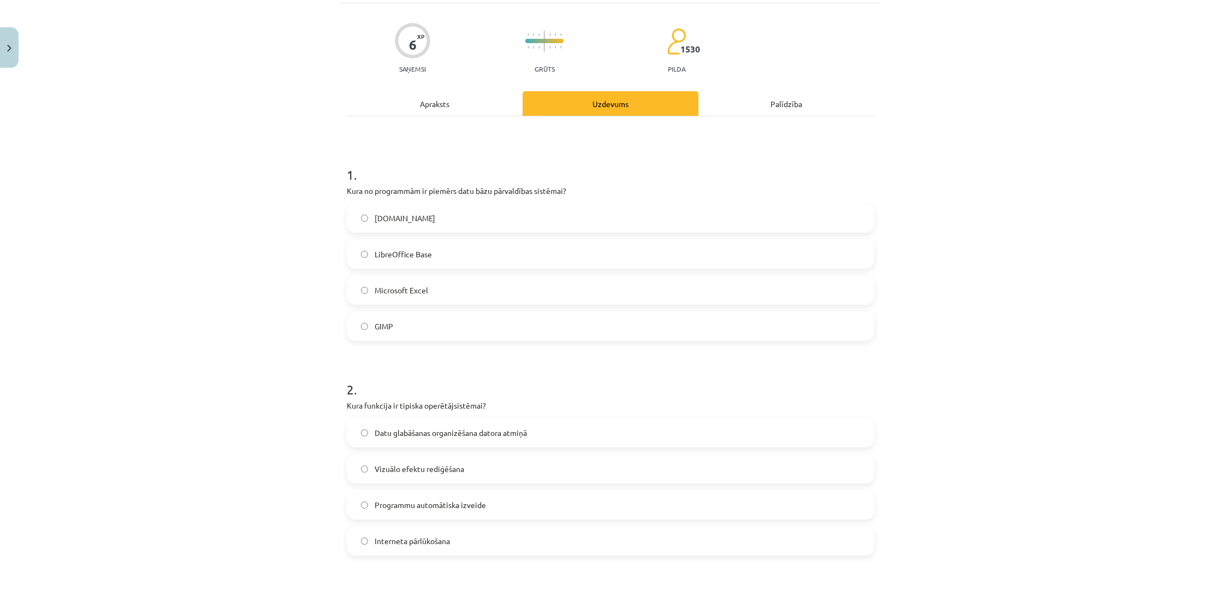
scroll to position [87, 0]
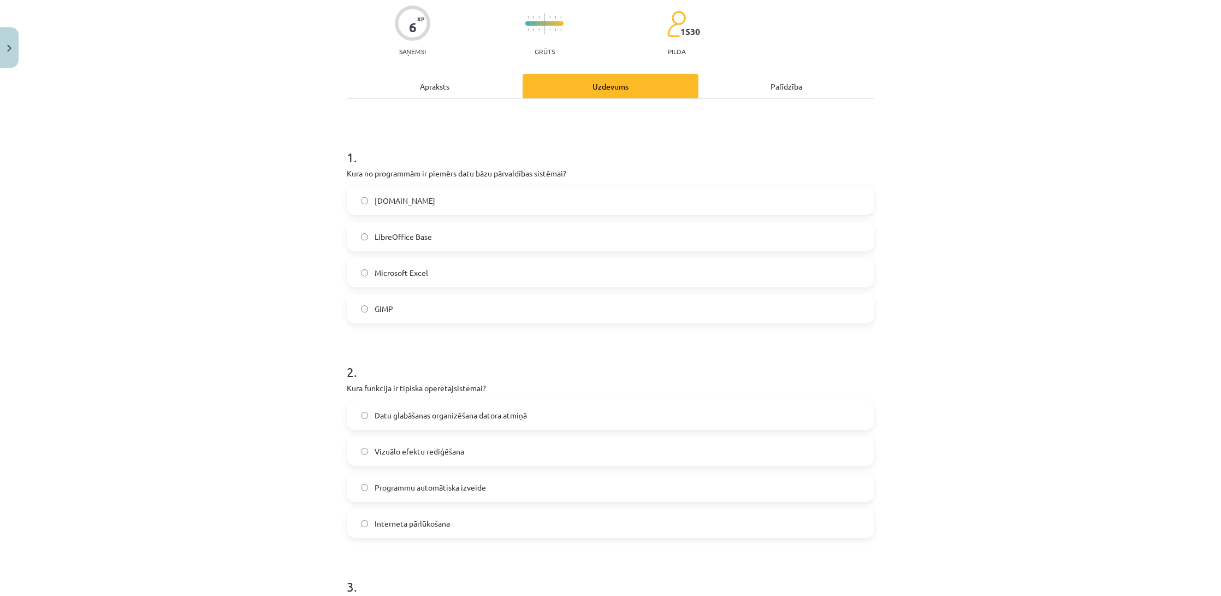
click at [512, 410] on span "Datu glabāšanas organizēšana datora atmiņā" at bounding box center [451, 415] width 152 height 11
click at [395, 280] on label "Microsoft Excel" at bounding box center [610, 272] width 525 height 27
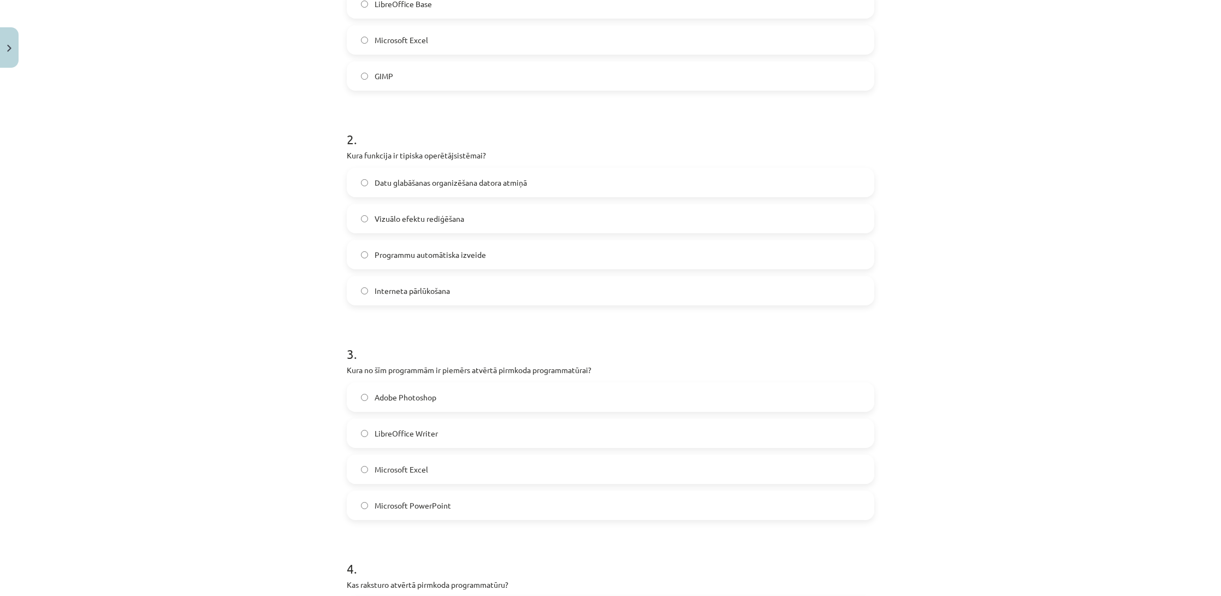
scroll to position [327, 0]
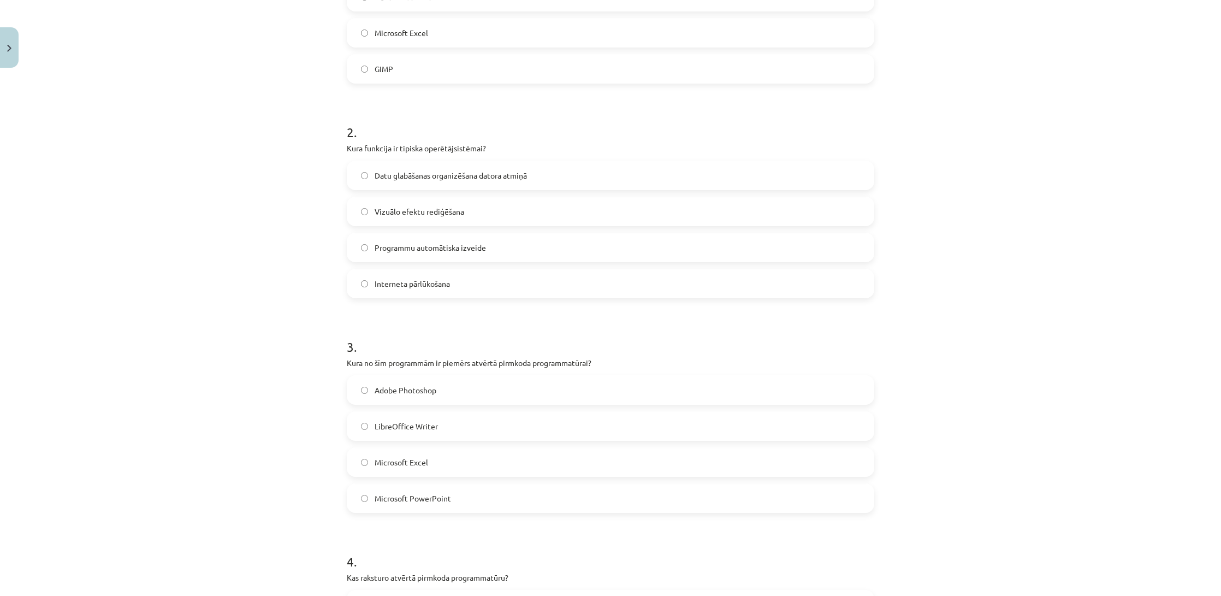
click at [388, 390] on span "Adobe Photoshop" at bounding box center [406, 389] width 62 height 11
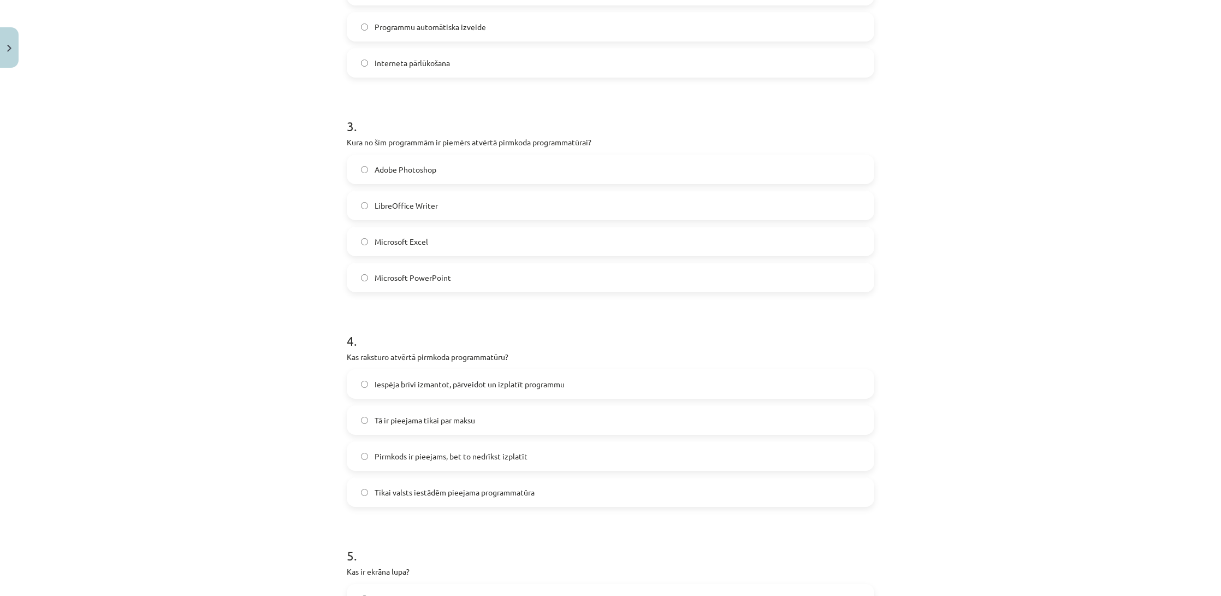
scroll to position [548, 0]
click at [394, 198] on label "LibreOffice Writer" at bounding box center [610, 204] width 525 height 27
click at [428, 385] on span "Iespēja brīvi izmantot, pārveidot un izplatīt programmu" at bounding box center [470, 383] width 190 height 11
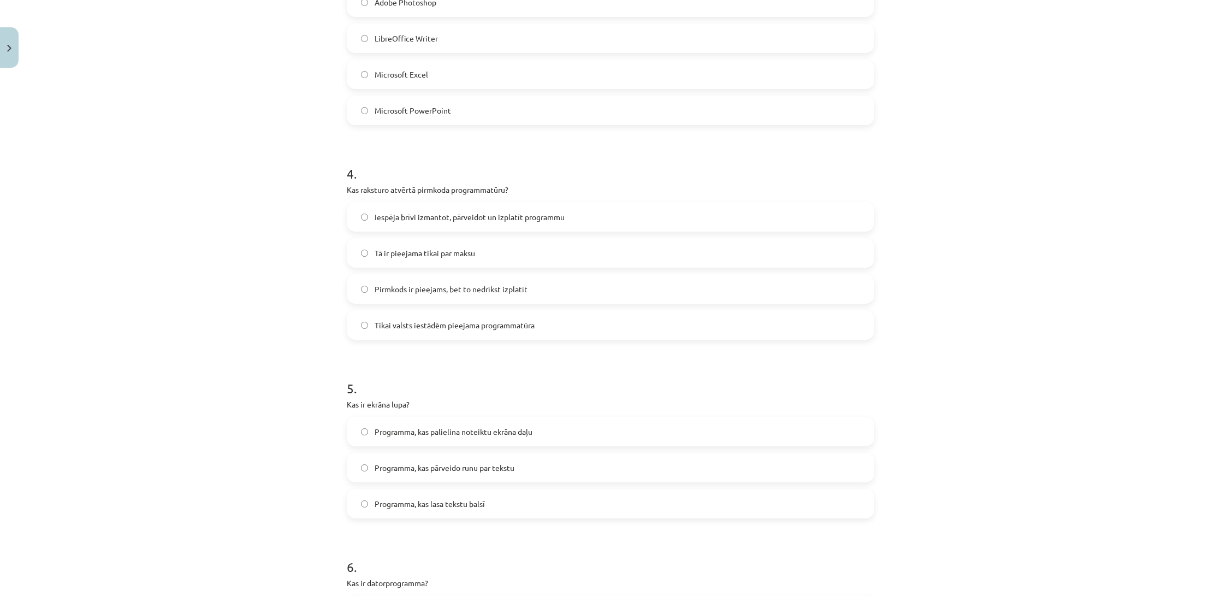
scroll to position [715, 0]
click at [404, 432] on span "Programma, kas palielina noteiktu ekrāna daļu" at bounding box center [454, 430] width 158 height 11
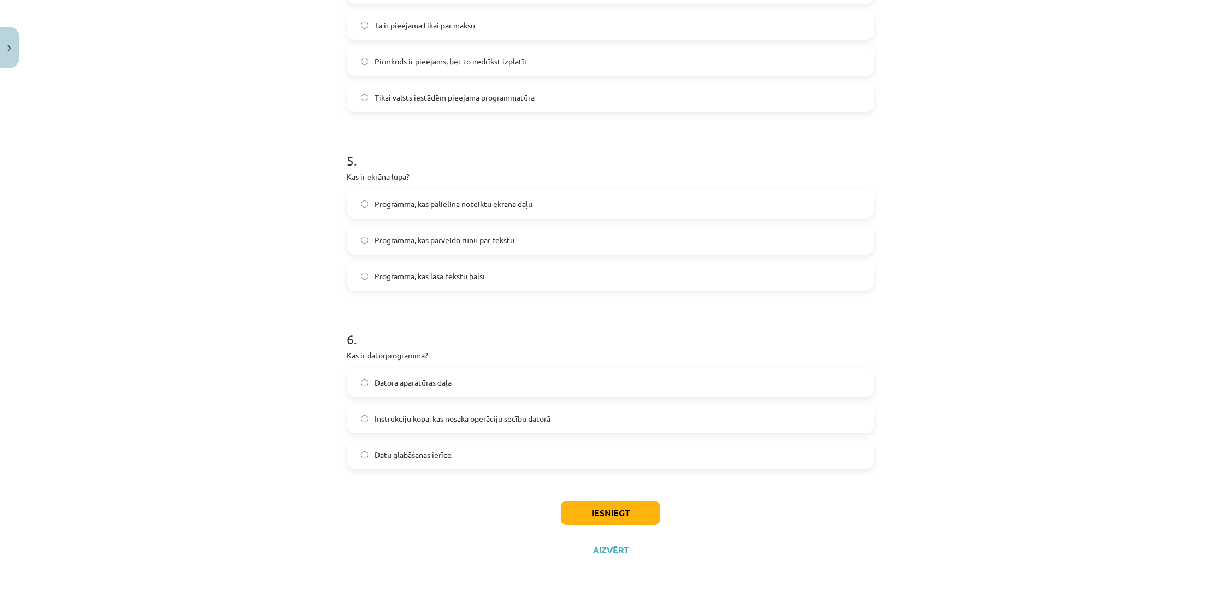
scroll to position [944, 0]
click at [388, 416] on span "Instrukciju kopa, kas nosaka operāciju secību datorā" at bounding box center [463, 418] width 176 height 11
click at [603, 501] on button "Iesniegt" at bounding box center [610, 513] width 99 height 24
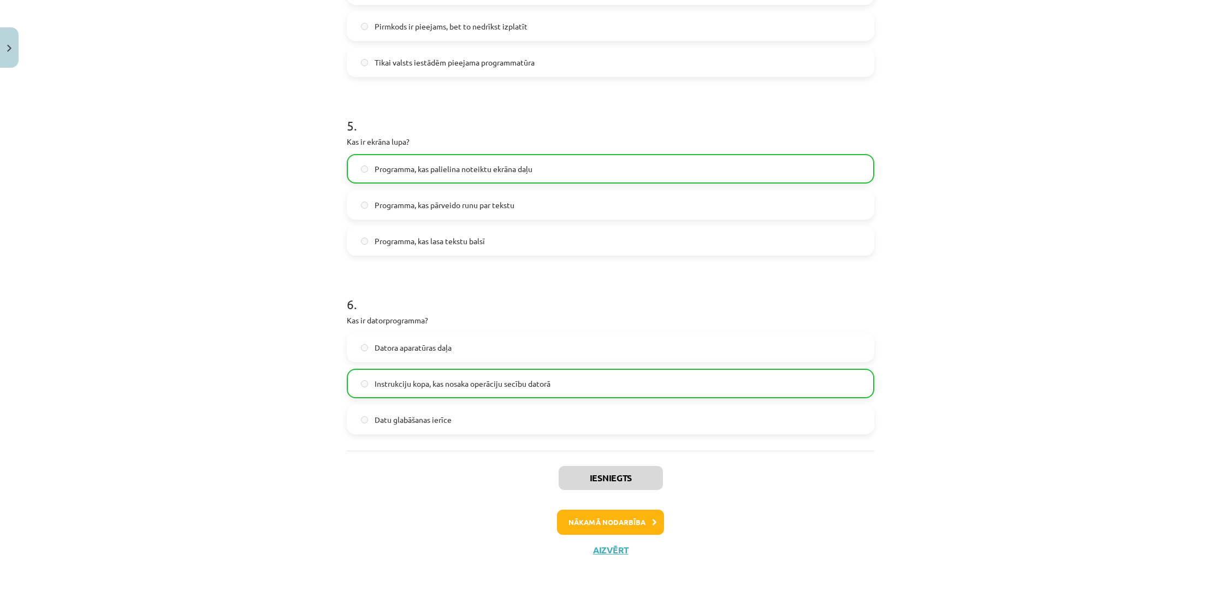
click at [626, 519] on button "Nākamā nodarbība" at bounding box center [610, 522] width 107 height 25
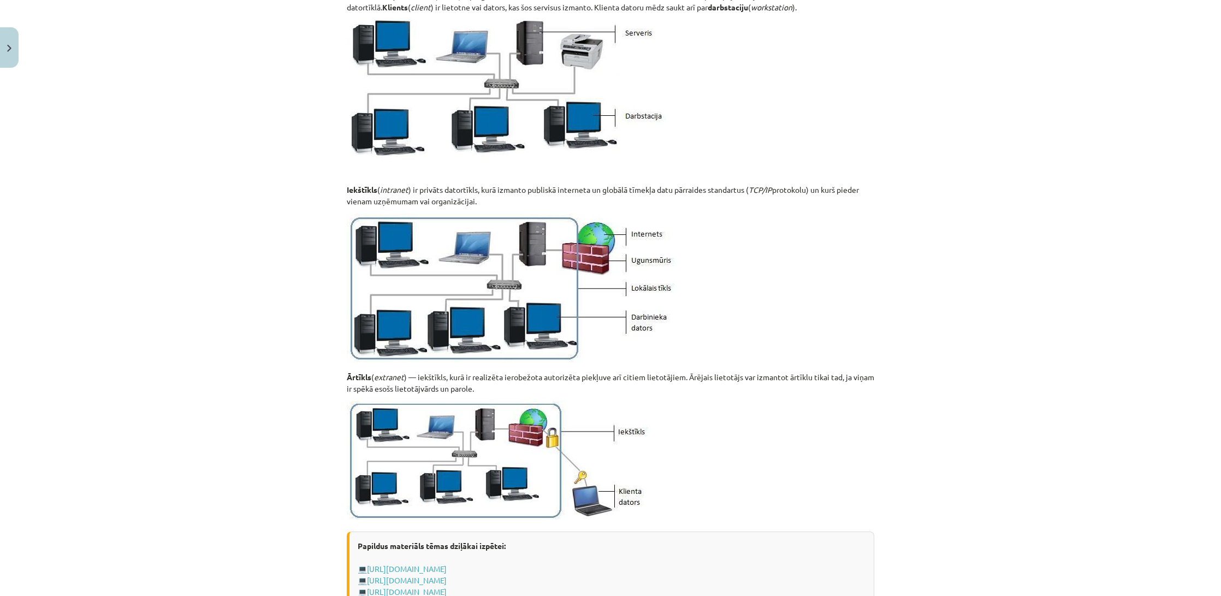
scroll to position [948, 0]
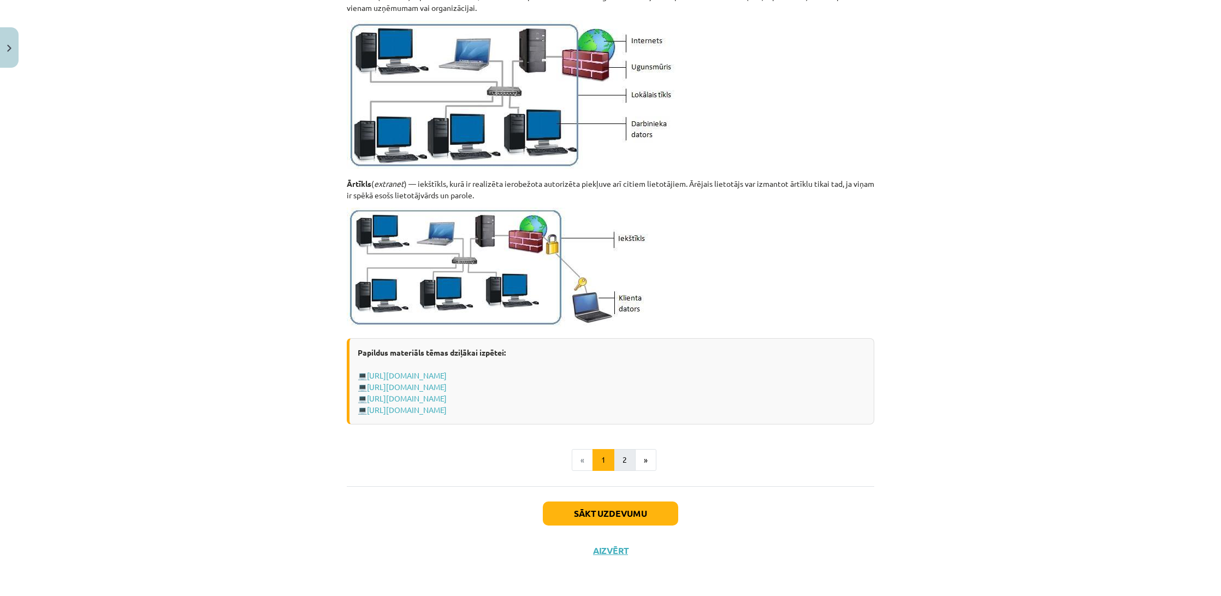
click at [629, 456] on button "2" at bounding box center [625, 460] width 22 height 22
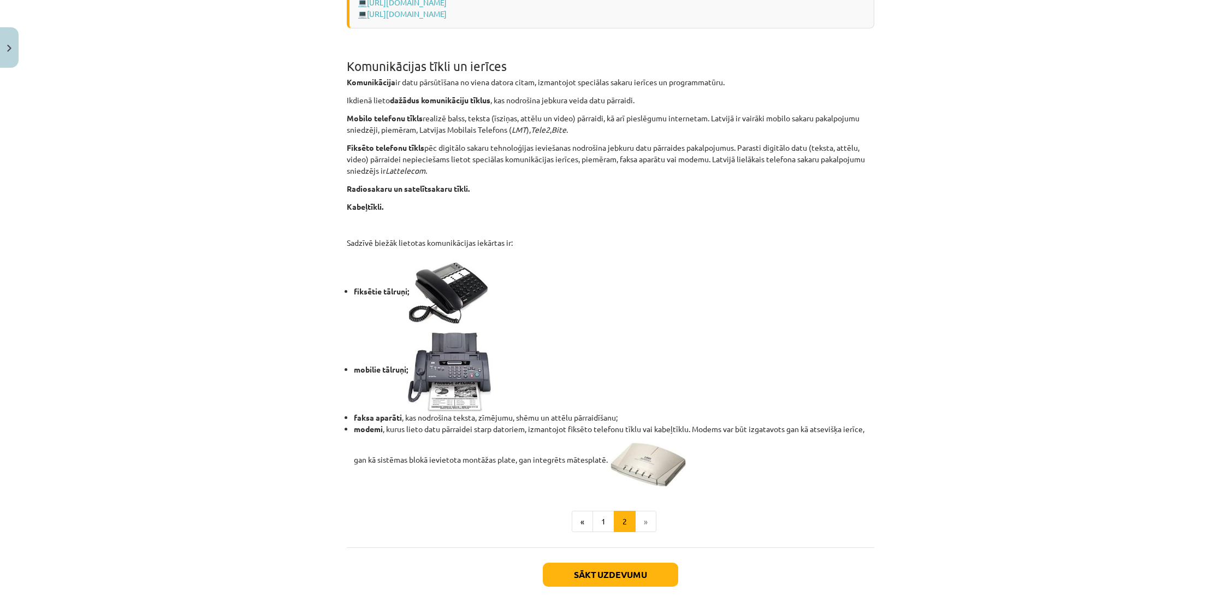
scroll to position [685, 0]
click at [605, 575] on button "Sākt uzdevumu" at bounding box center [610, 573] width 135 height 24
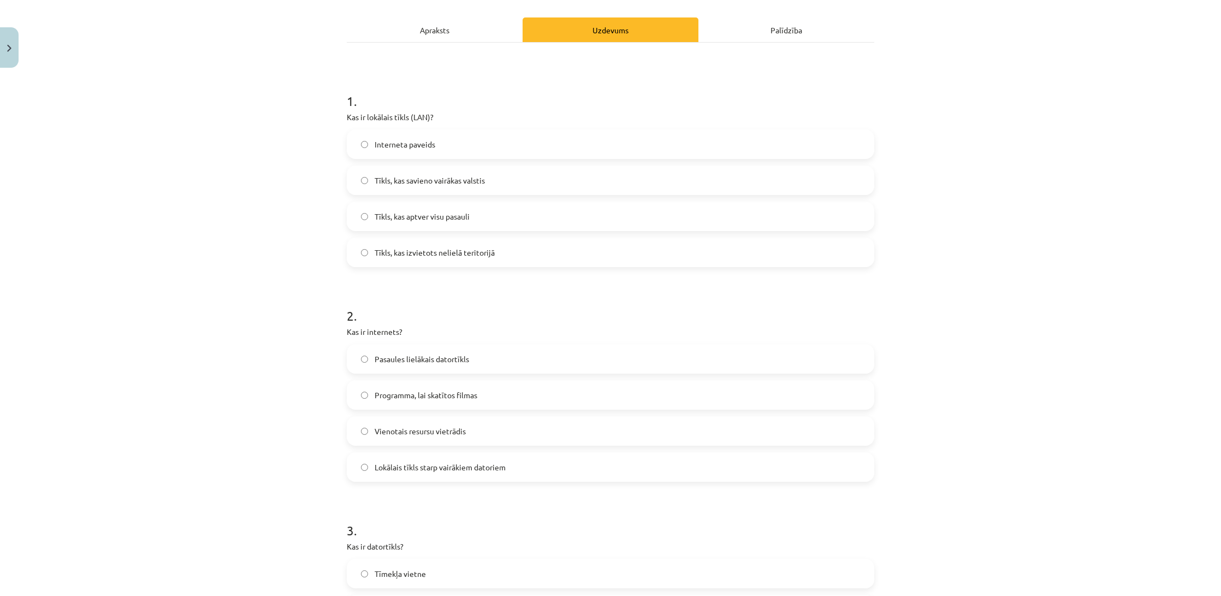
scroll to position [27, 0]
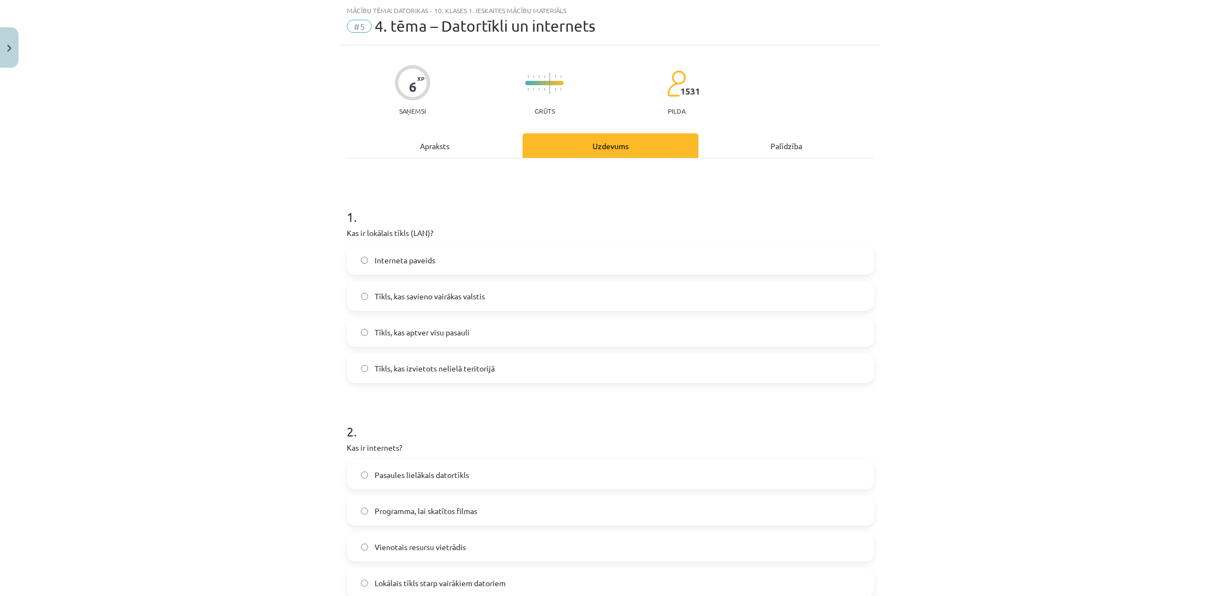
click at [442, 376] on label "Tīkls, kas izvietots nelielā teritorijā" at bounding box center [610, 367] width 525 height 27
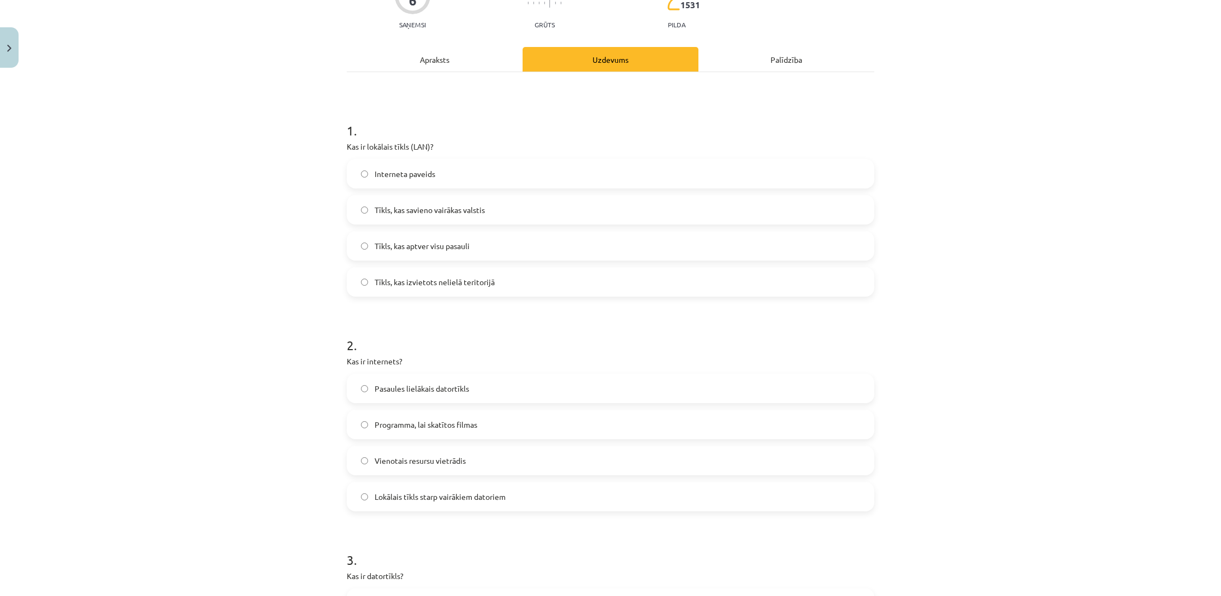
scroll to position [116, 0]
click at [435, 388] on span "Pasaules lielākais datortīkls" at bounding box center [422, 386] width 94 height 11
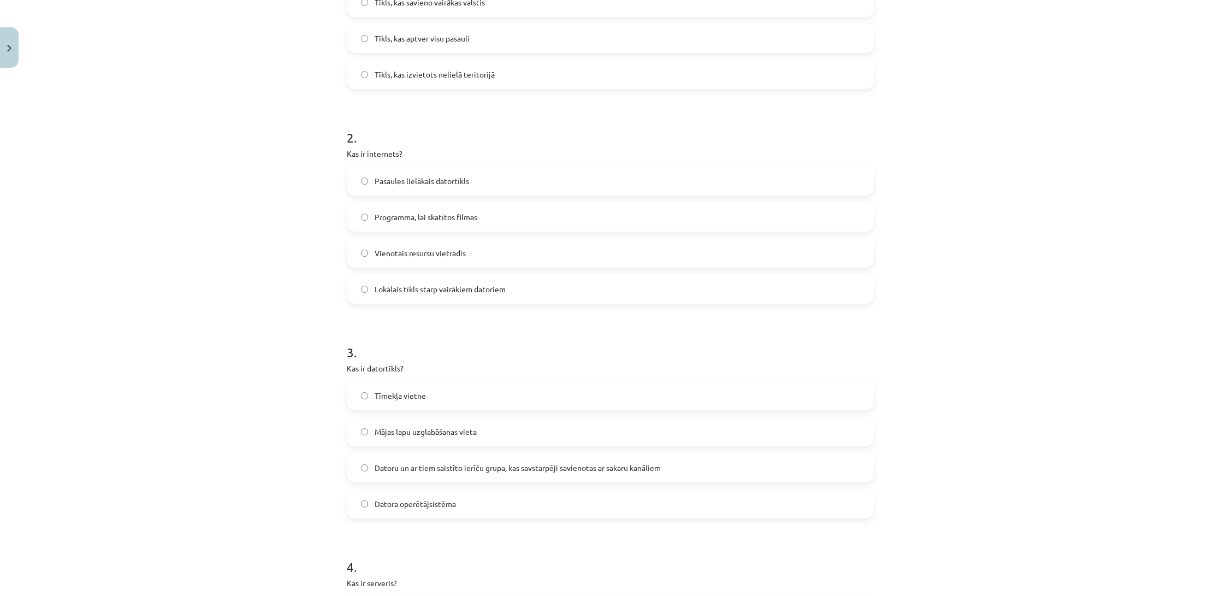
scroll to position [322, 0]
click at [502, 465] on span "Datoru un ar tiem saistīto ierīču grupa, kas savstarpēji savienotas ar sakaru k…" at bounding box center [518, 466] width 286 height 11
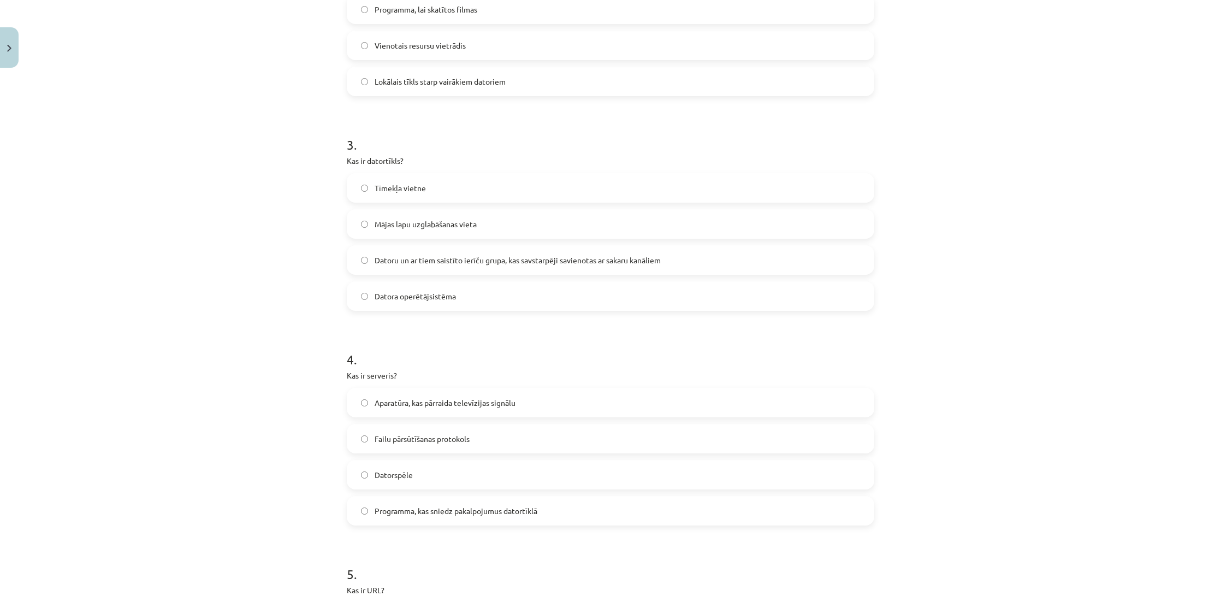
scroll to position [534, 0]
click at [473, 508] on span "Programma, kas sniedz pakalpojumus datortīklā" at bounding box center [456, 505] width 163 height 11
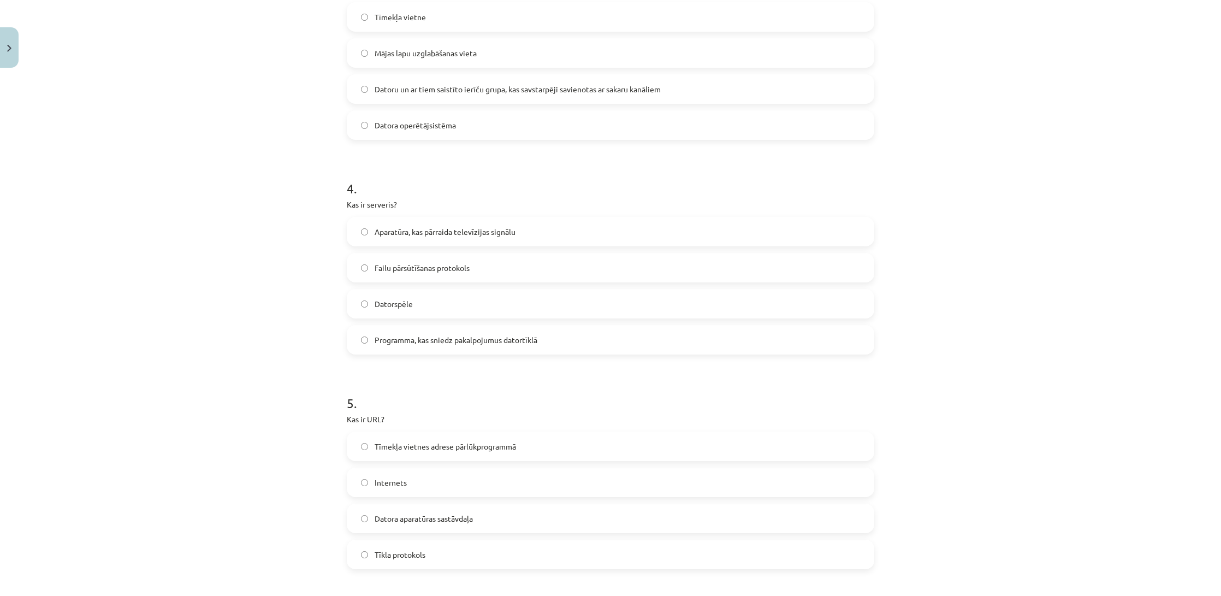
scroll to position [700, 0]
click at [396, 447] on span "Tīmekļa vietnes adrese pārlūkprogrammā" at bounding box center [445, 445] width 141 height 11
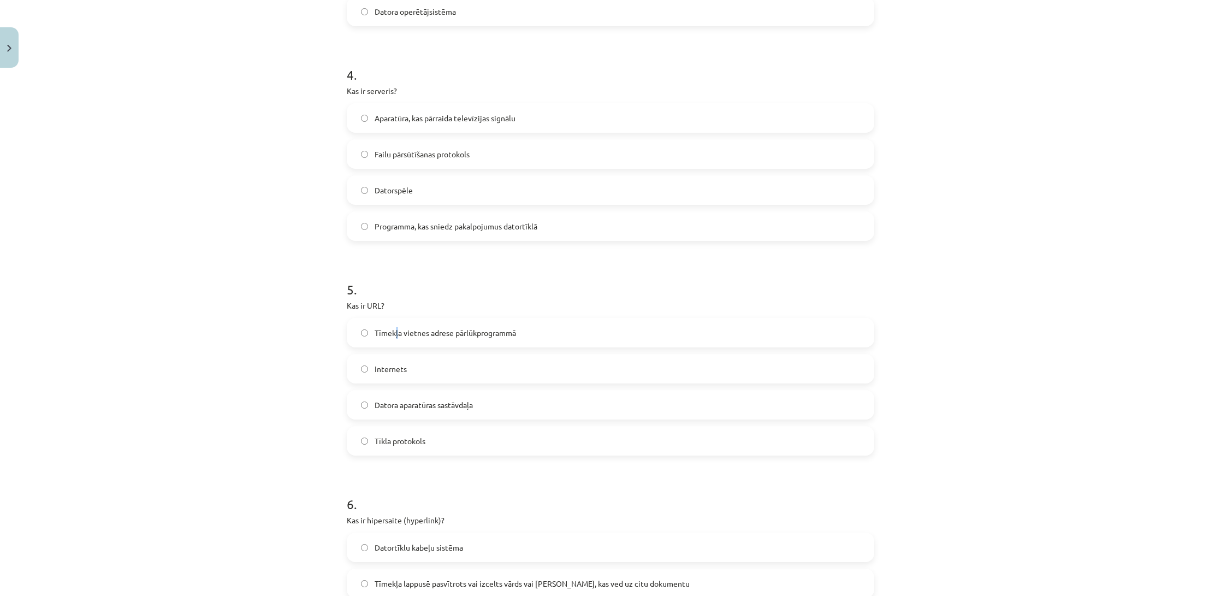
scroll to position [814, 0]
click at [430, 452] on label "Tīkla protokols" at bounding box center [610, 439] width 525 height 27
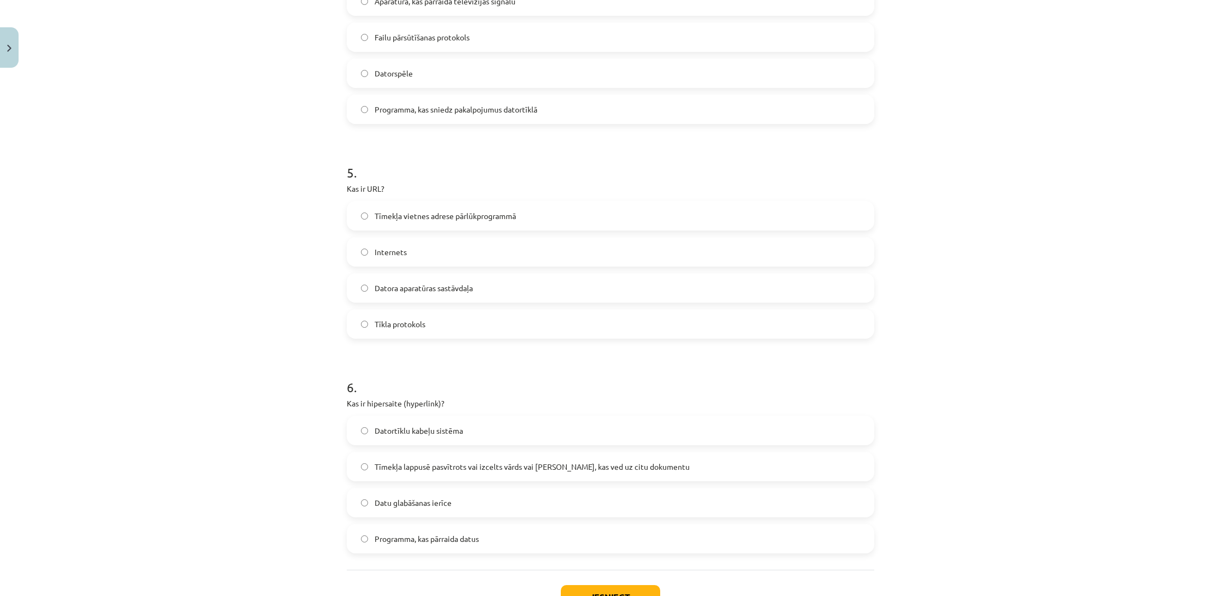
scroll to position [932, 0]
click at [469, 475] on label "Tīmekļa lappusē pasvītrots vai izcelts vārds vai frāze, kas ved uz citu dokumen…" at bounding box center [610, 464] width 525 height 27
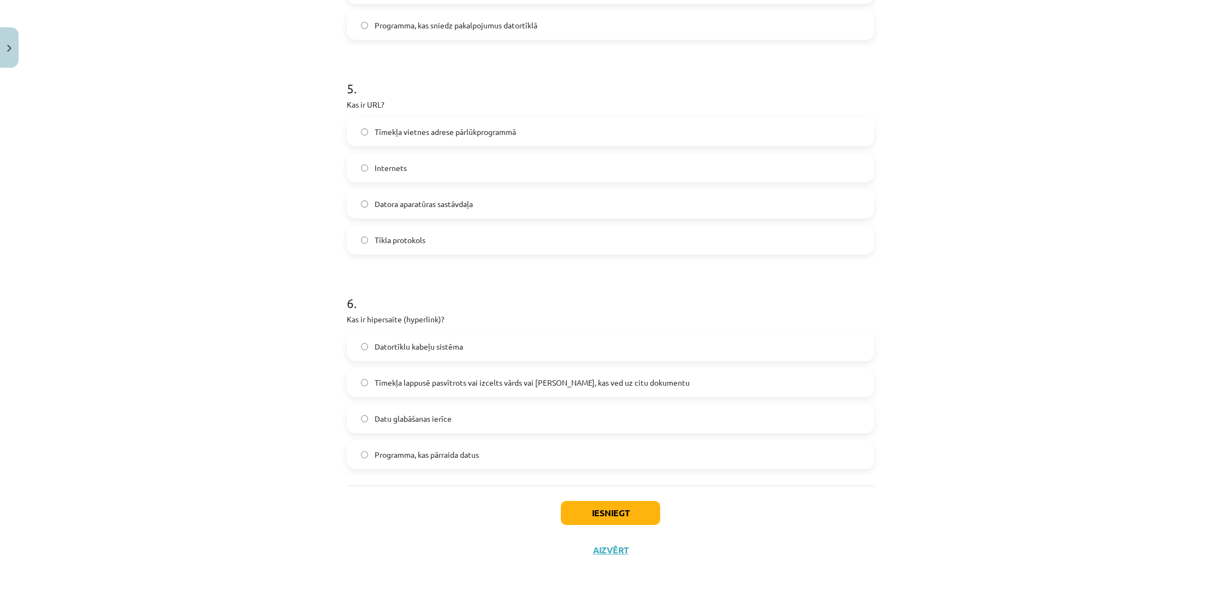
scroll to position [1016, 0]
click at [614, 514] on button "Iesniegt" at bounding box center [610, 513] width 99 height 24
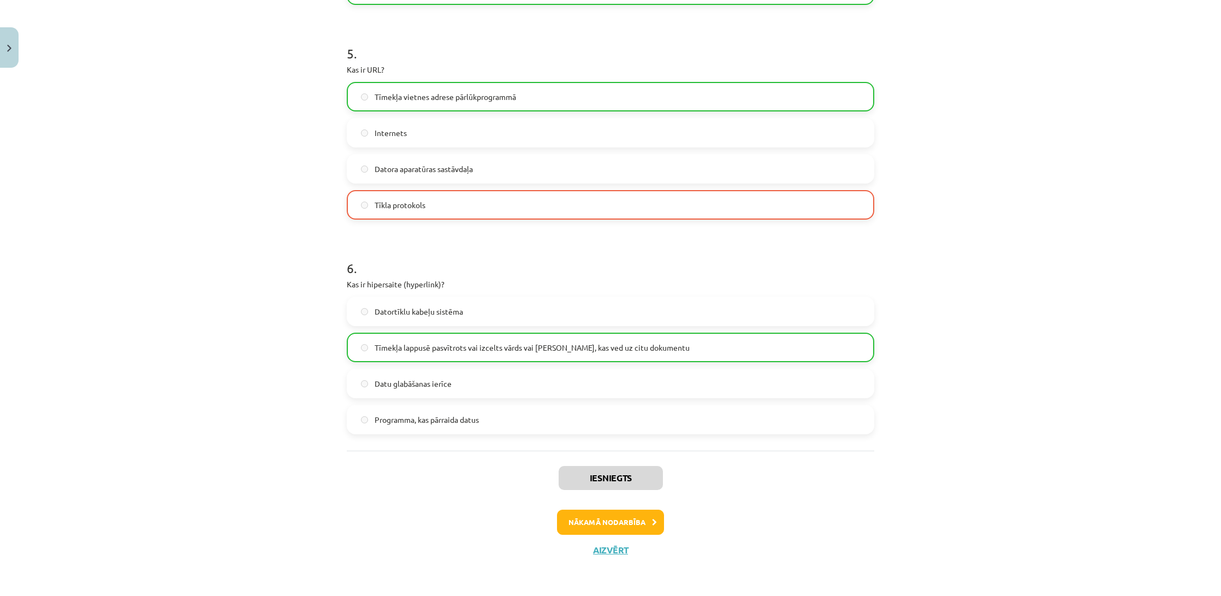
scroll to position [1050, 0]
click at [611, 552] on button "Aizvērt" at bounding box center [611, 549] width 42 height 11
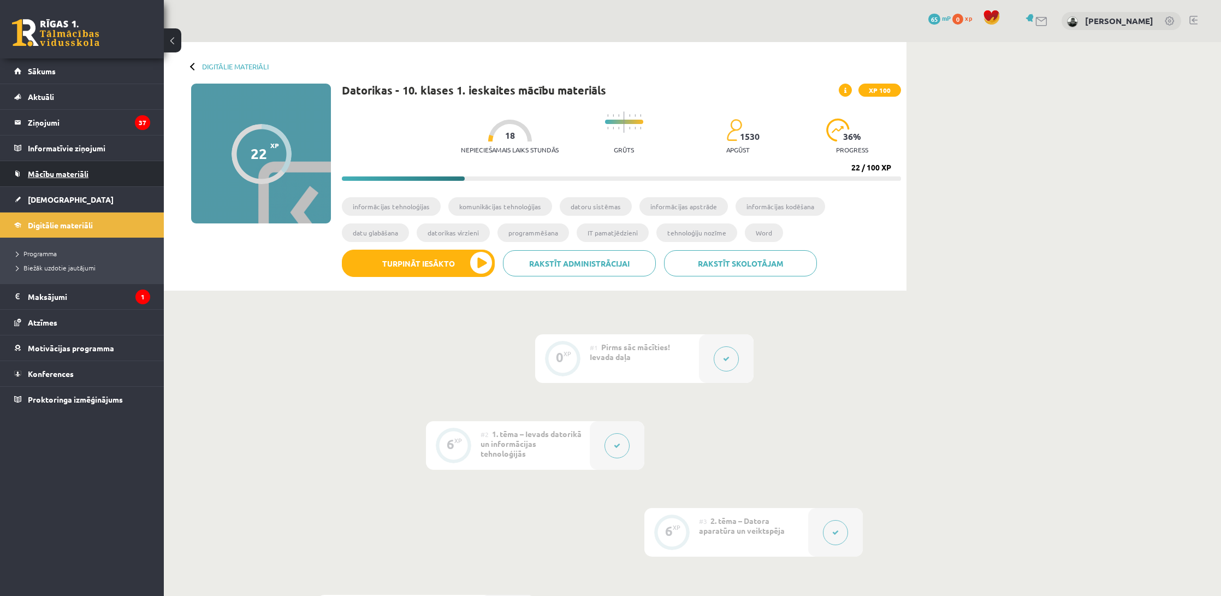
scroll to position [2, 0]
click at [63, 182] on link "Mācību materiāli" at bounding box center [82, 173] width 136 height 25
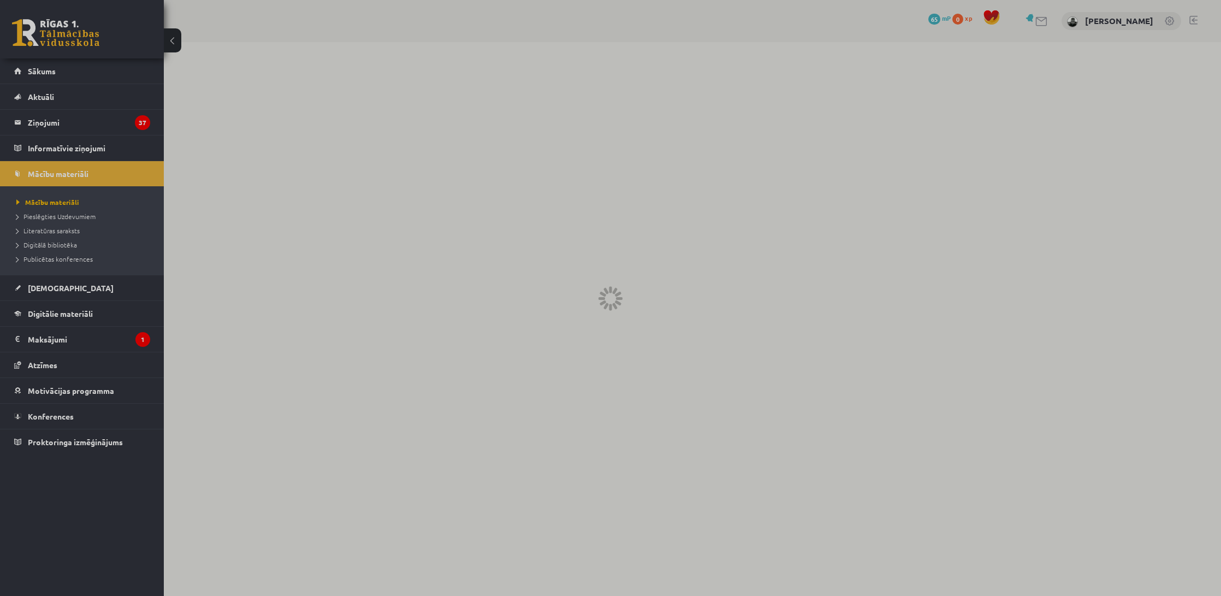
scroll to position [0, 1]
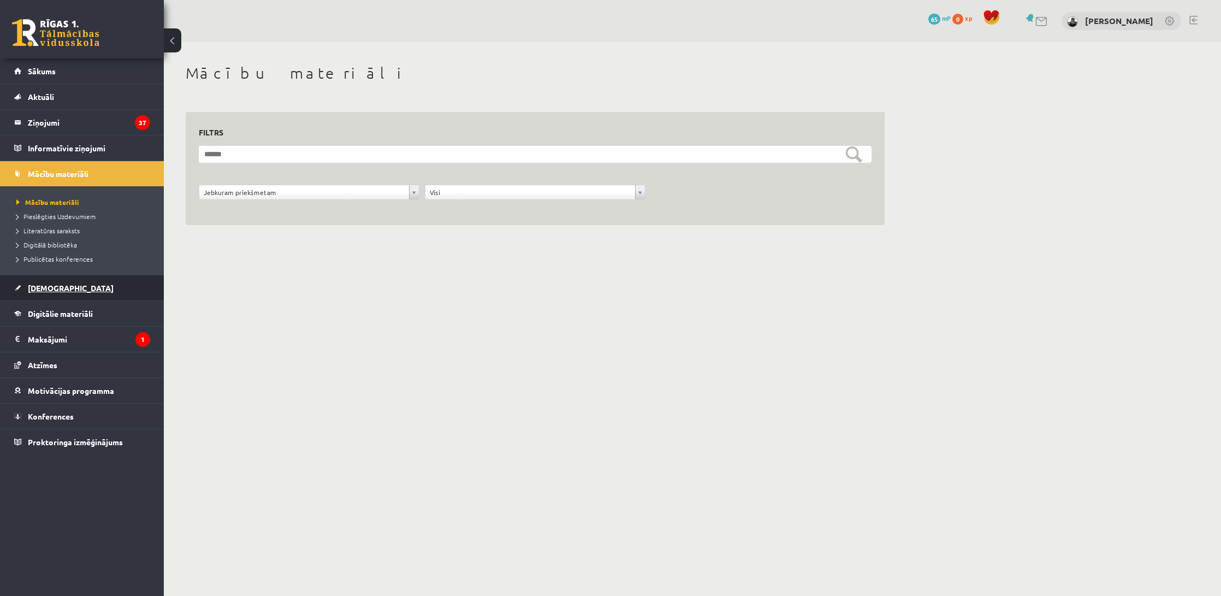
click at [58, 293] on link "[DEMOGRAPHIC_DATA]" at bounding box center [82, 287] width 136 height 25
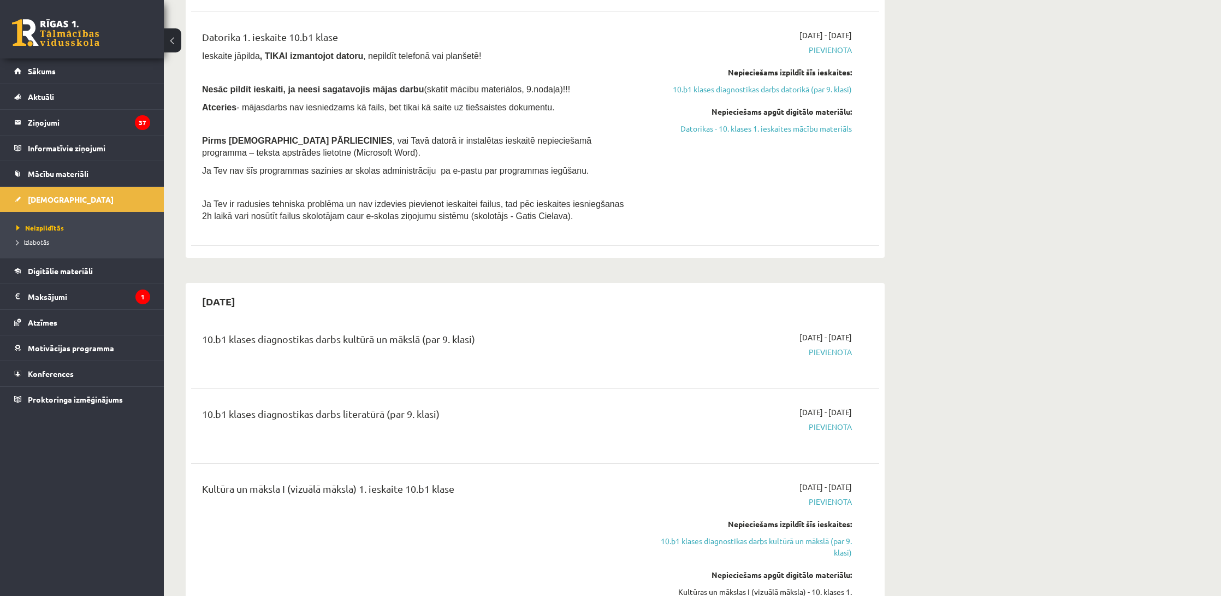
scroll to position [669, 0]
click at [836, 347] on span "Pievienota" at bounding box center [749, 350] width 206 height 11
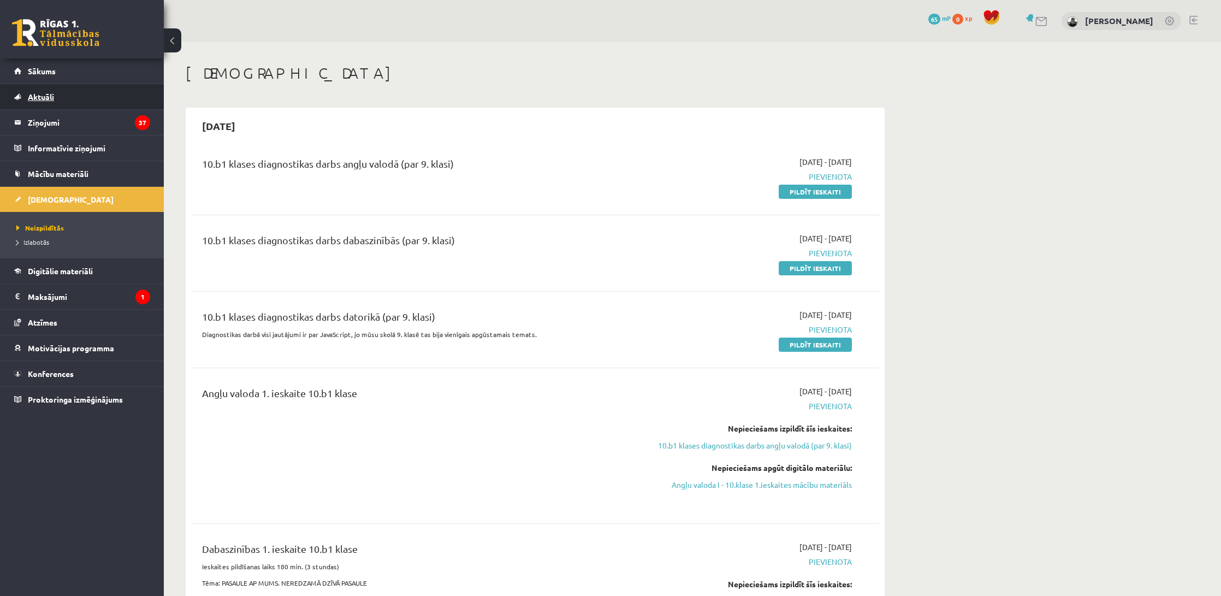
scroll to position [0, 0]
click at [69, 114] on legend "Ziņojumi 37" at bounding box center [89, 122] width 122 height 25
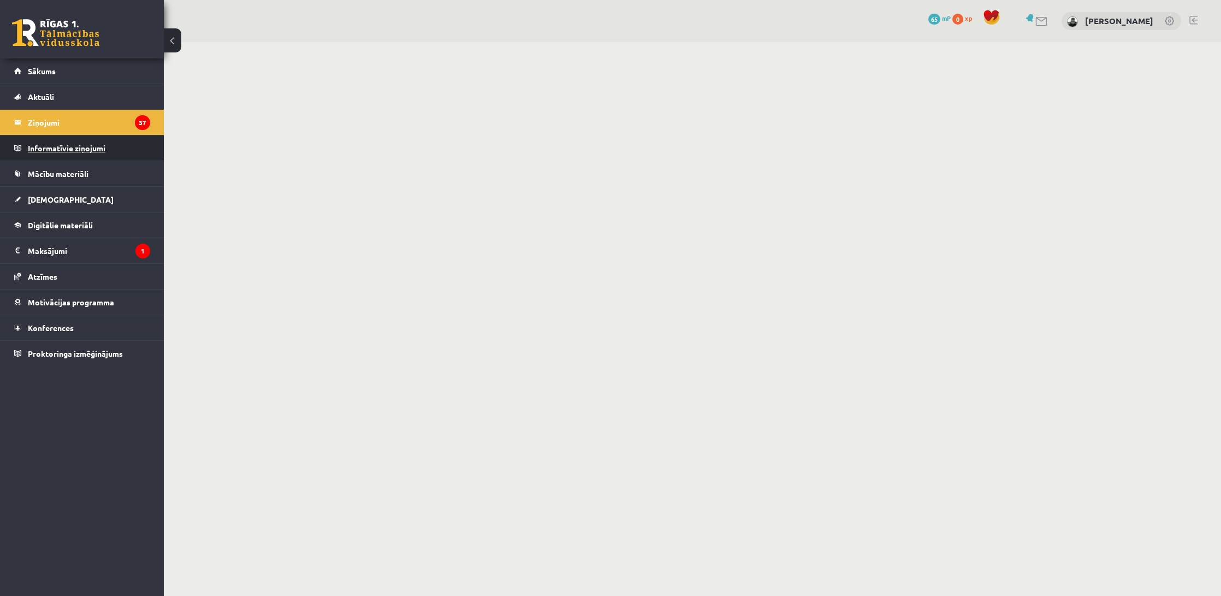
click at [66, 147] on legend "Informatīvie ziņojumi 0" at bounding box center [89, 147] width 122 height 25
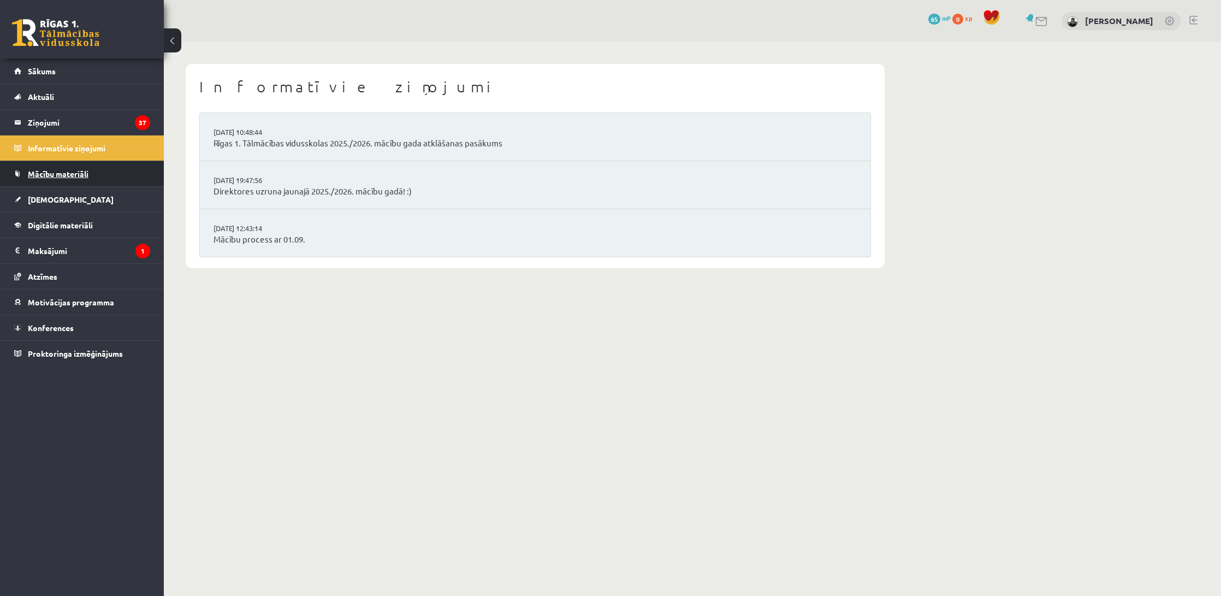
click at [83, 173] on span "Mācību materiāli" at bounding box center [58, 174] width 61 height 10
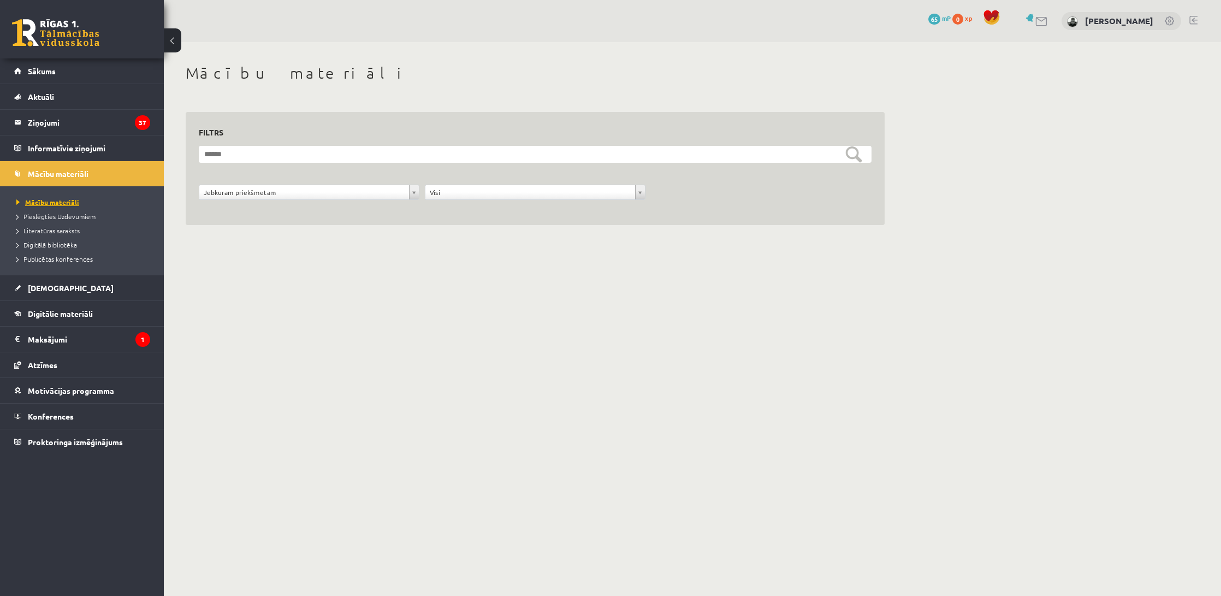
click at [81, 219] on span "Pieslēgties Uzdevumiem" at bounding box center [55, 216] width 79 height 9
click at [36, 229] on span "Literatūras saraksts" at bounding box center [47, 230] width 63 height 9
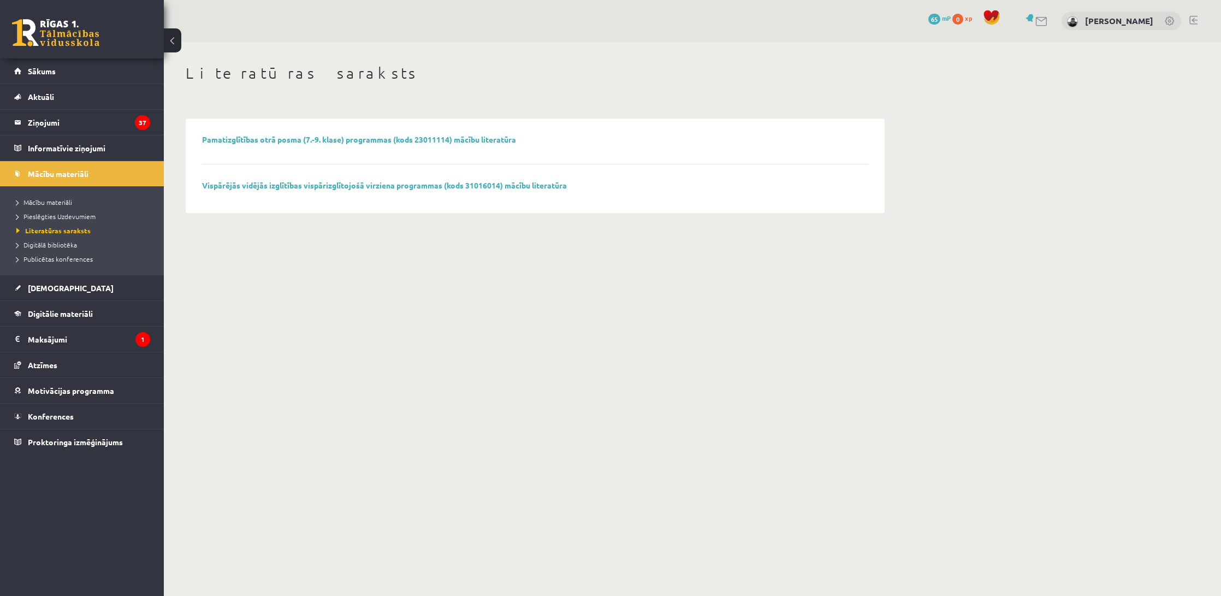
scroll to position [1, 0]
click at [58, 242] on span "Digitālā bibliotēka" at bounding box center [46, 244] width 61 height 9
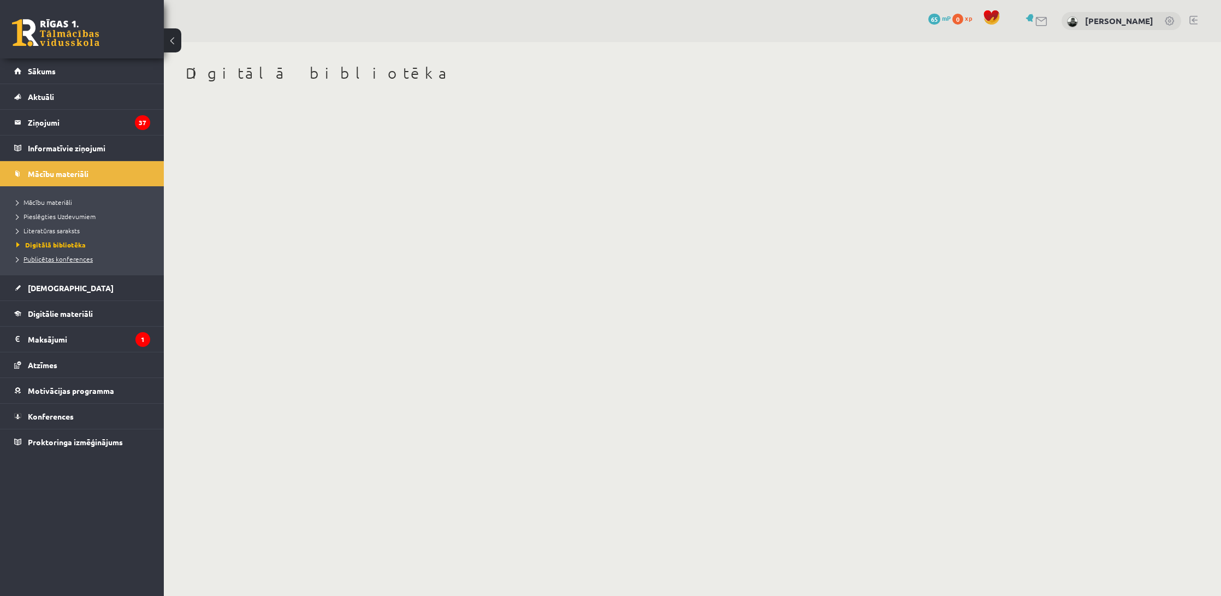
click at [62, 262] on span "Publicētas konferences" at bounding box center [54, 258] width 76 height 9
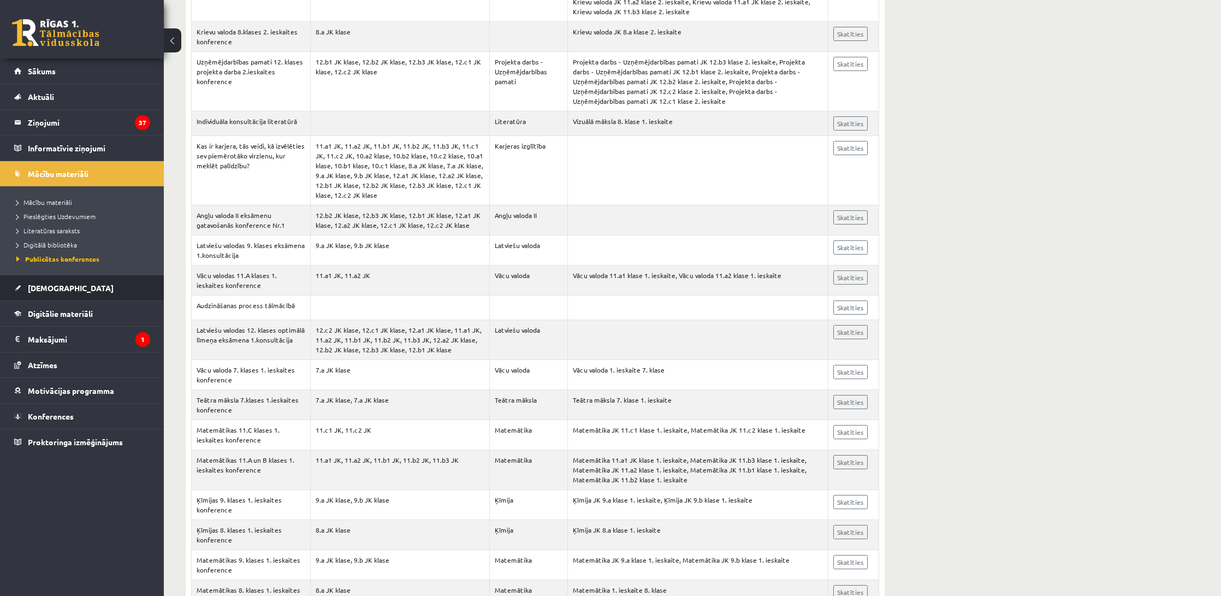
scroll to position [19047, 0]
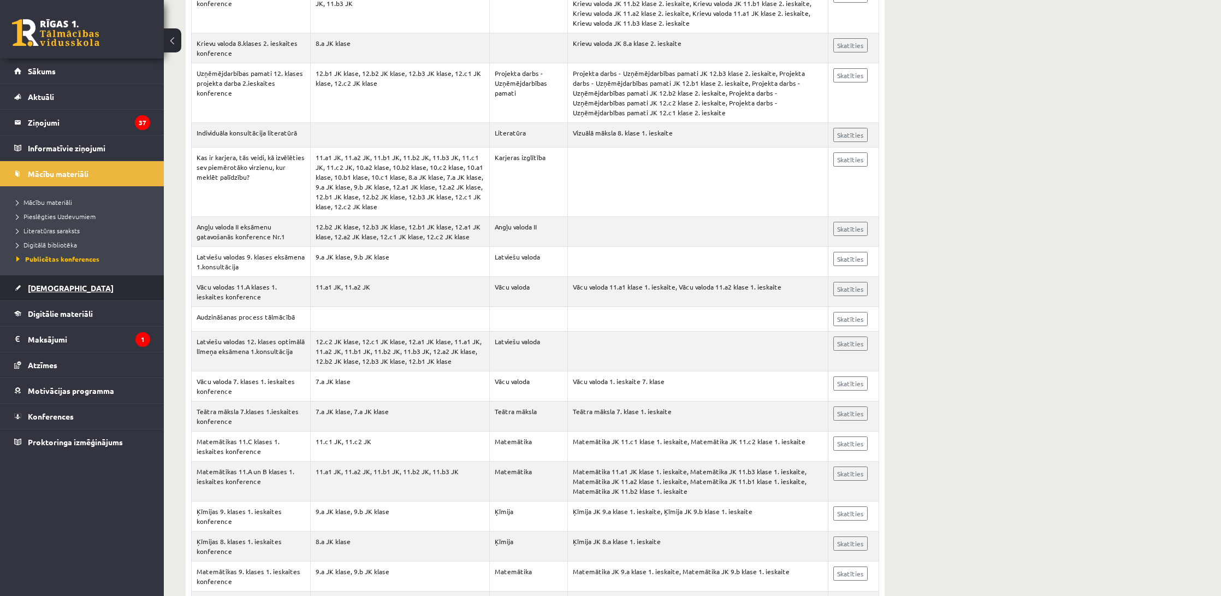
click at [110, 299] on link "[DEMOGRAPHIC_DATA]" at bounding box center [82, 287] width 136 height 25
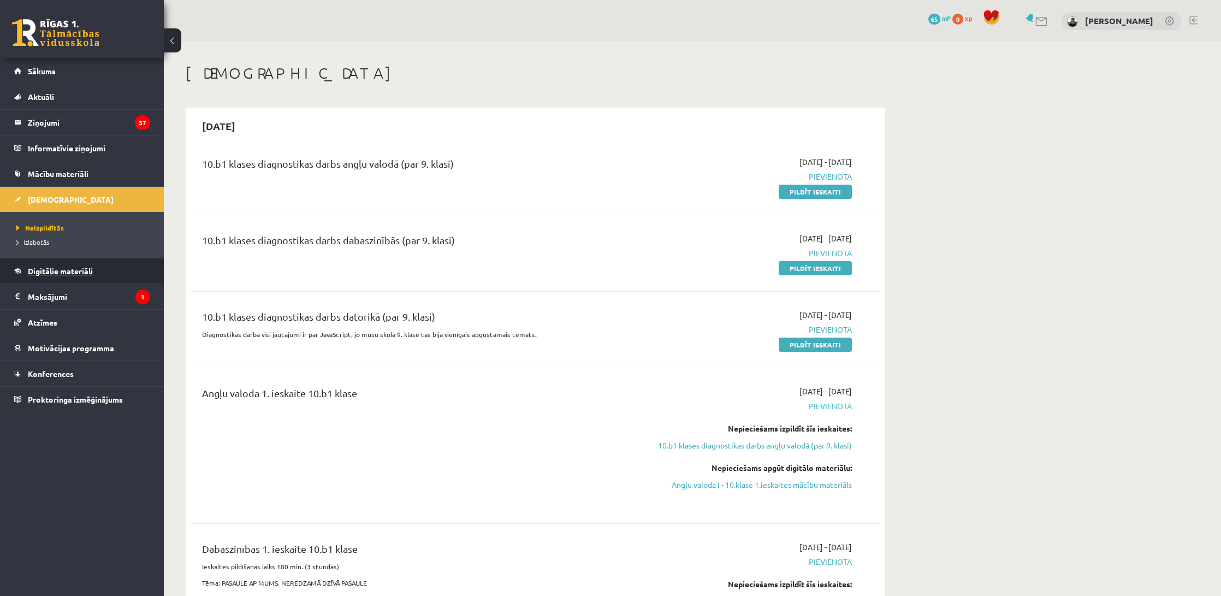
click at [65, 269] on span "Digitālie materiāli" at bounding box center [60, 271] width 65 height 10
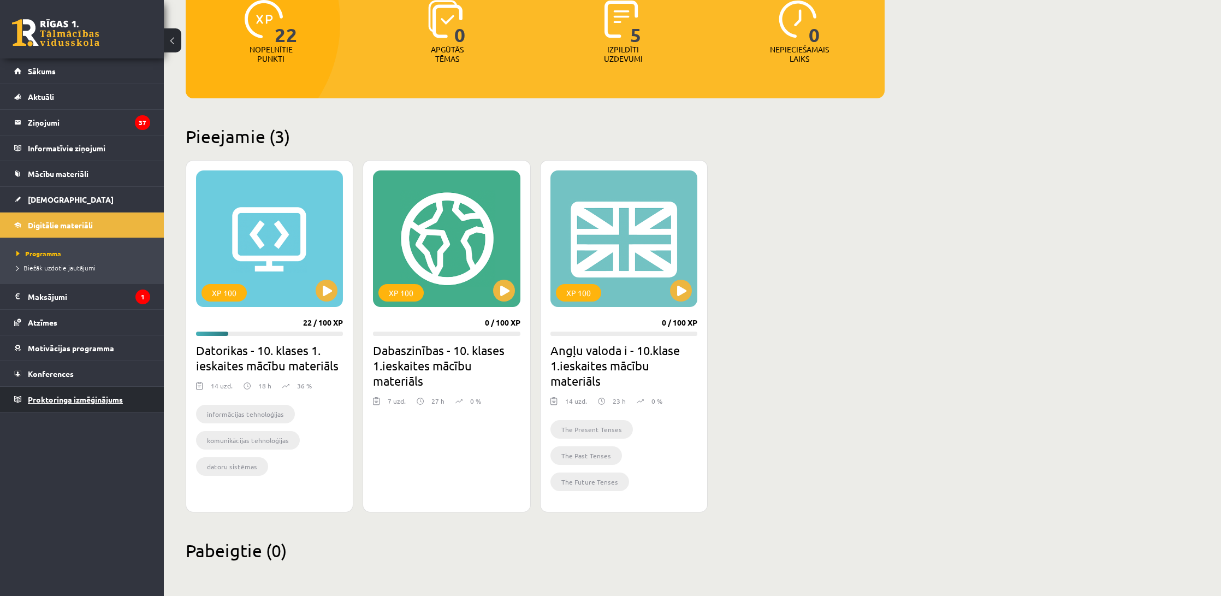
scroll to position [151, 1]
click at [129, 391] on link "Proktoringa izmēģinājums" at bounding box center [82, 399] width 136 height 25
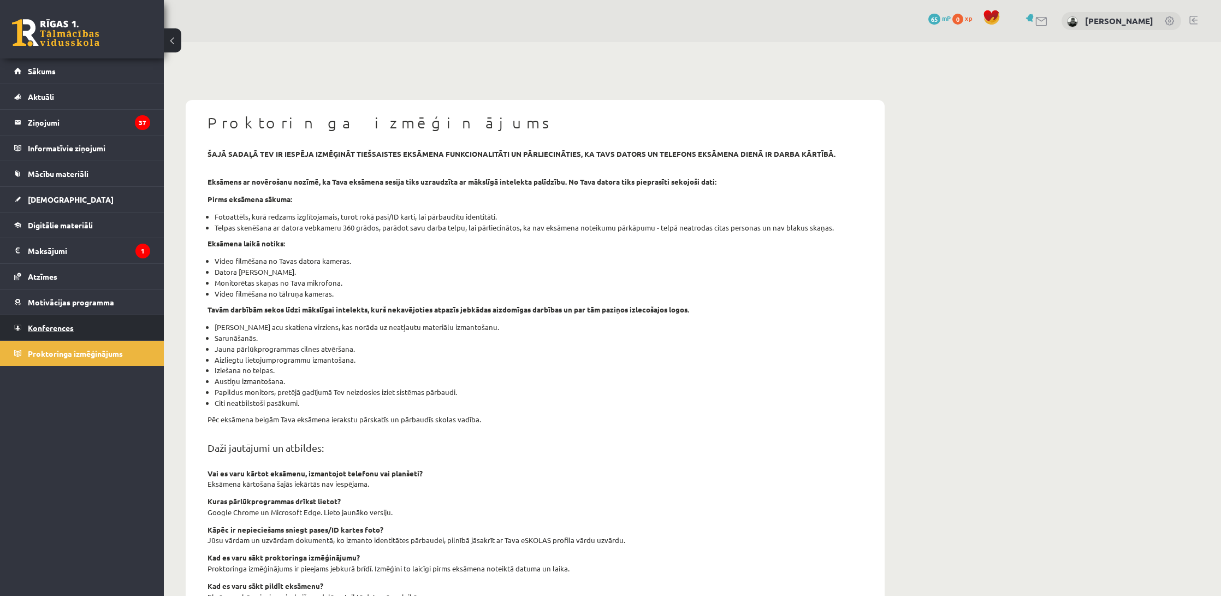
click at [56, 337] on link "Konferences" at bounding box center [82, 327] width 136 height 25
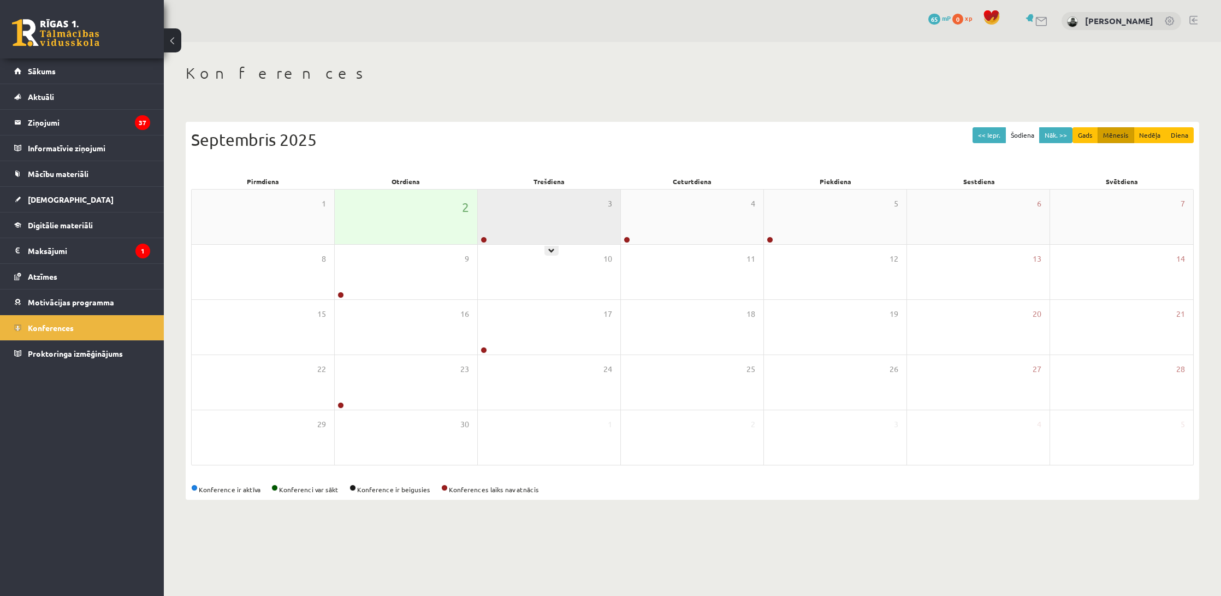
click at [488, 241] on div at bounding box center [483, 240] width 10 height 8
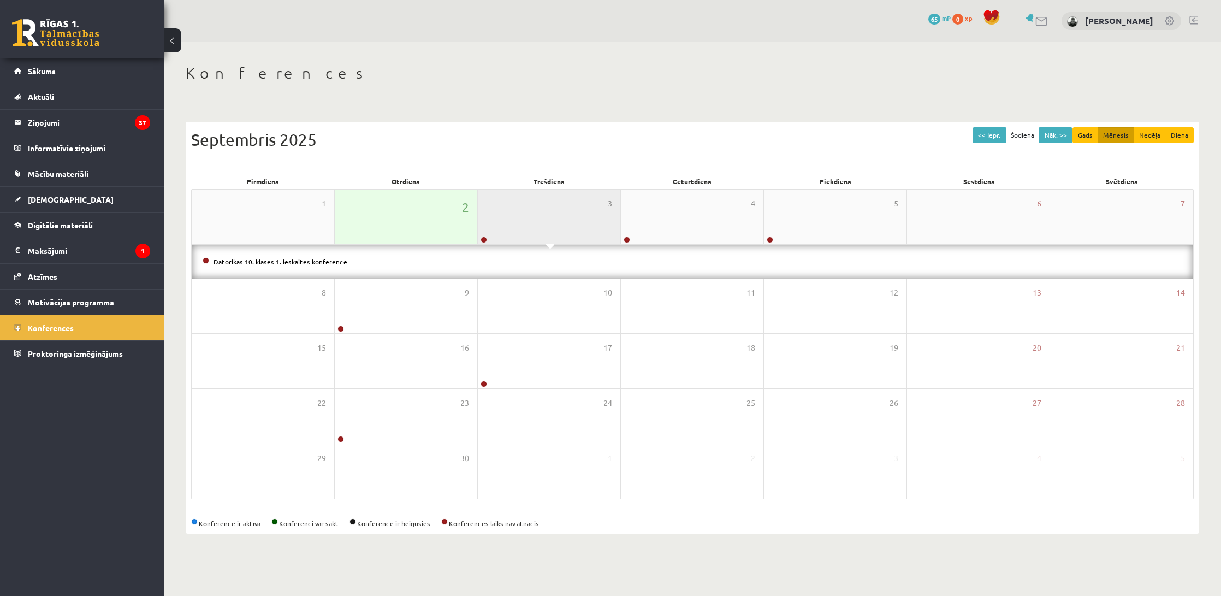
click at [504, 235] on div "3" at bounding box center [549, 217] width 143 height 55
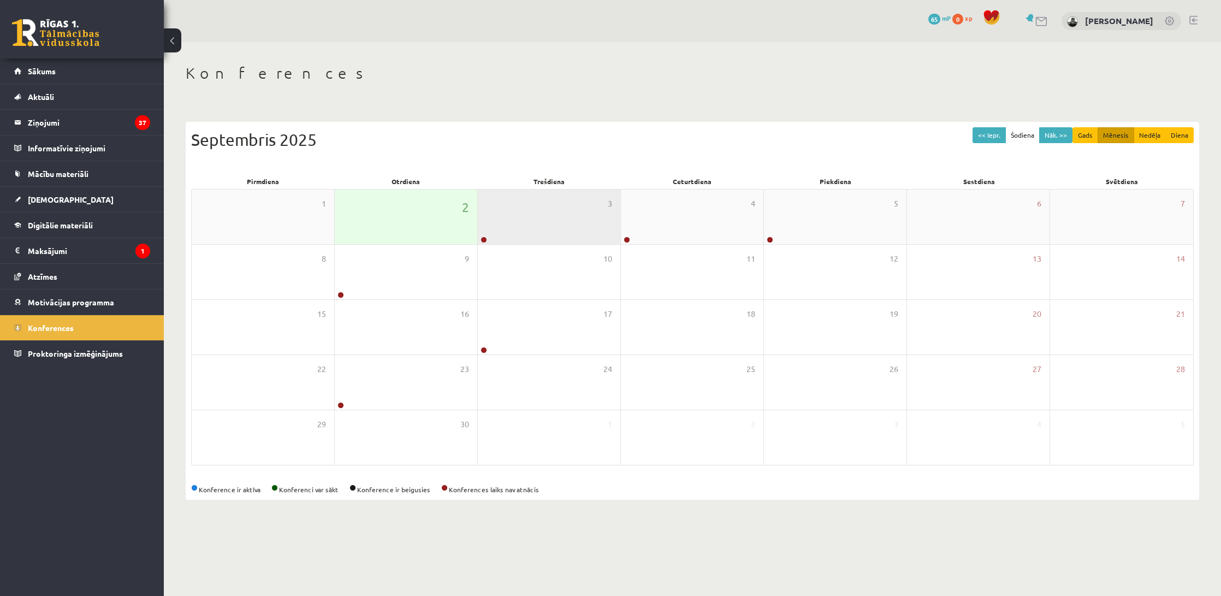
click at [505, 235] on div "3" at bounding box center [549, 217] width 143 height 55
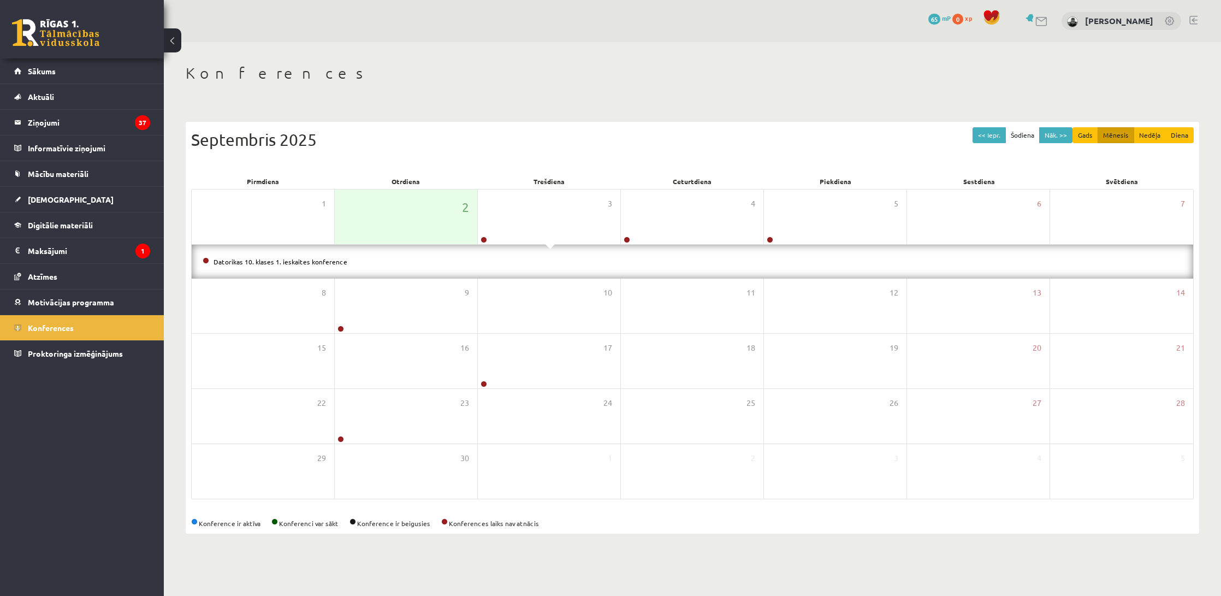
click at [354, 265] on li "Datorikas 10. klases 1. ieskaites konference" at bounding box center [693, 262] width 980 height 12
click at [319, 263] on link "Datorikas 10. klases 1. ieskaites konference" at bounding box center [281, 261] width 134 height 9
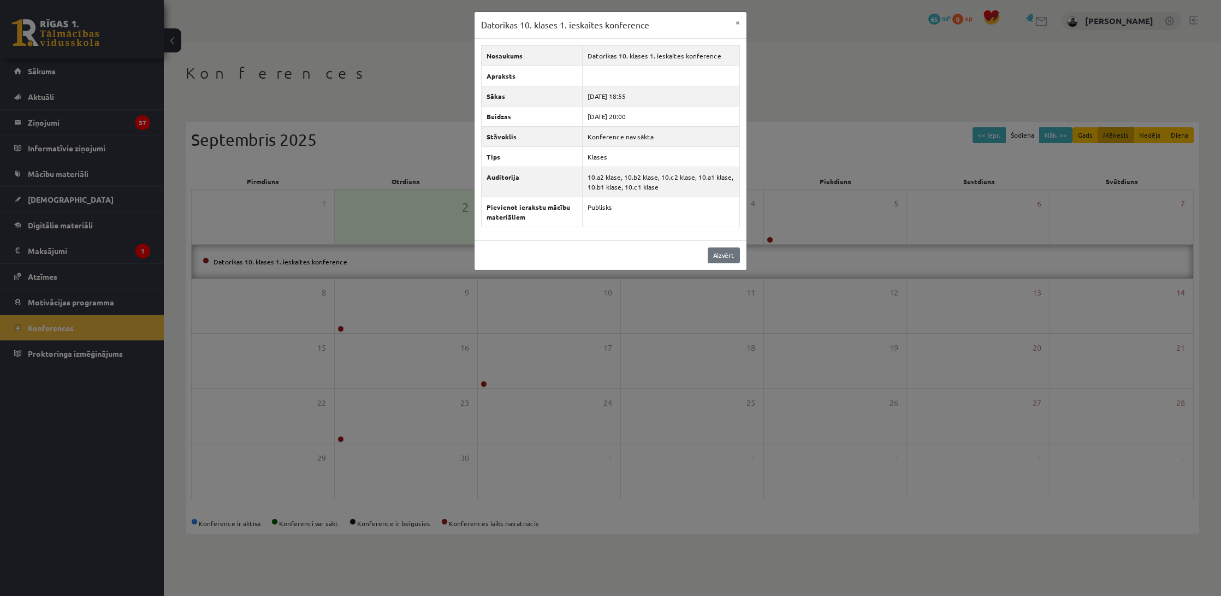
click at [721, 257] on link "Aizvērt" at bounding box center [724, 255] width 32 height 16
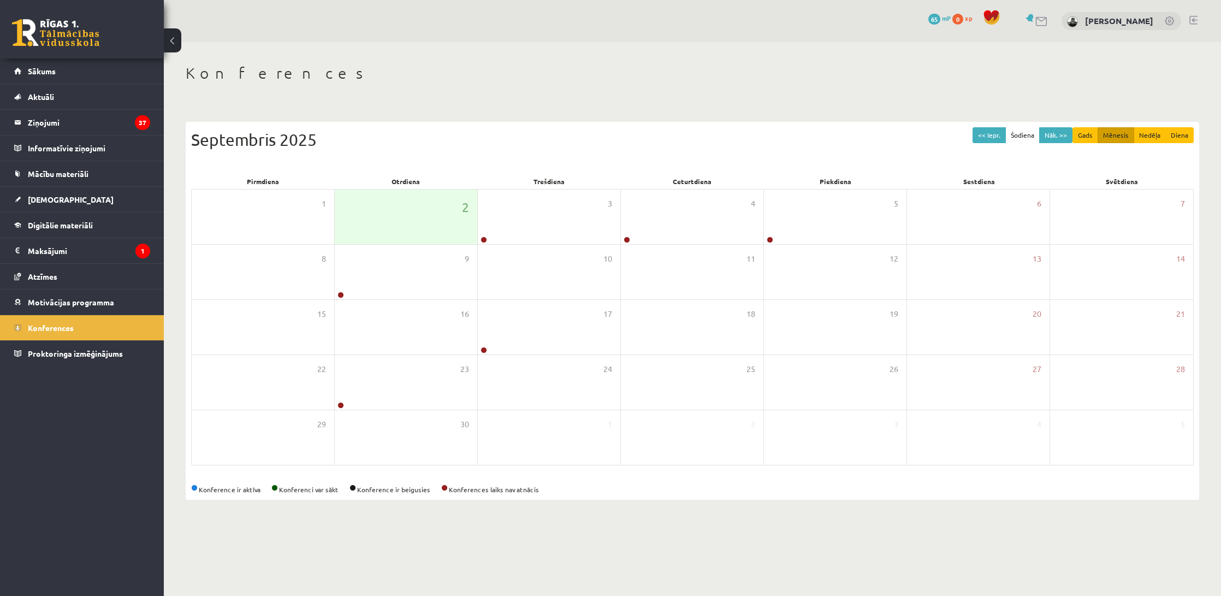
click at [940, 19] on span "65" at bounding box center [934, 19] width 12 height 11
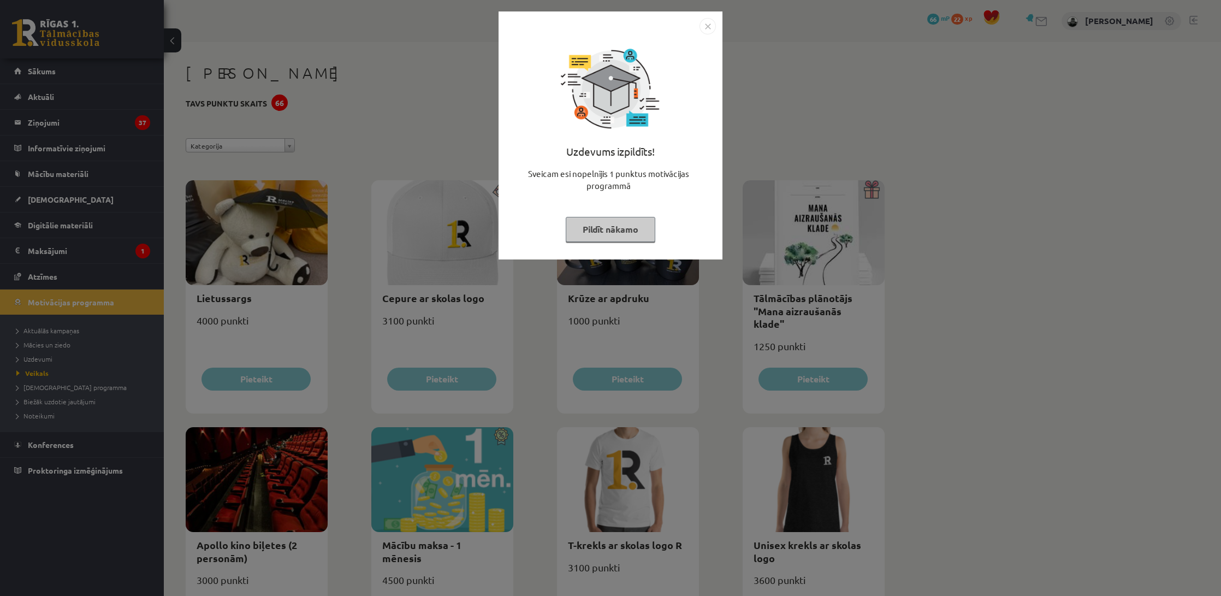
click at [715, 28] on img "Close" at bounding box center [708, 26] width 16 height 16
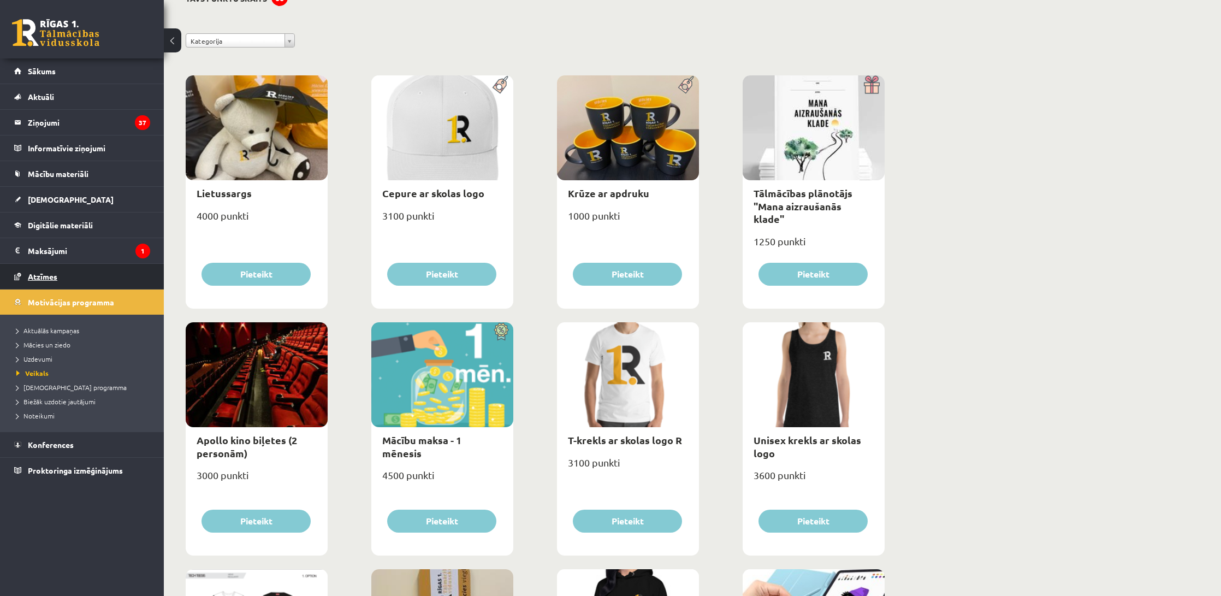
scroll to position [104, 1]
click at [42, 285] on link "Atzīmes" at bounding box center [82, 276] width 136 height 25
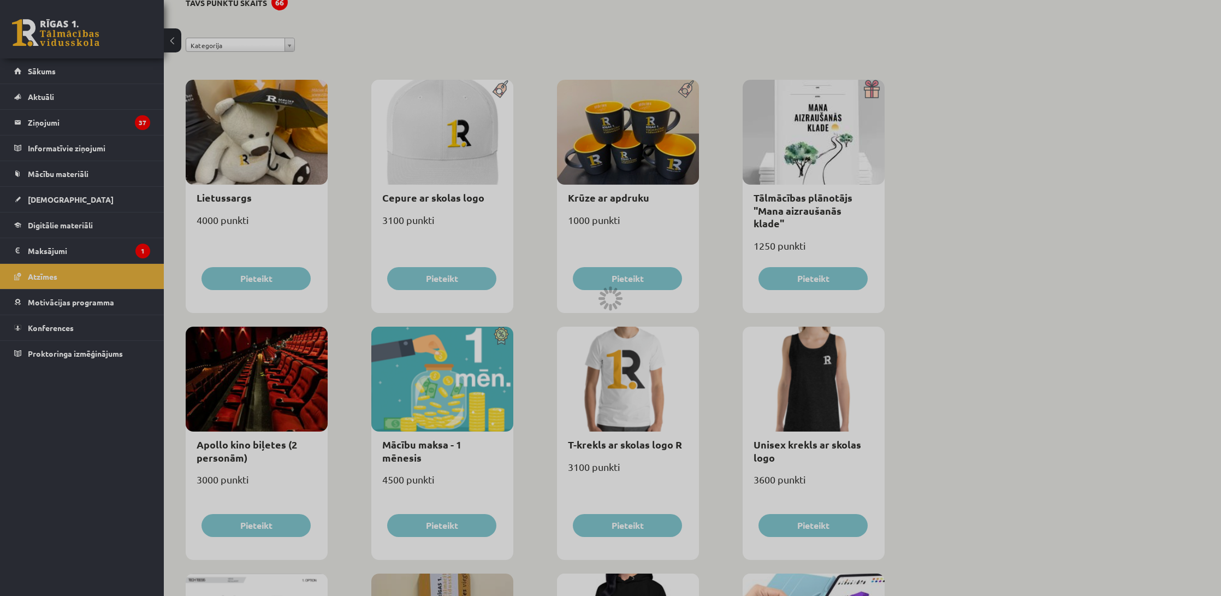
scroll to position [98, 0]
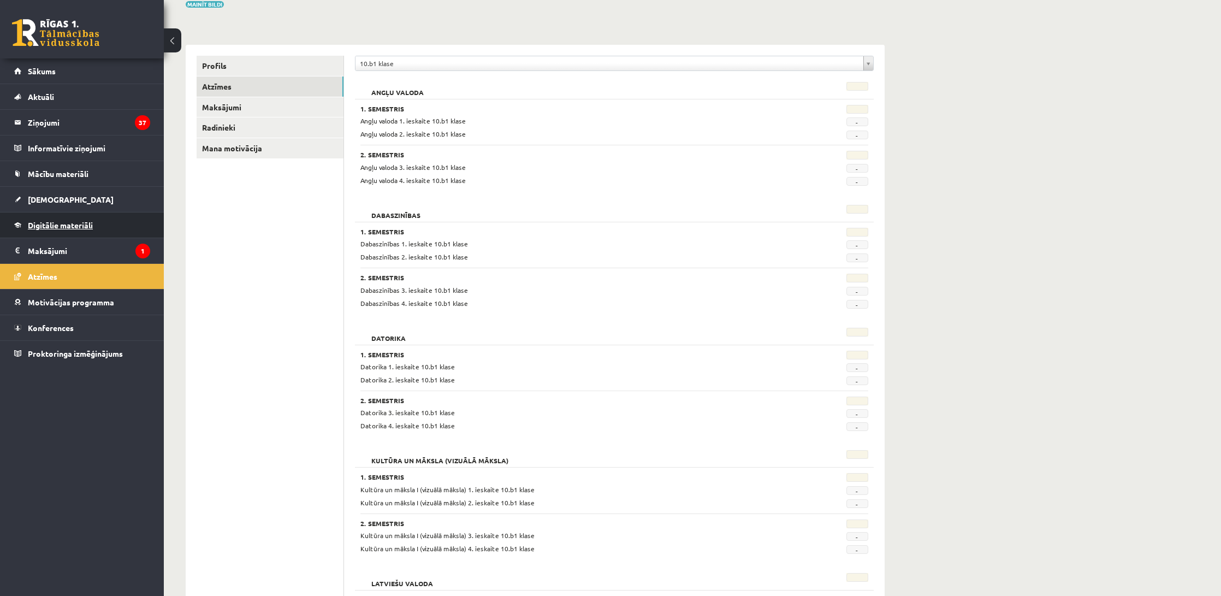
click at [60, 230] on link "Digitālie materiāli" at bounding box center [82, 224] width 136 height 25
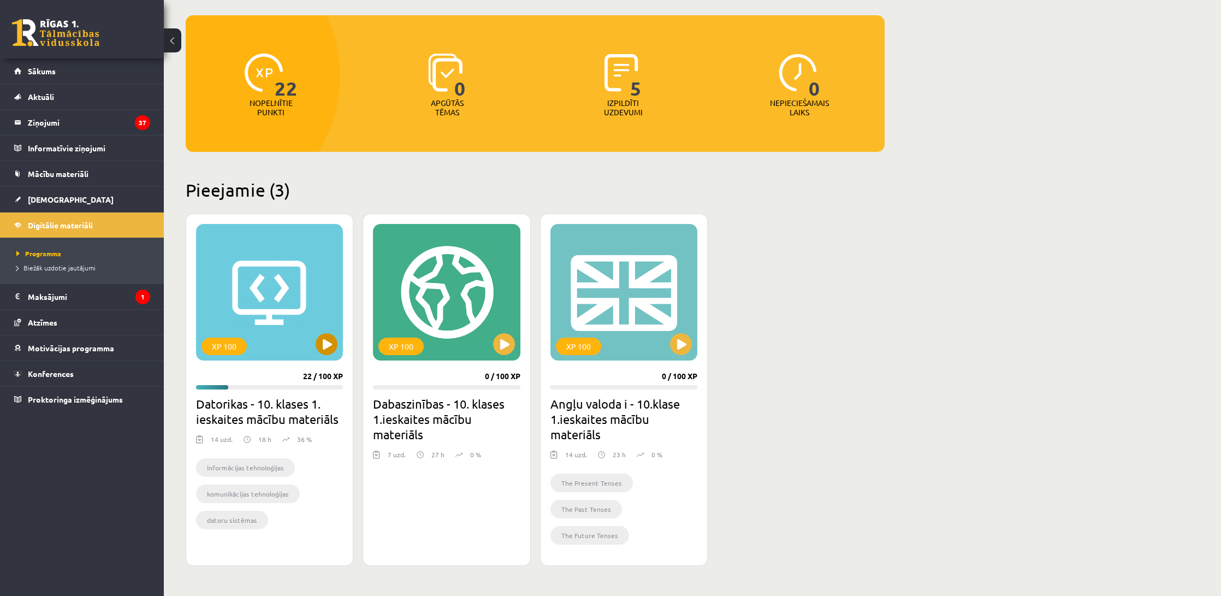
click at [277, 278] on div "XP 100" at bounding box center [269, 292] width 147 height 137
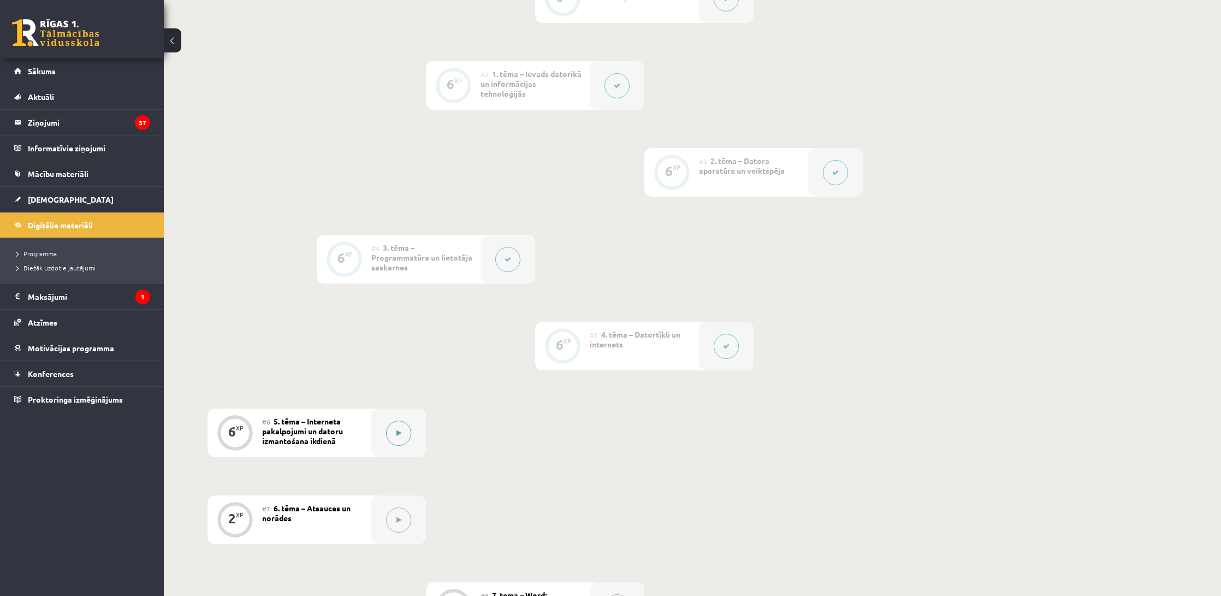
scroll to position [363, 0]
click at [393, 437] on button at bounding box center [398, 430] width 25 height 25
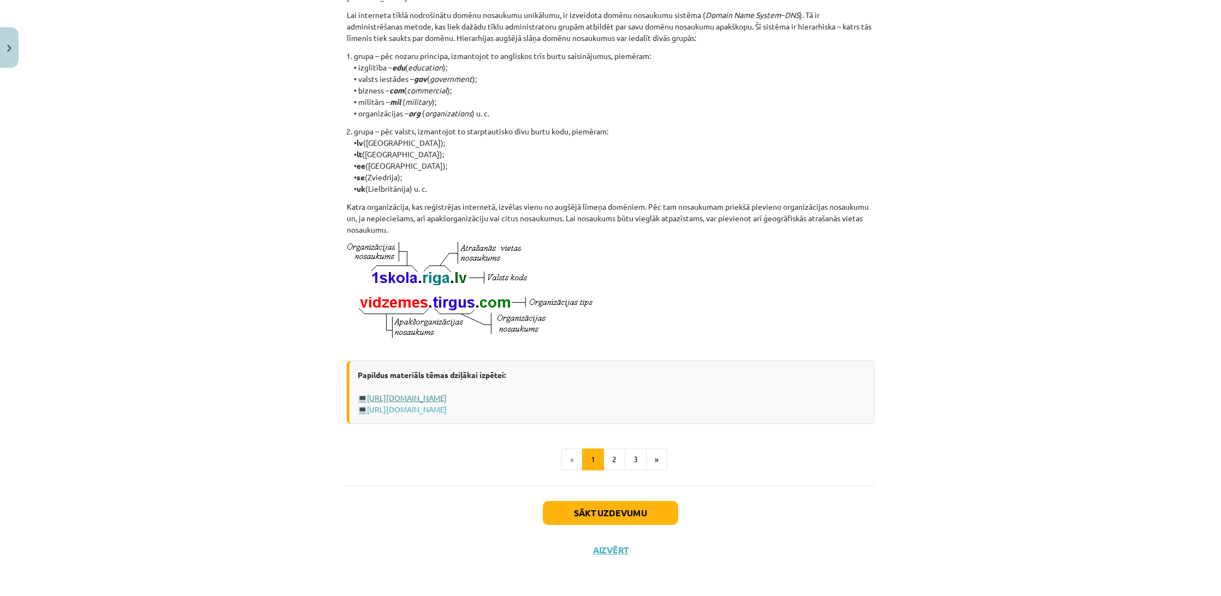
scroll to position [419, 0]
click at [613, 457] on button "2" at bounding box center [614, 459] width 22 height 22
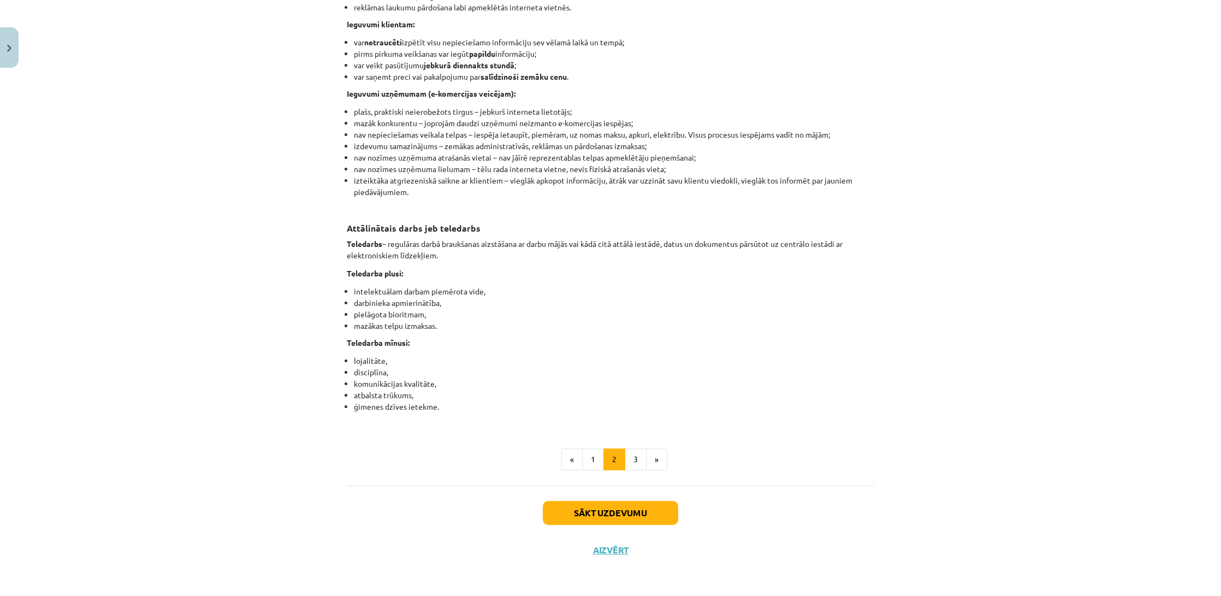
scroll to position [1559, 0]
click at [634, 470] on button "3" at bounding box center [636, 459] width 22 height 22
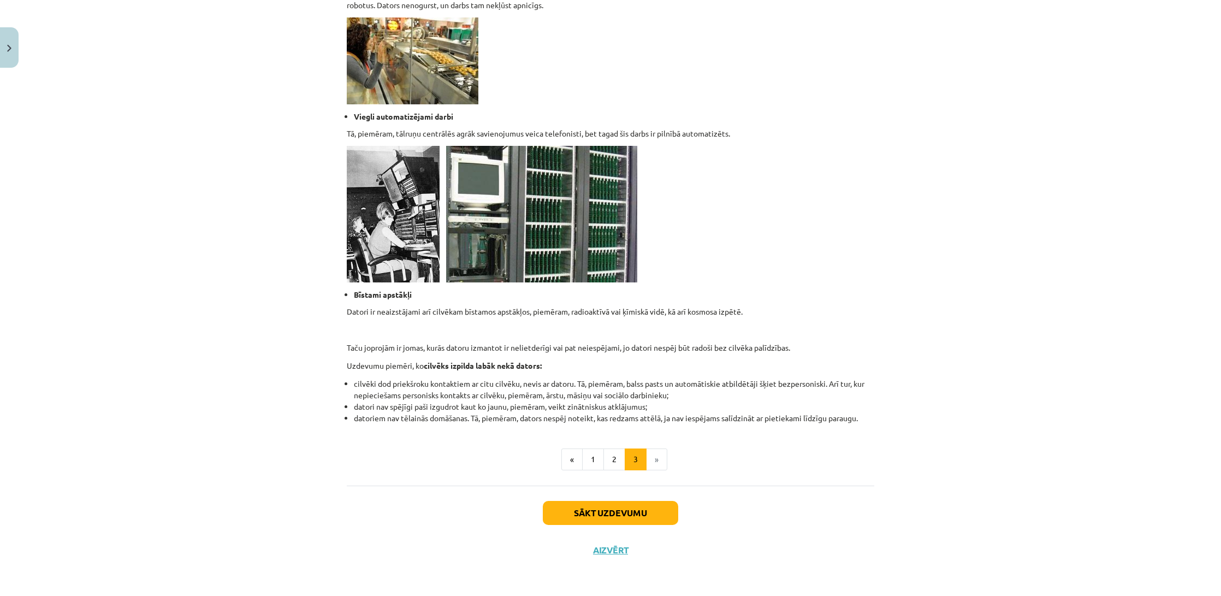
scroll to position [867, 0]
click at [660, 509] on button "Sākt uzdevumu" at bounding box center [610, 513] width 135 height 24
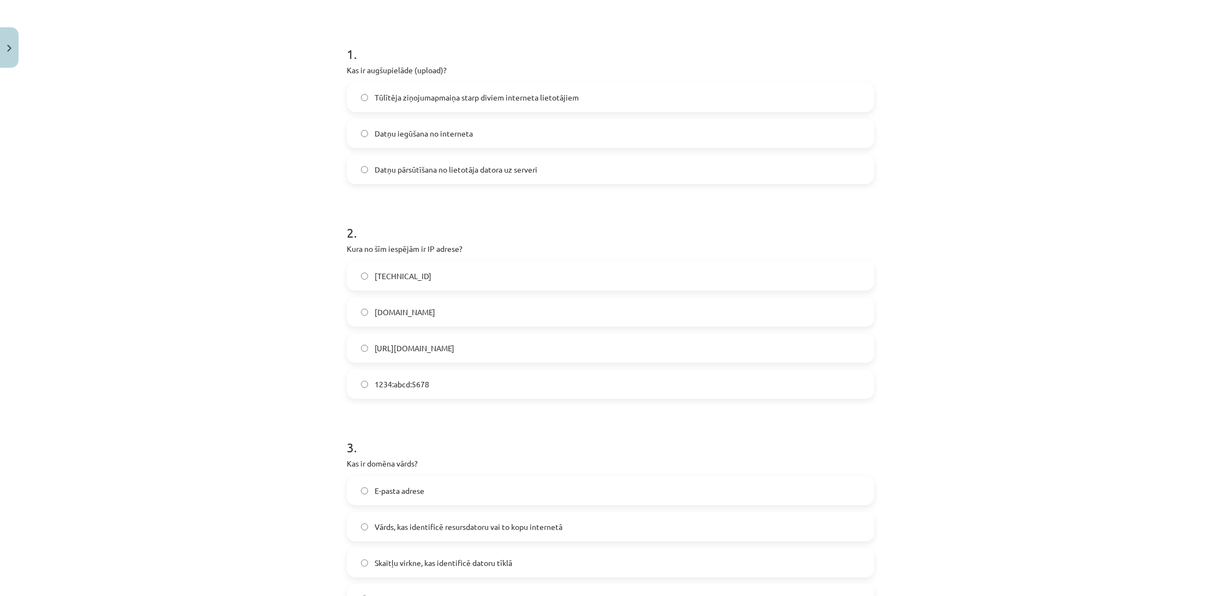
scroll to position [27, 0]
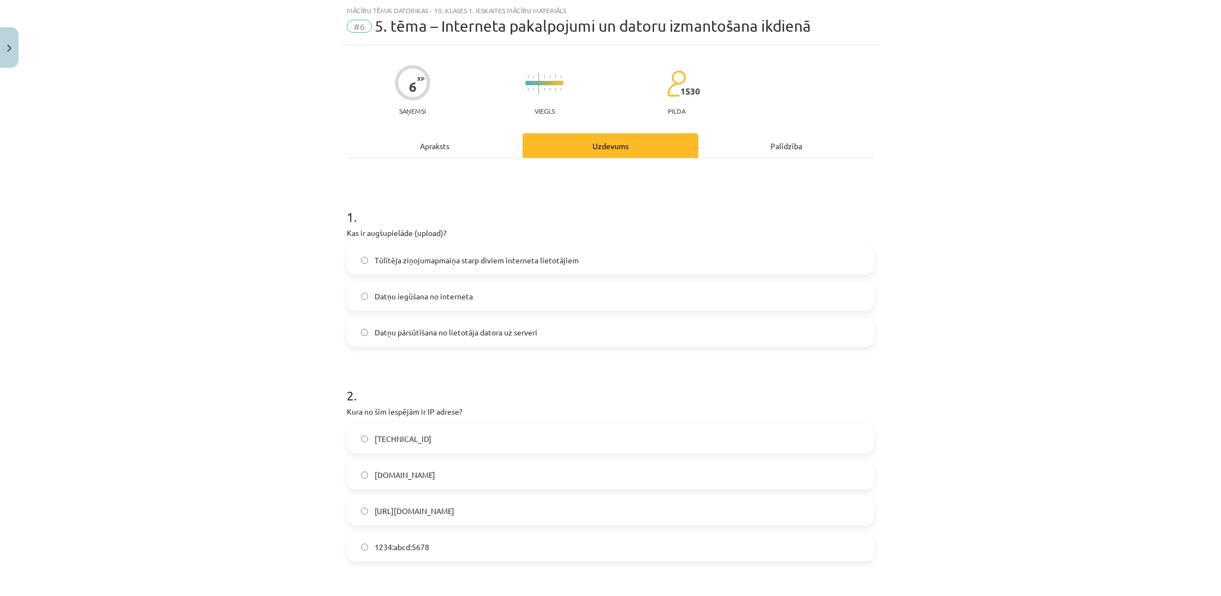
click at [475, 334] on span "Datņu pārsūtīšana no lietotāja datora uz serveri" at bounding box center [456, 332] width 163 height 11
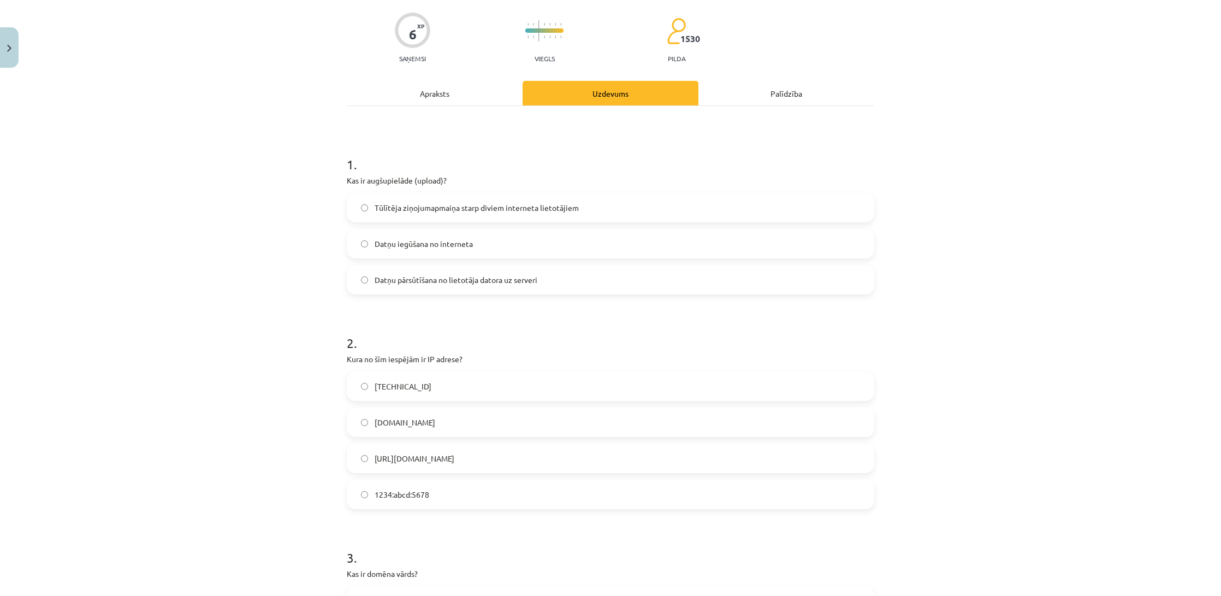
scroll to position [80, 0]
click at [459, 383] on label "[TECHNICAL_ID]" at bounding box center [610, 385] width 525 height 27
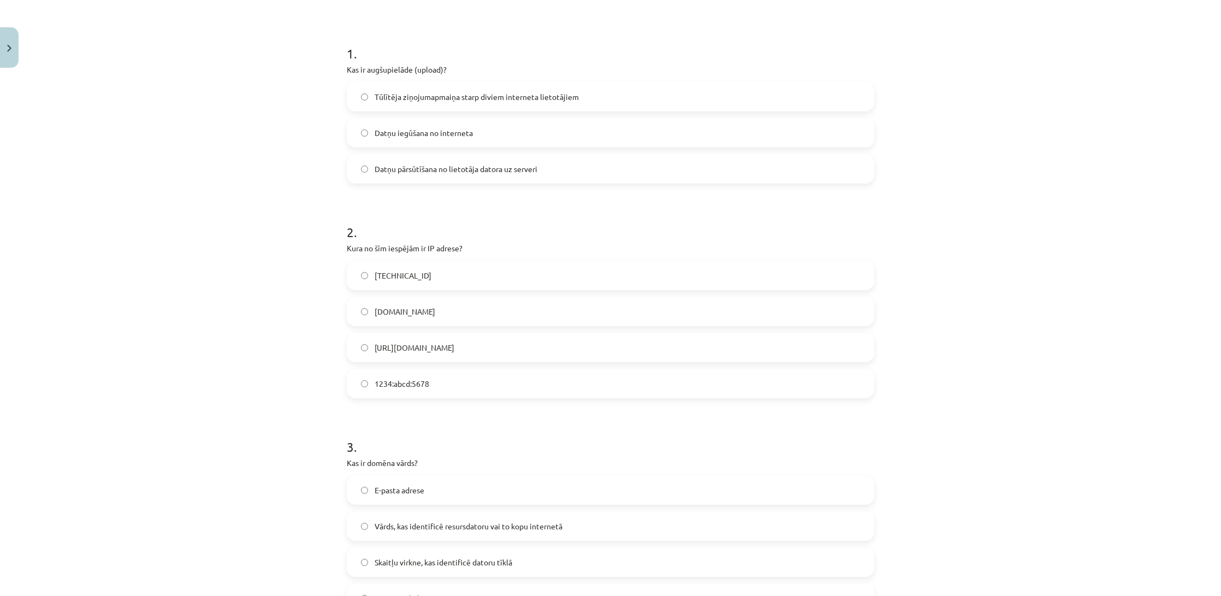
scroll to position [192, 0]
click at [461, 383] on label "1234:abcd:5678" at bounding box center [610, 382] width 525 height 27
click at [519, 288] on div "[TECHNICAL_ID]" at bounding box center [611, 273] width 528 height 29
click at [520, 281] on label "[TECHNICAL_ID]" at bounding box center [610, 274] width 525 height 27
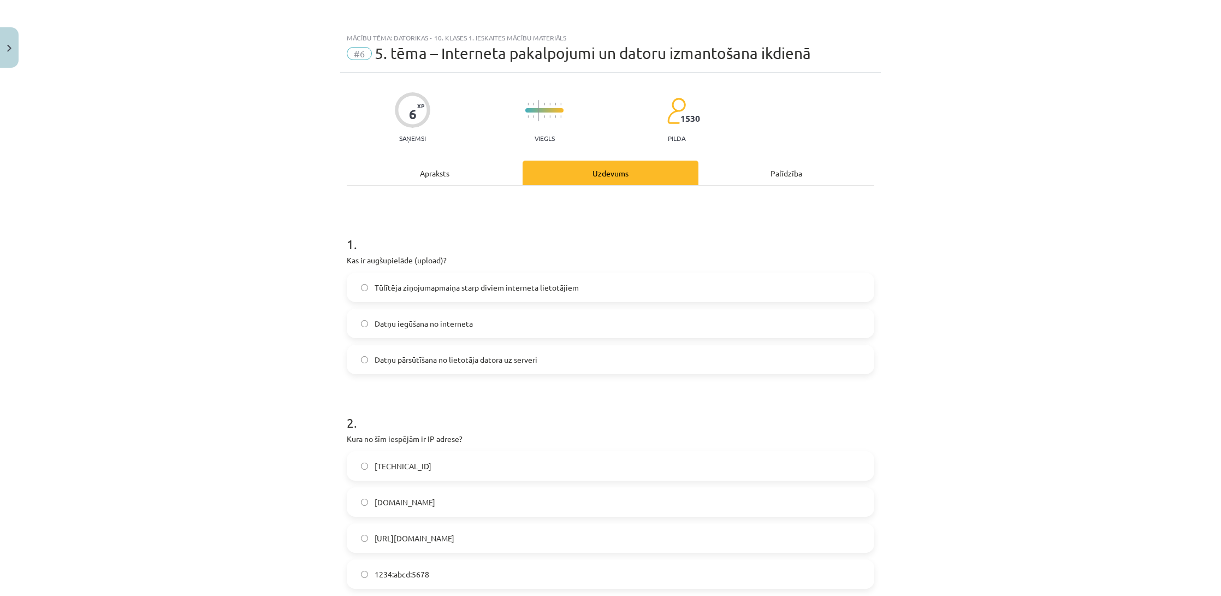
scroll to position [0, 0]
click at [440, 169] on div "Apraksts" at bounding box center [435, 173] width 176 height 25
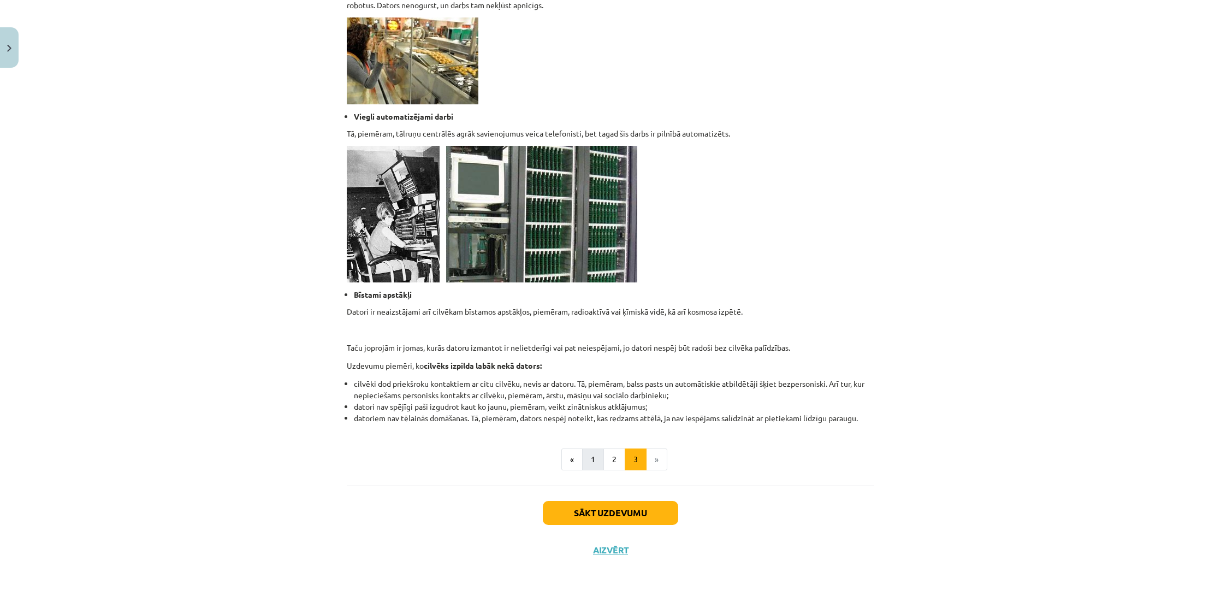
click at [600, 459] on button "1" at bounding box center [593, 459] width 22 height 22
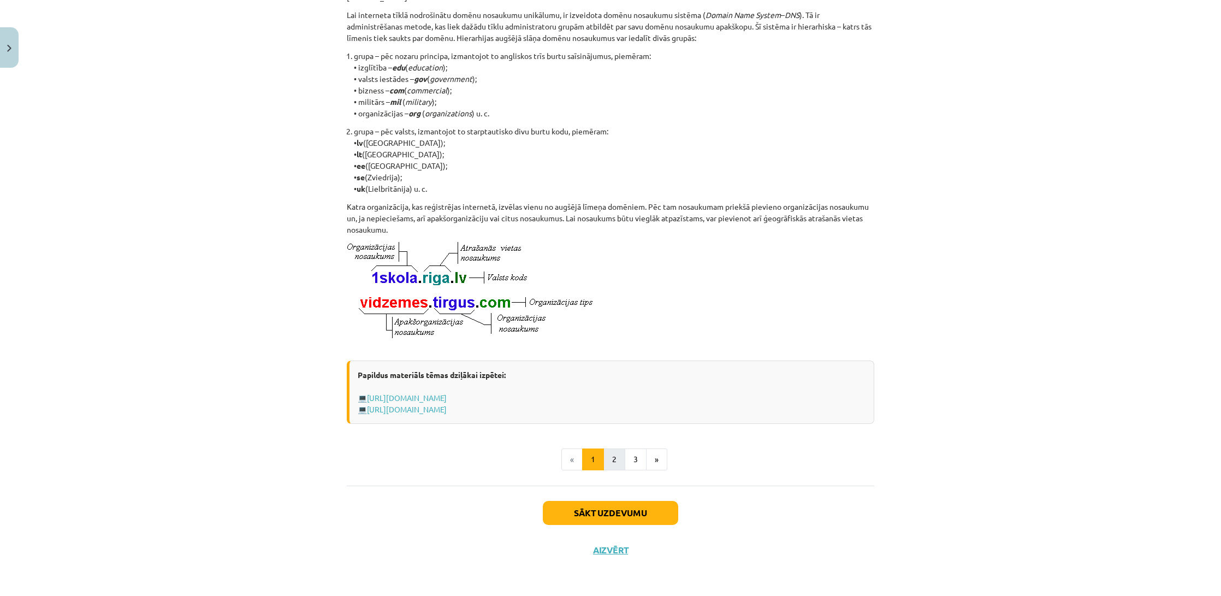
click at [606, 458] on button "2" at bounding box center [614, 459] width 22 height 22
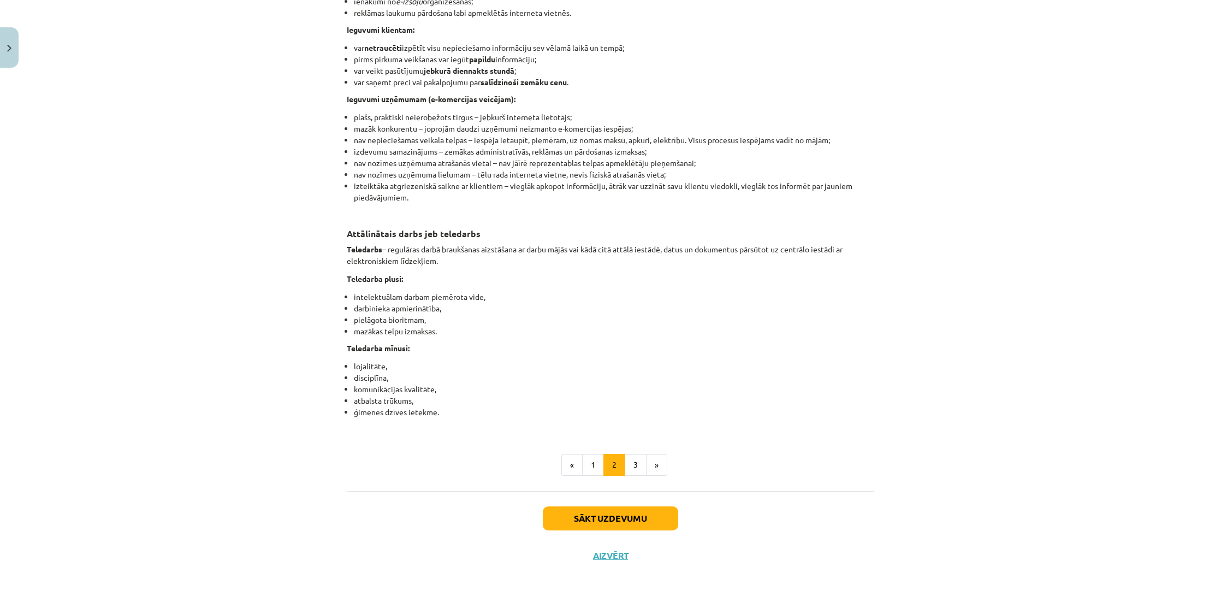
scroll to position [1551, 0]
click at [633, 475] on button "3" at bounding box center [636, 464] width 22 height 22
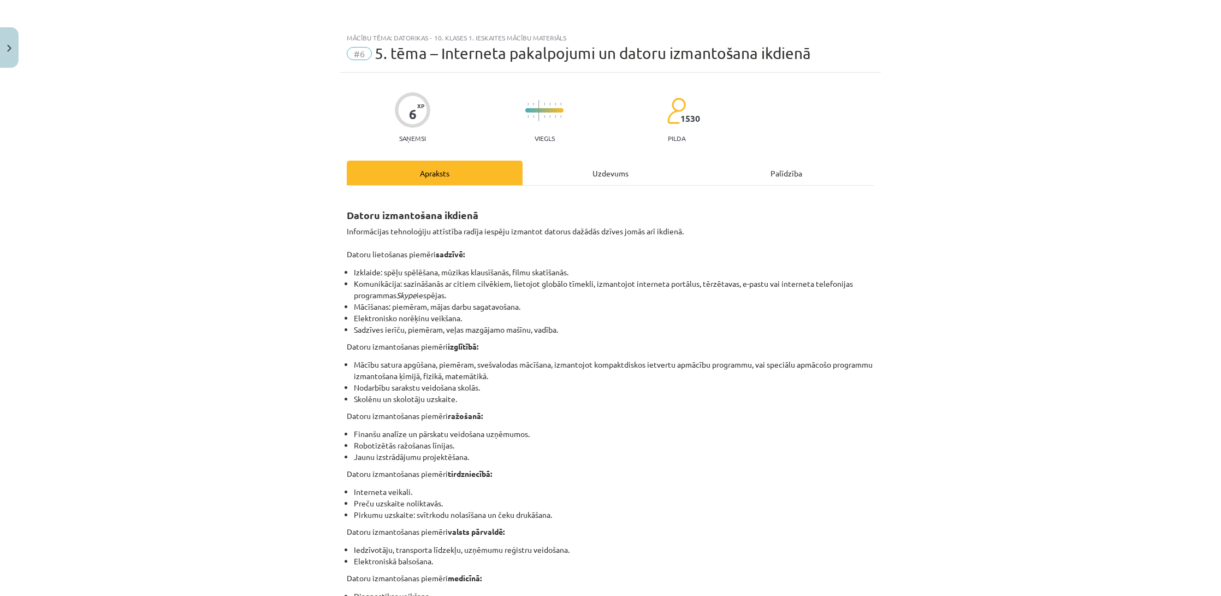
scroll to position [0, 0]
click at [596, 175] on div "Uzdevums" at bounding box center [611, 173] width 176 height 25
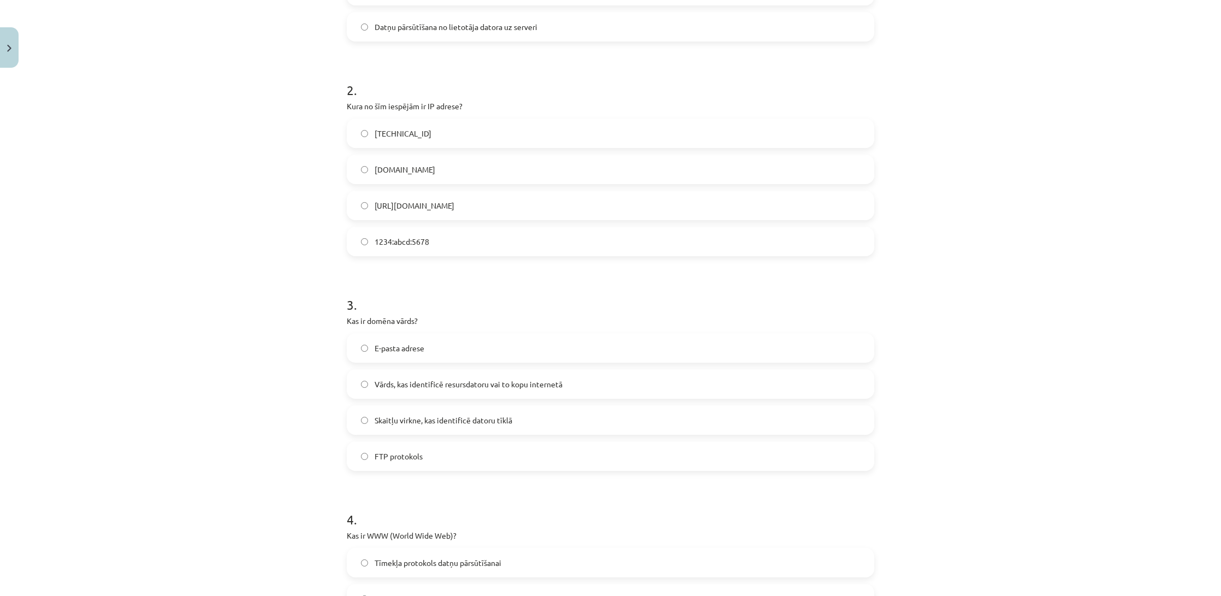
scroll to position [338, 0]
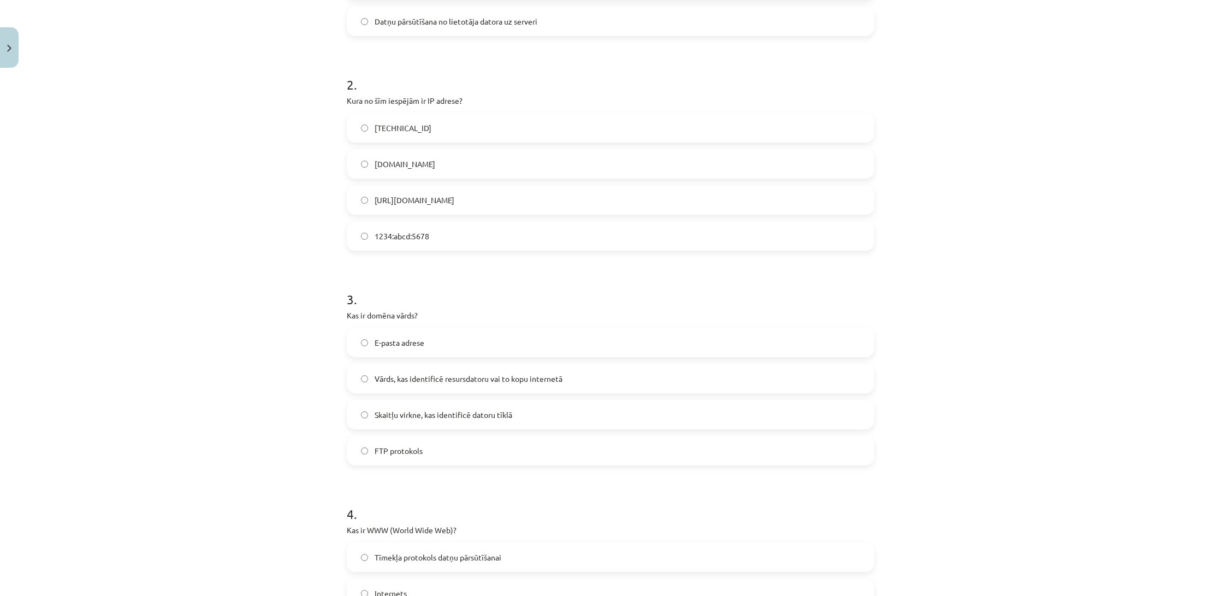
click at [560, 378] on span "Vārds, kas identificē resursdatoru vai to kopu internetā" at bounding box center [469, 378] width 188 height 11
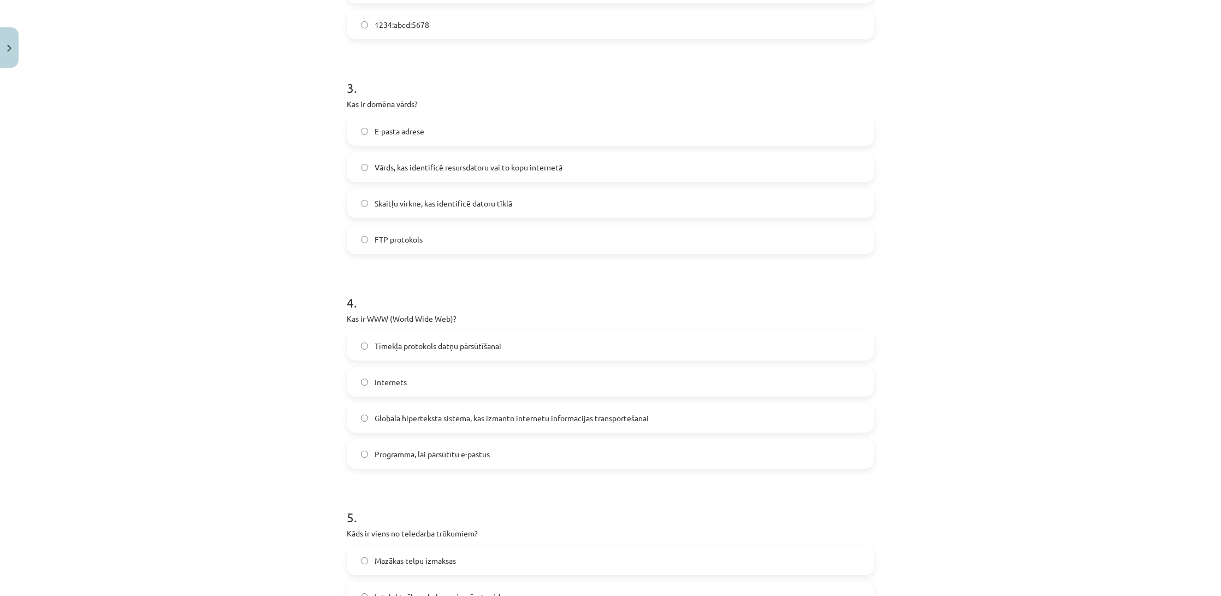
scroll to position [550, 0]
click at [530, 348] on label "Tīmekļa protokols datņu pārsūtīšanai" at bounding box center [610, 344] width 525 height 27
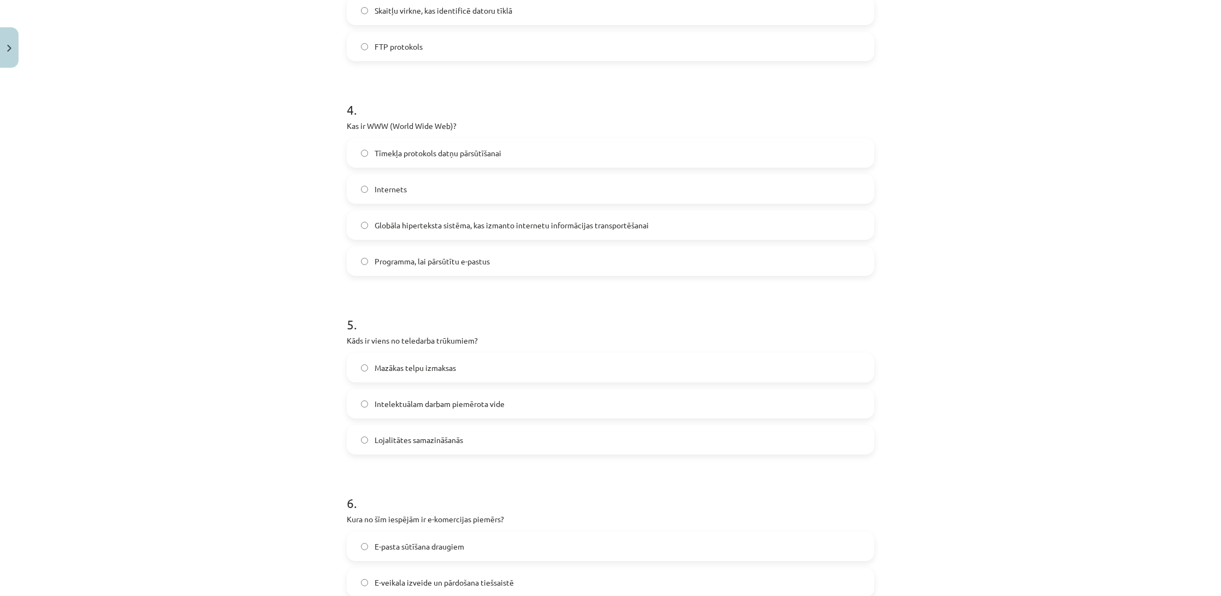
scroll to position [749, 0]
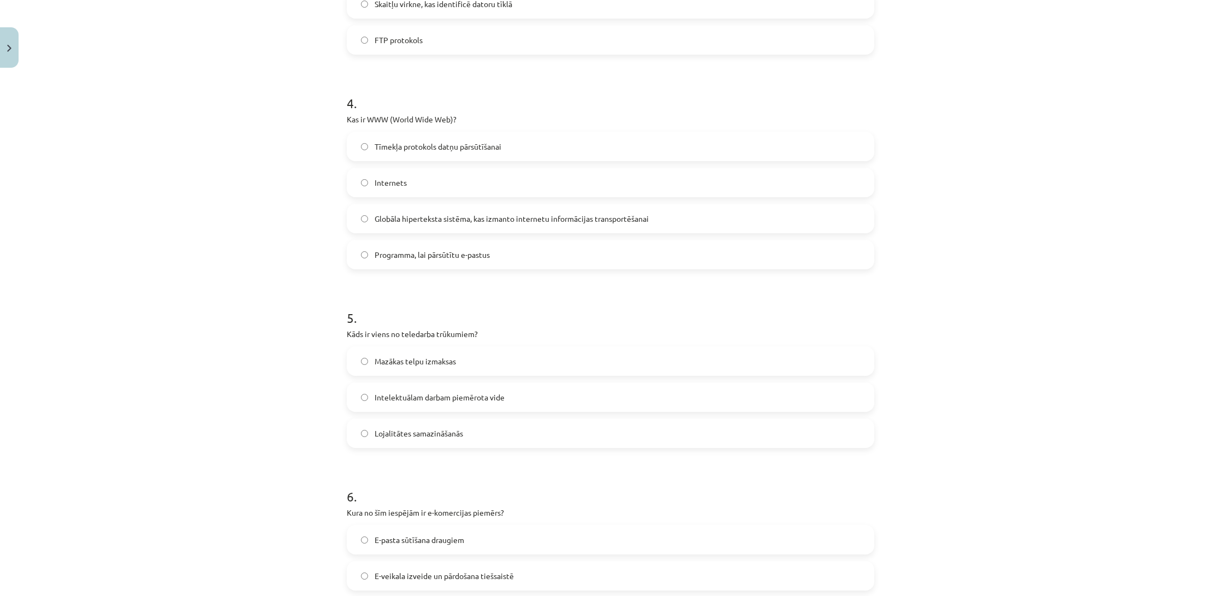
click at [494, 426] on label "Lojalitātes samazināšanās" at bounding box center [610, 432] width 525 height 27
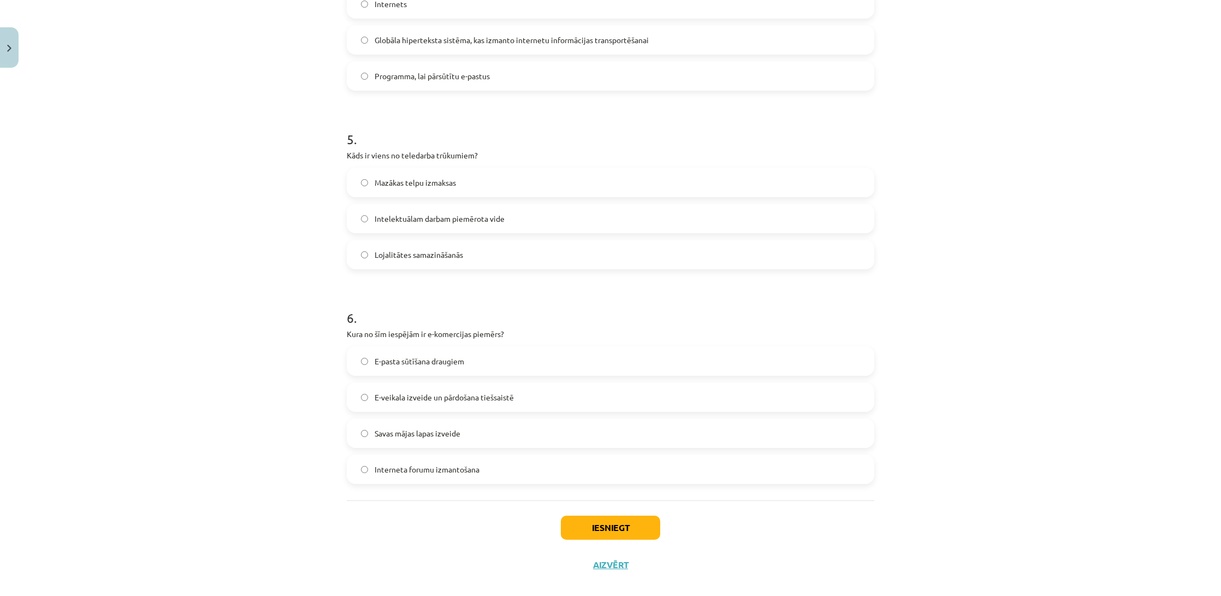
scroll to position [929, 0]
click at [519, 395] on label "E-veikala izveide un pārdošana tiešsaistē" at bounding box center [610, 395] width 525 height 27
click at [634, 531] on button "Iesniegt" at bounding box center [610, 526] width 99 height 24
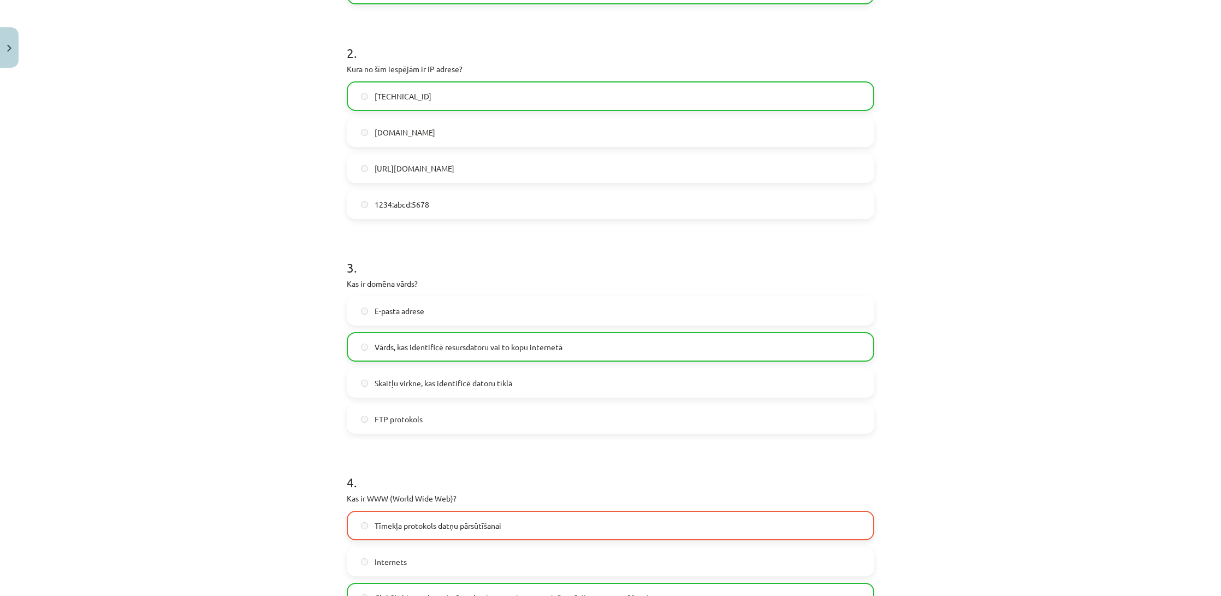
scroll to position [377, 0]
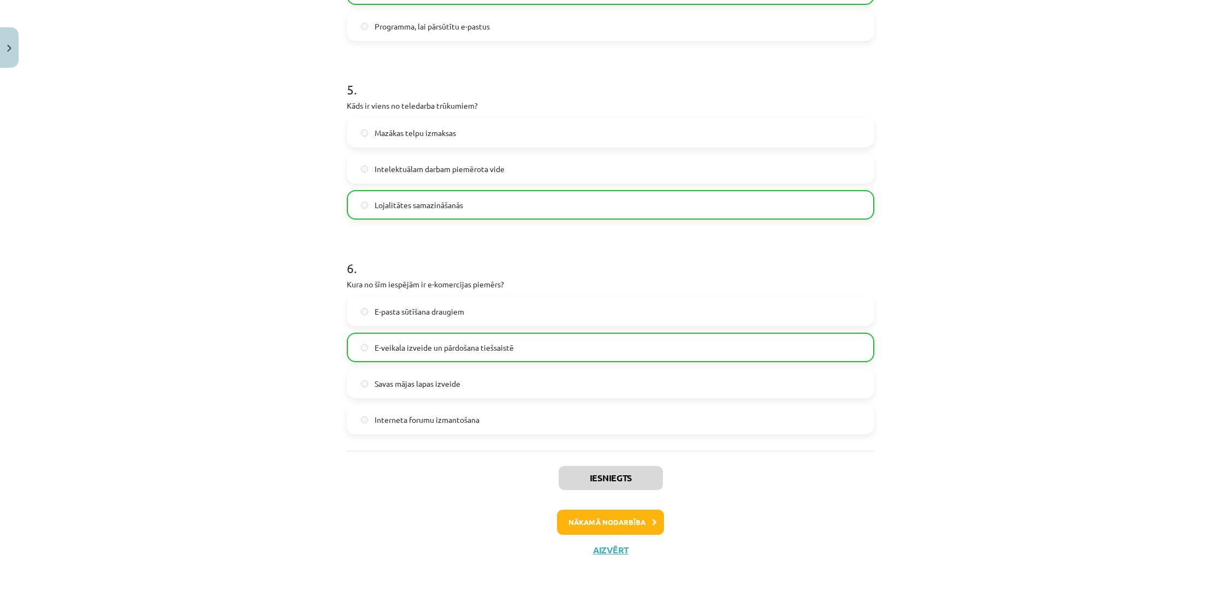
click at [608, 526] on button "Nākamā nodarbība" at bounding box center [610, 522] width 107 height 25
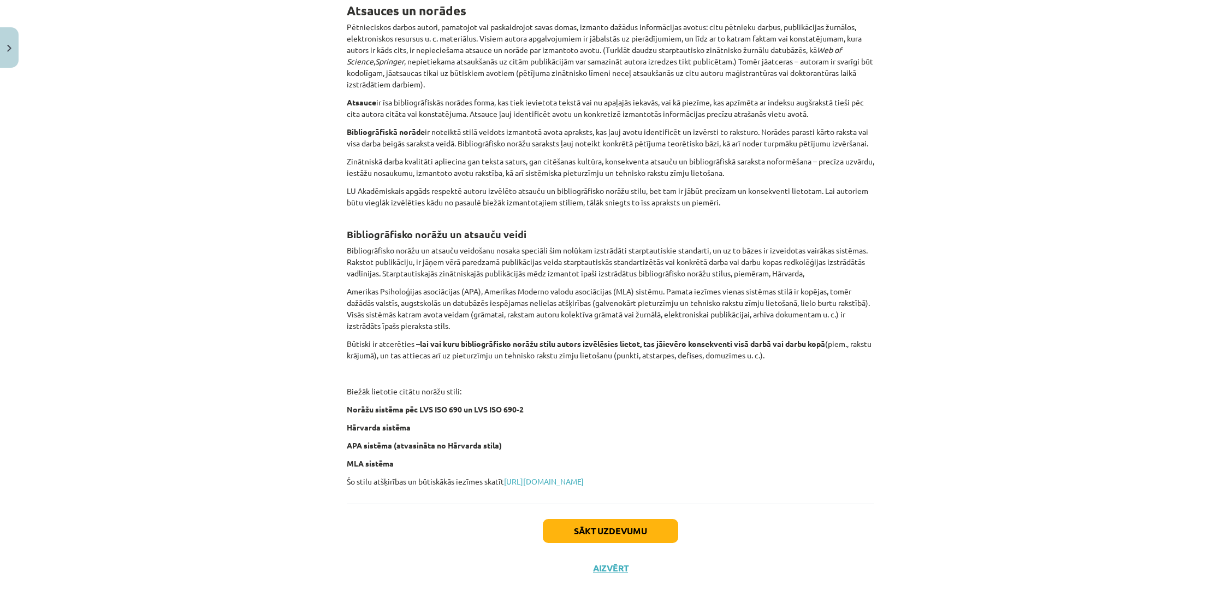
scroll to position [183, 0]
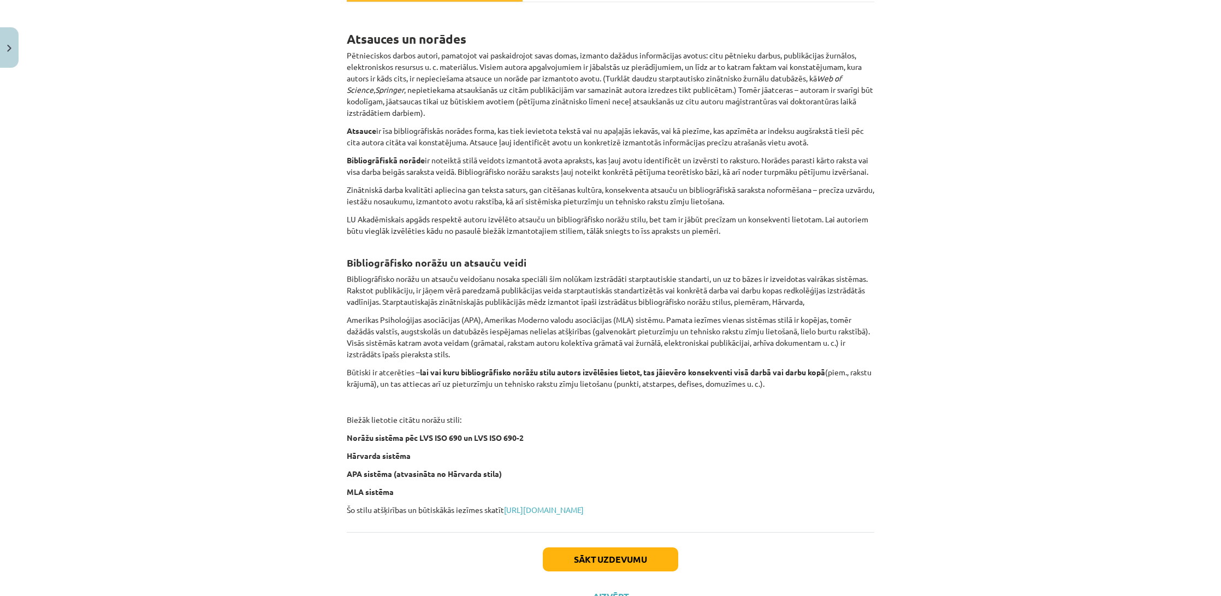
click at [600, 567] on button "Sākt uzdevumu" at bounding box center [610, 559] width 135 height 24
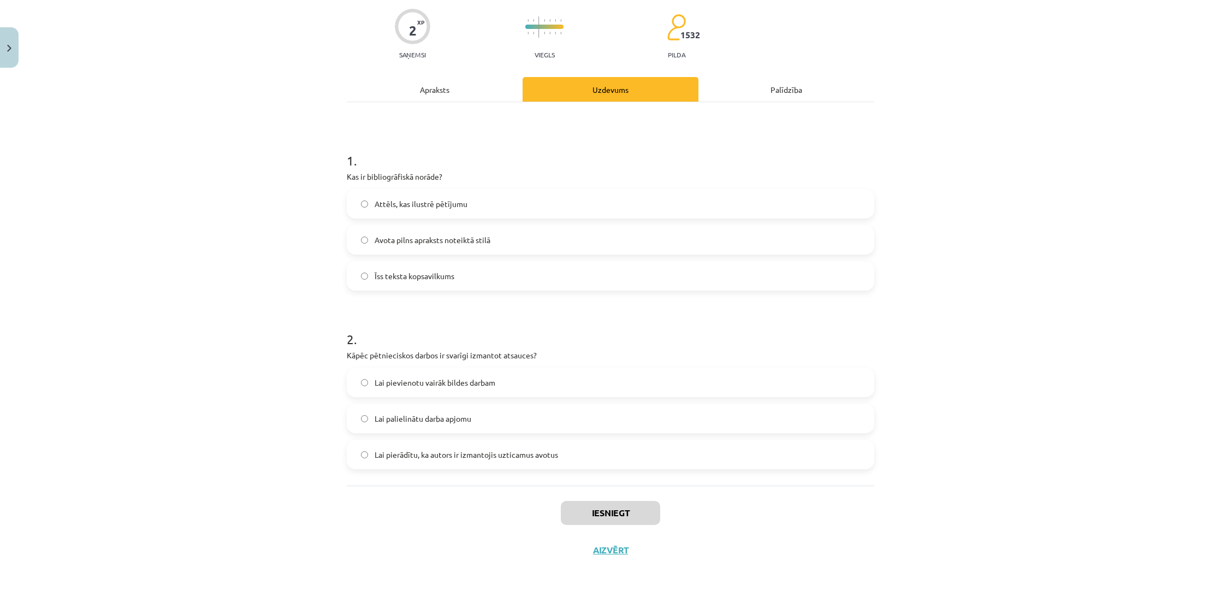
scroll to position [85, 0]
click at [529, 460] on label "Lai pierādītu, ka autors ir izmantojis uzticamus avotus" at bounding box center [610, 454] width 525 height 27
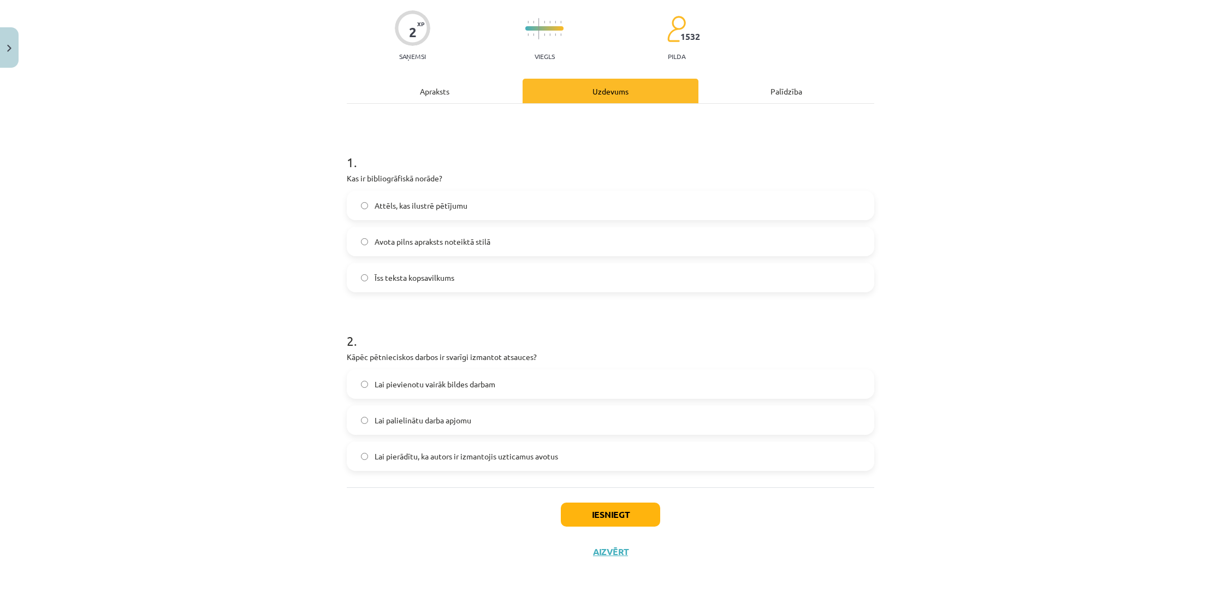
scroll to position [81, 0]
click at [438, 101] on div "Apraksts" at bounding box center [435, 92] width 176 height 25
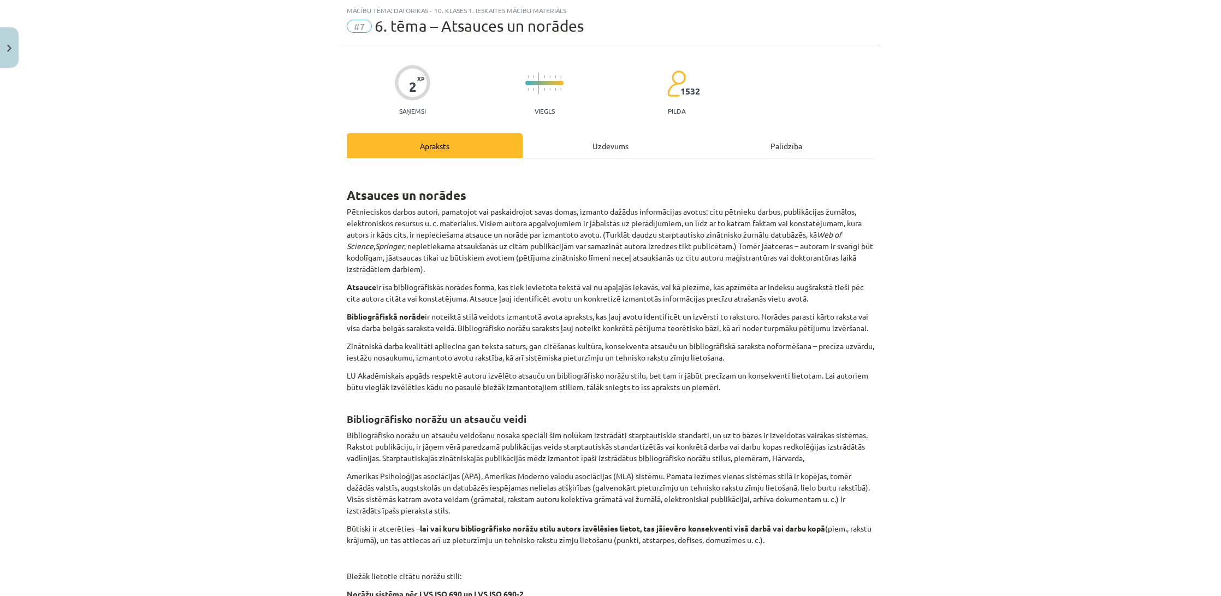
click at [570, 147] on div "Uzdevums" at bounding box center [611, 145] width 176 height 25
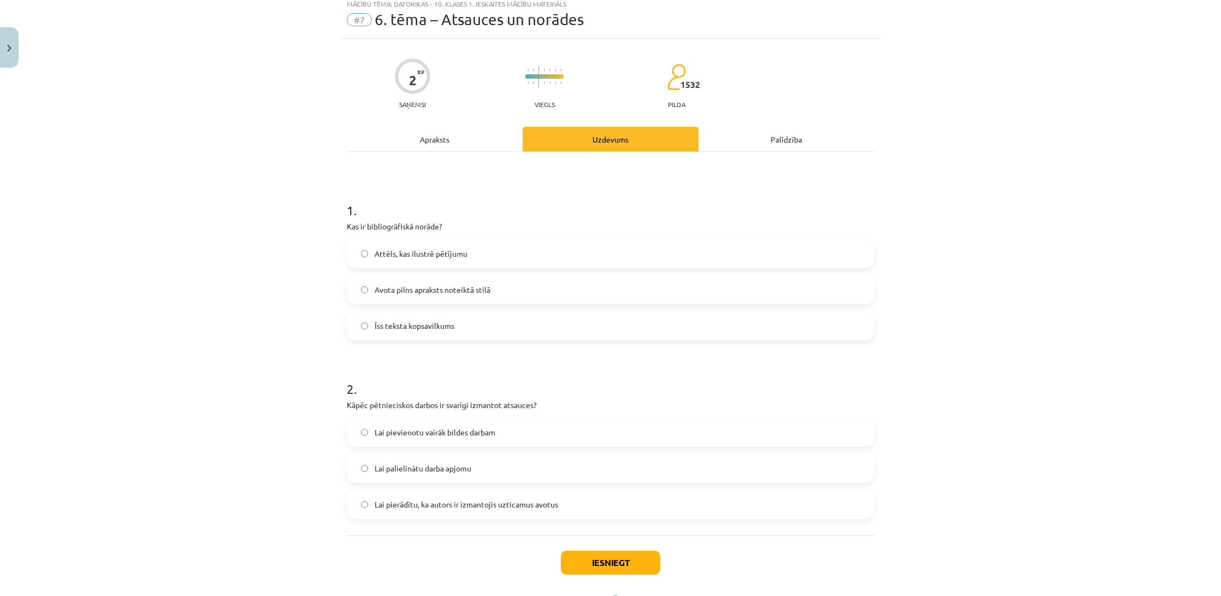
click at [511, 292] on label "Avota pilns apraksts noteiktā stilā" at bounding box center [610, 289] width 525 height 27
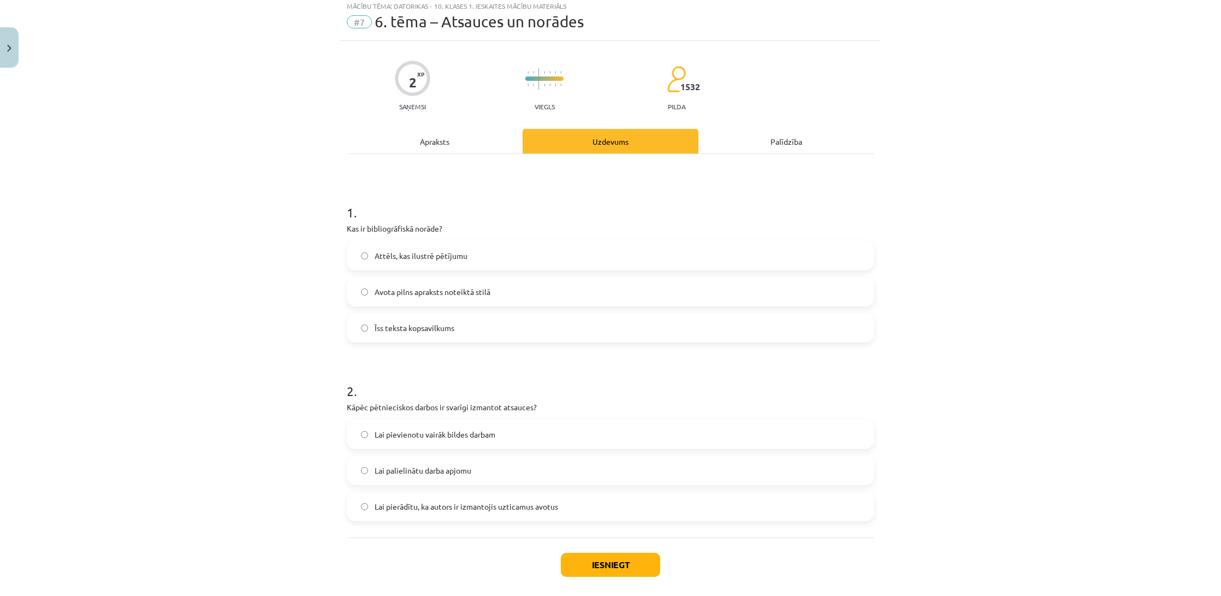
click at [595, 562] on button "Iesniegt" at bounding box center [610, 565] width 99 height 24
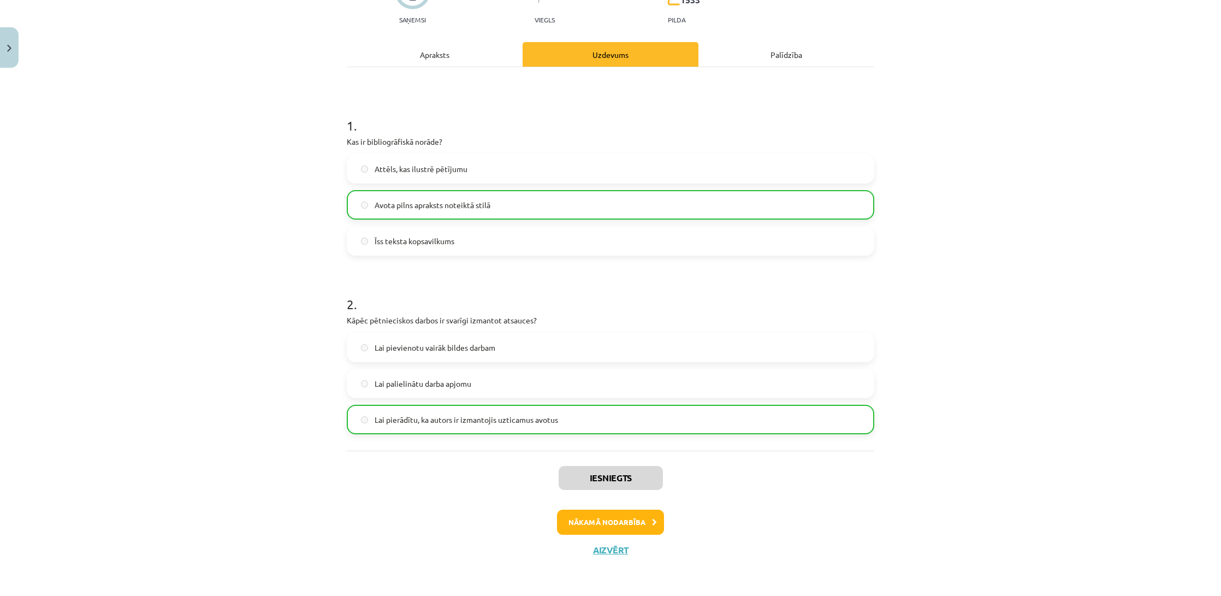
scroll to position [120, 0]
click at [601, 528] on button "Nākamā nodarbība" at bounding box center [610, 522] width 107 height 25
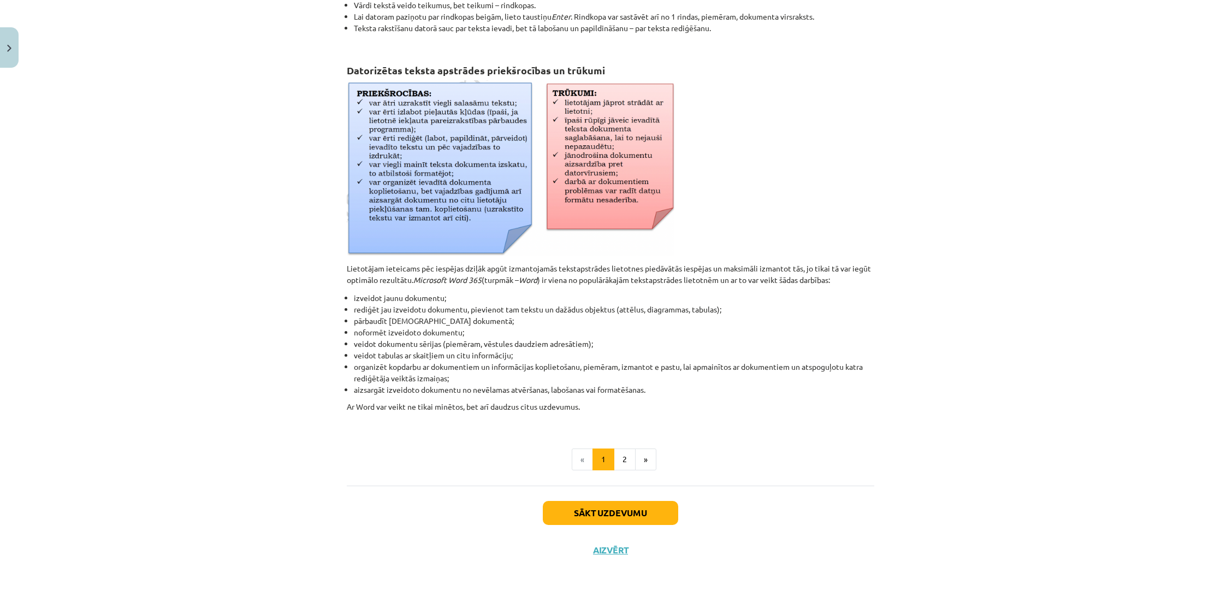
scroll to position [313, 0]
click at [608, 548] on button "Aizvērt" at bounding box center [611, 549] width 42 height 11
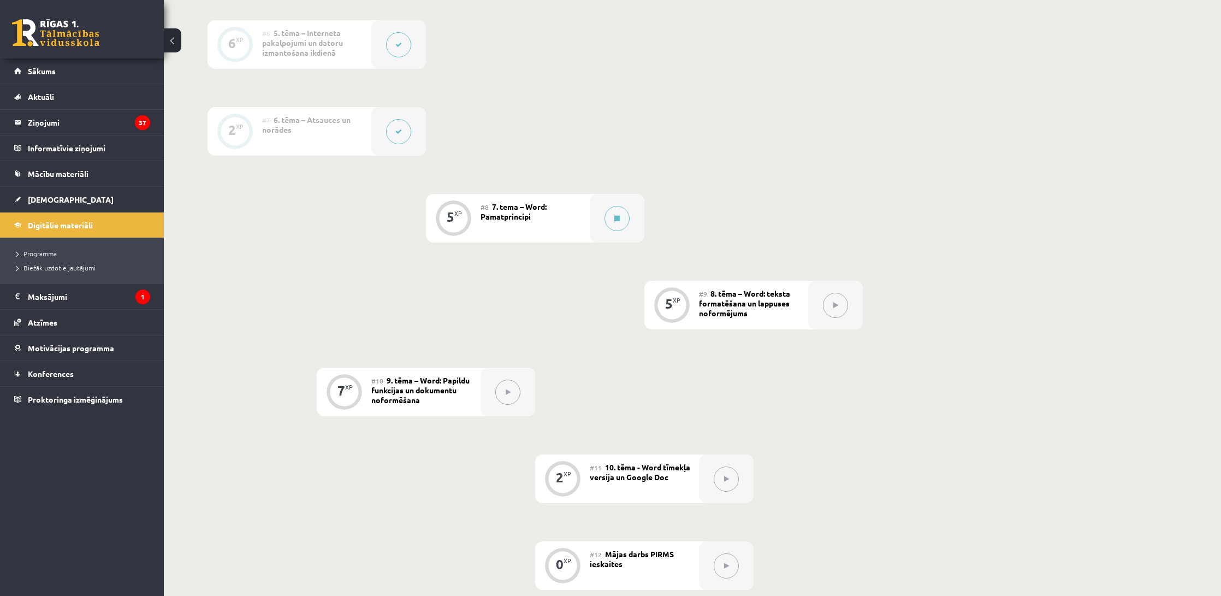
scroll to position [747, 0]
click at [74, 229] on link "Digitālie materiāli" at bounding box center [82, 224] width 136 height 25
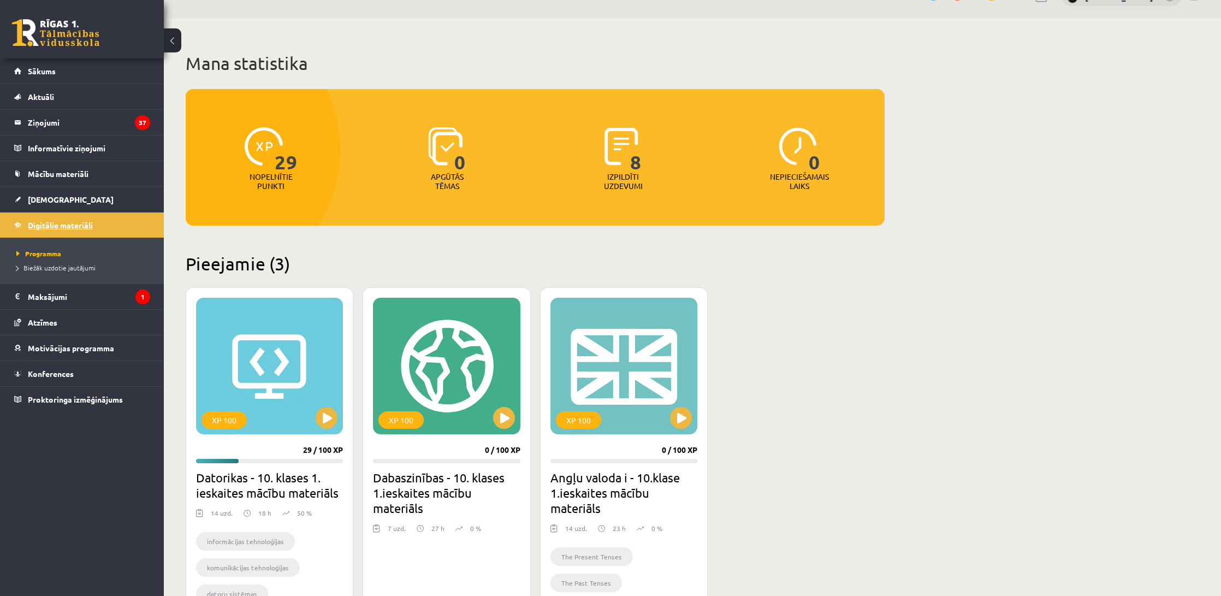
scroll to position [33, 0]
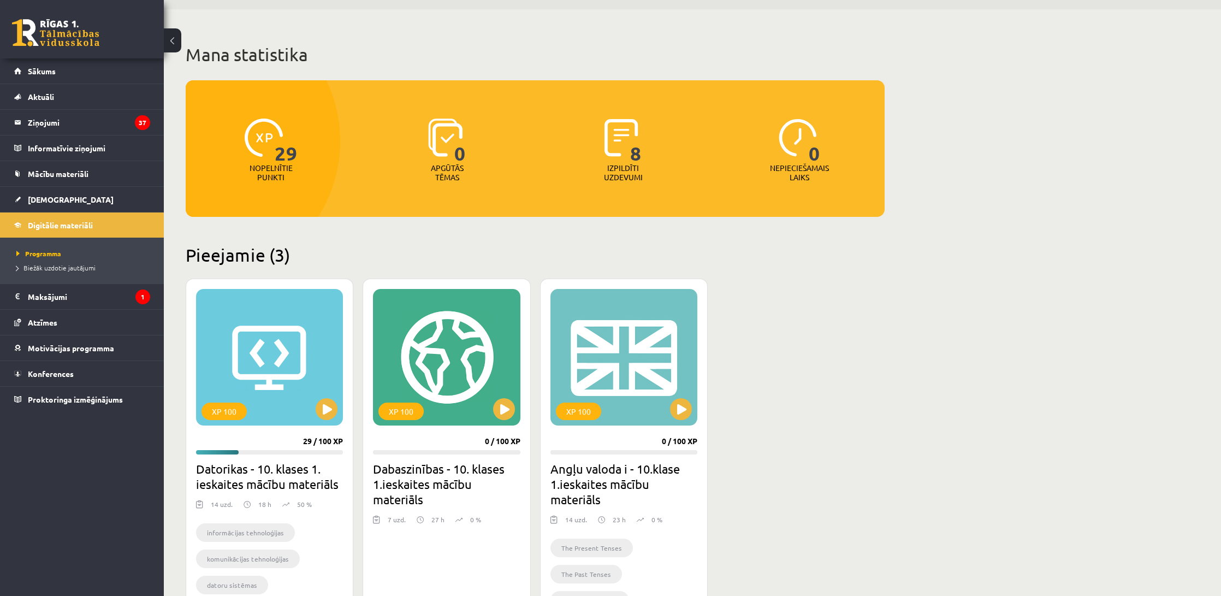
click at [177, 40] on button at bounding box center [172, 40] width 17 height 24
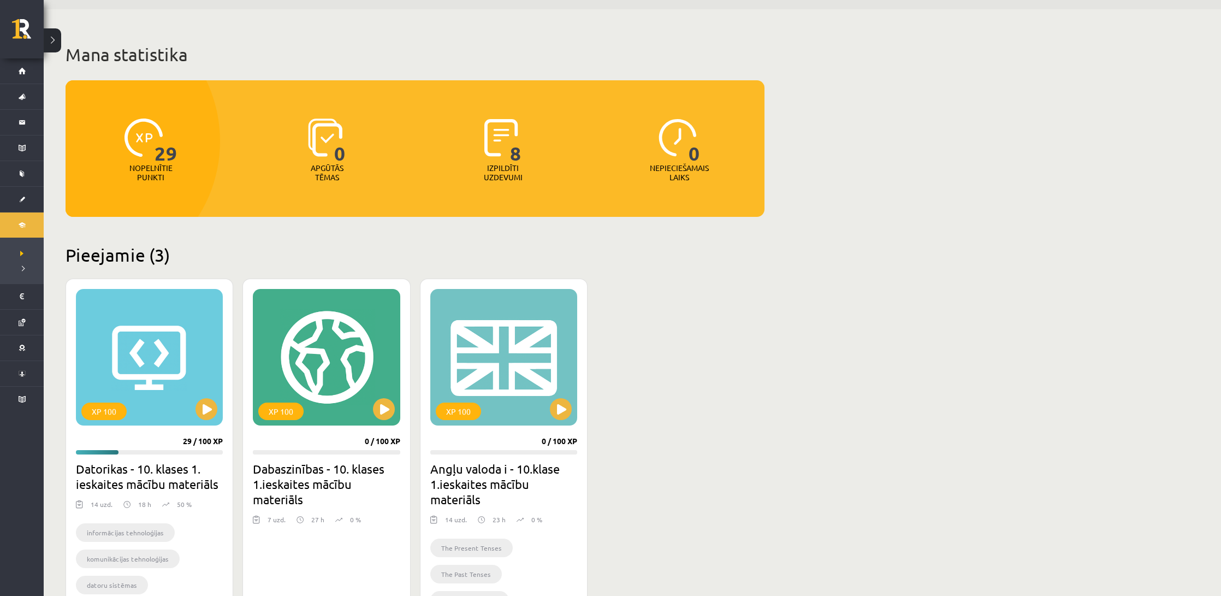
click at [48, 42] on button at bounding box center [52, 40] width 17 height 24
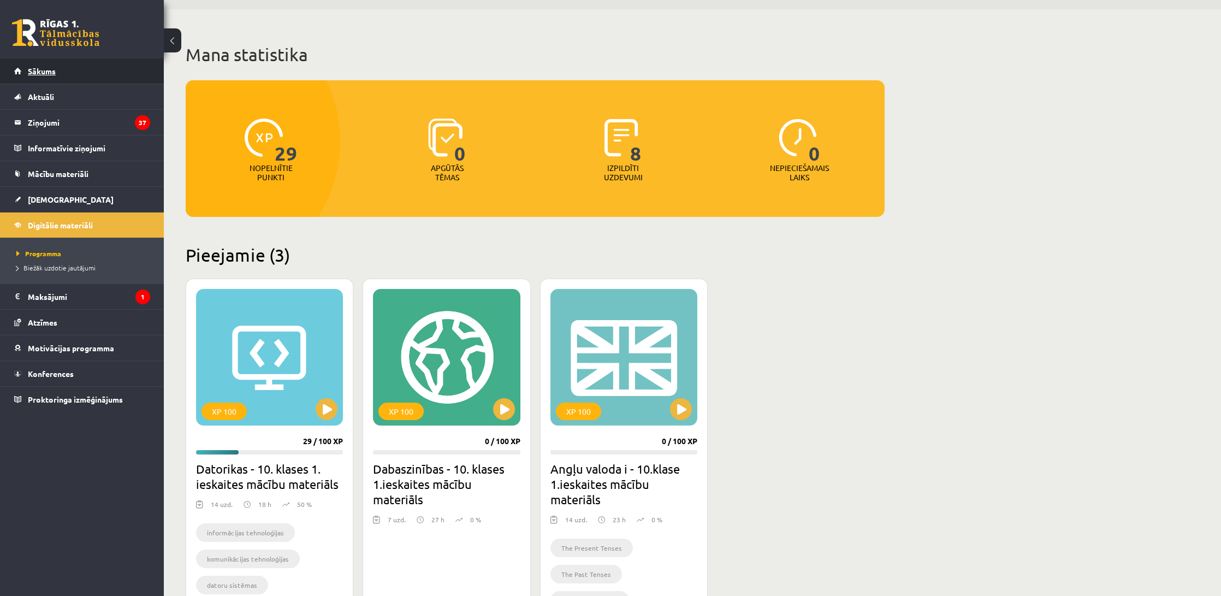
click at [51, 71] on span "Sākums" at bounding box center [42, 71] width 28 height 10
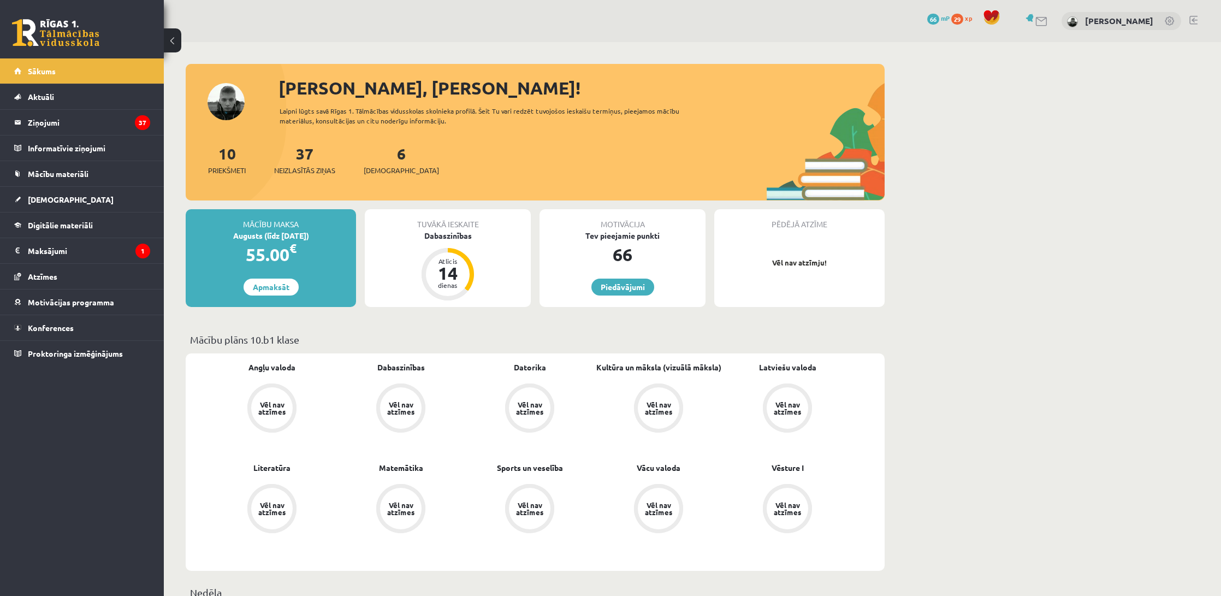
click at [1194, 21] on link at bounding box center [1193, 20] width 8 height 9
